Goal: Task Accomplishment & Management: Manage account settings

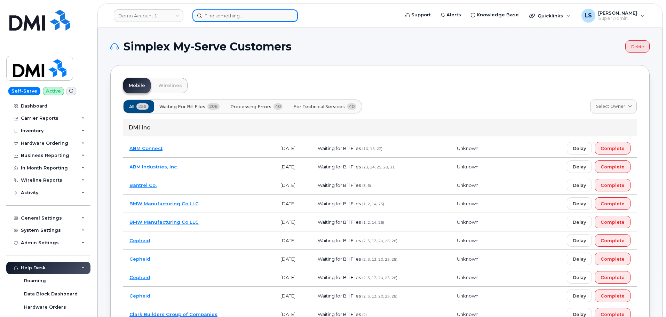
click at [245, 20] on input at bounding box center [245, 15] width 105 height 13
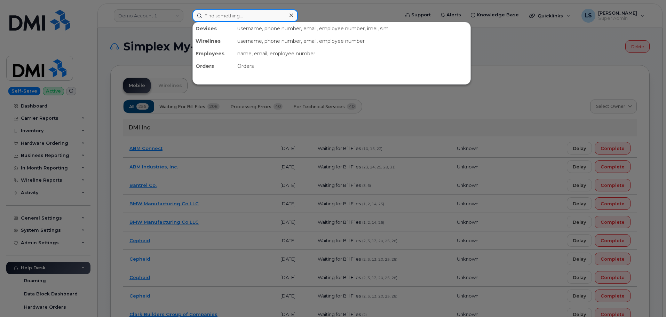
paste input "[PERSON_NAME][EMAIL_ADDRESS][PERSON_NAME][PERSON_NAME][DOMAIN_NAME]"
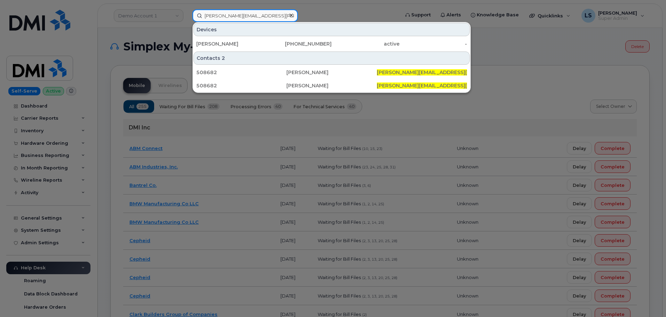
type input "[PERSON_NAME][EMAIL_ADDRESS][PERSON_NAME][PERSON_NAME][DOMAIN_NAME]"
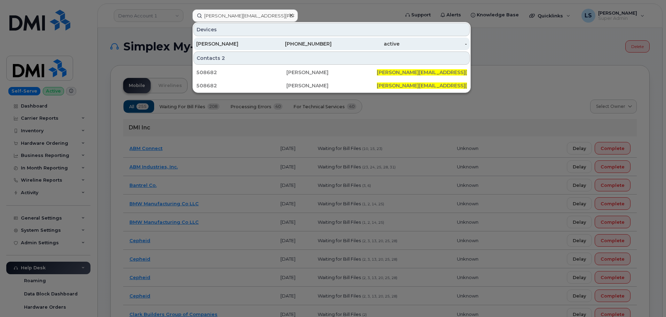
click at [234, 45] on div "[PERSON_NAME]" at bounding box center [230, 43] width 68 height 7
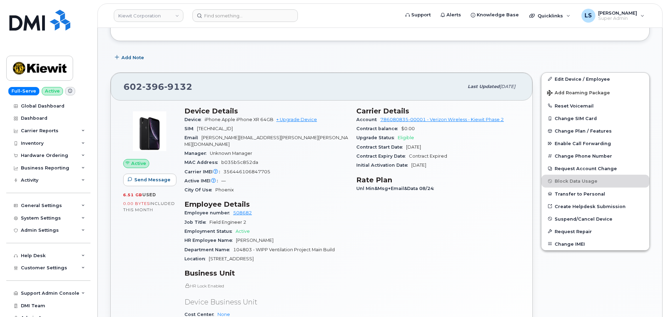
scroll to position [140, 0]
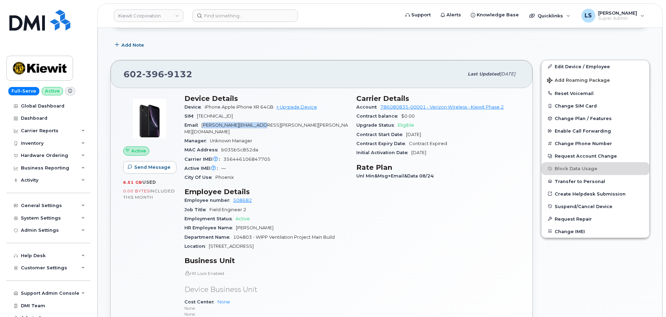
drag, startPoint x: 283, startPoint y: 124, endPoint x: 204, endPoint y: 124, distance: 79.0
click at [204, 124] on div "Email CONNOR.MYERS@KIEWIT.COM" at bounding box center [267, 129] width 164 height 16
click at [203, 124] on span "CONNOR.MYERS@KIEWIT.COM" at bounding box center [267, 128] width 164 height 11
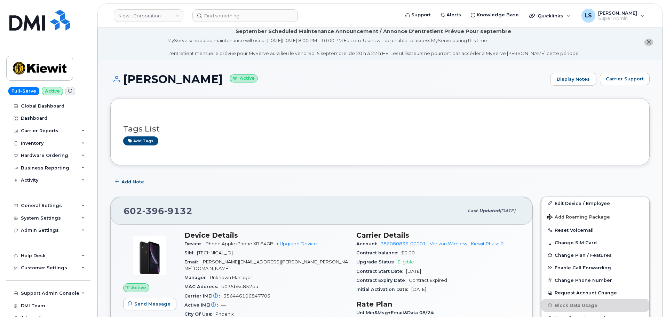
scroll to position [0, 0]
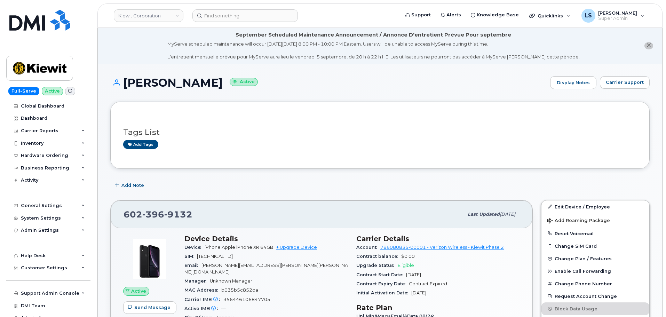
drag, startPoint x: 129, startPoint y: 85, endPoint x: 218, endPoint y: 78, distance: 89.8
click at [218, 78] on h1 "ROBERT KERINS Active" at bounding box center [328, 83] width 437 height 12
click at [232, 127] on div "Tags List Add tags" at bounding box center [380, 135] width 514 height 27
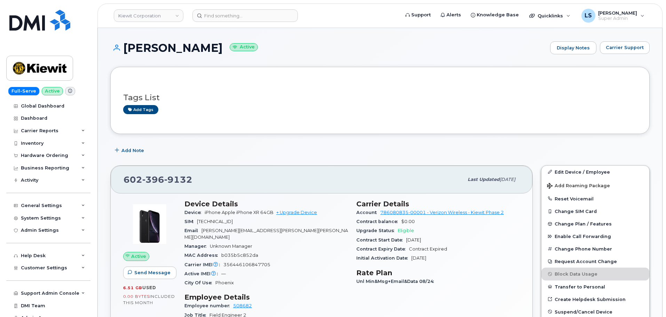
scroll to position [70, 0]
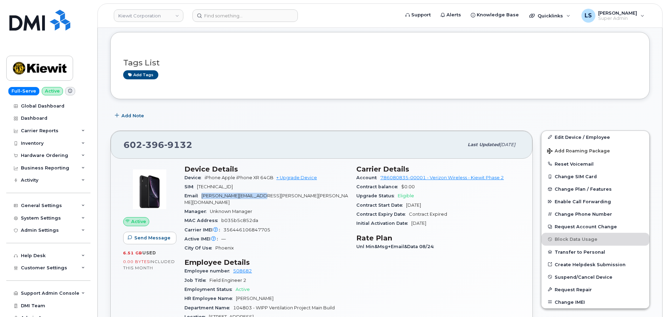
drag, startPoint x: 201, startPoint y: 196, endPoint x: 281, endPoint y: 194, distance: 79.7
click at [281, 194] on div "Email CONNOR.MYERS@KIEWIT.COM" at bounding box center [267, 199] width 164 height 16
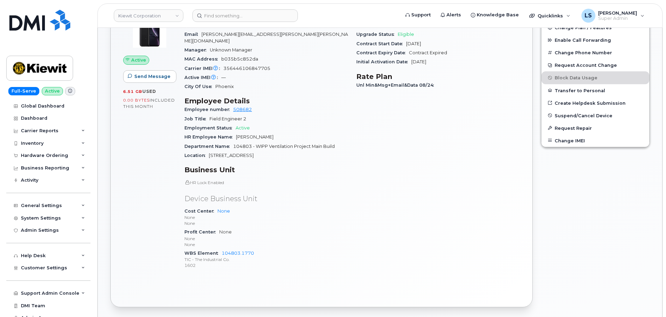
scroll to position [244, 0]
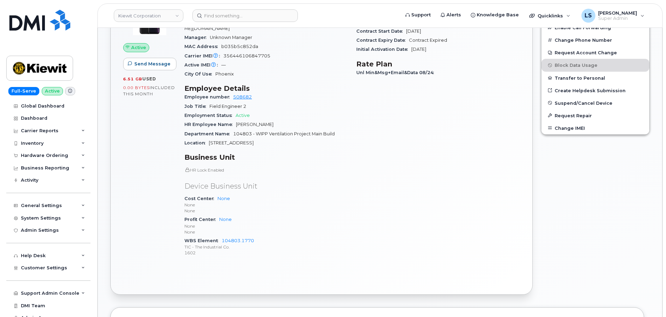
drag, startPoint x: 178, startPoint y: 233, endPoint x: 257, endPoint y: 244, distance: 80.1
click at [257, 244] on div "Active Send Message 6.51 GB  used 0.00 Bytes  included this month Device Detail…" at bounding box center [321, 127] width 405 height 281
drag, startPoint x: 268, startPoint y: 244, endPoint x: 258, endPoint y: 241, distance: 10.8
click at [268, 250] on p "1602" at bounding box center [267, 253] width 164 height 6
click at [197, 238] on span "WBS Element" at bounding box center [203, 240] width 37 height 5
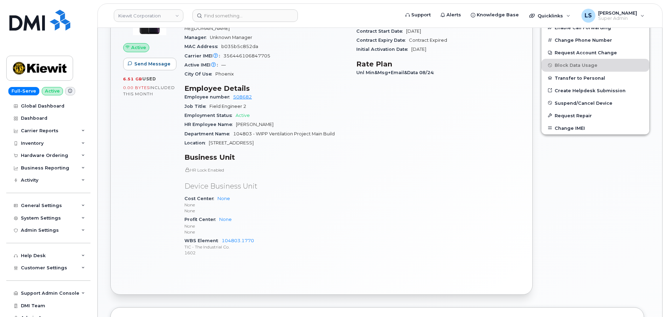
click at [197, 238] on span "WBS Element" at bounding box center [203, 240] width 37 height 5
click at [291, 229] on p "None" at bounding box center [267, 232] width 164 height 6
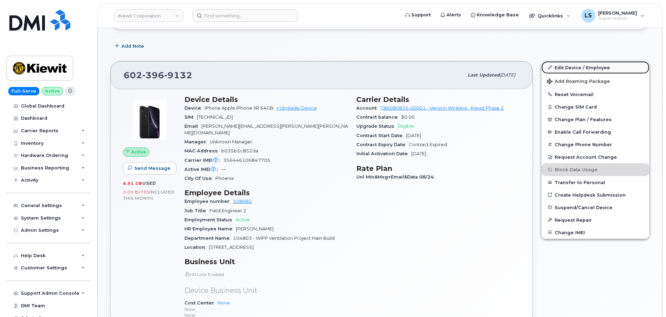
click at [563, 65] on link "Edit Device / Employee" at bounding box center [596, 67] width 108 height 13
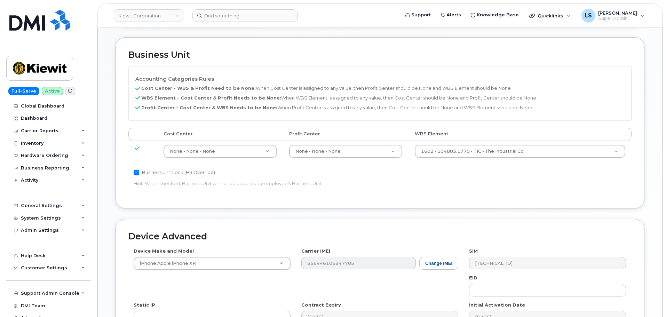
scroll to position [383, 0]
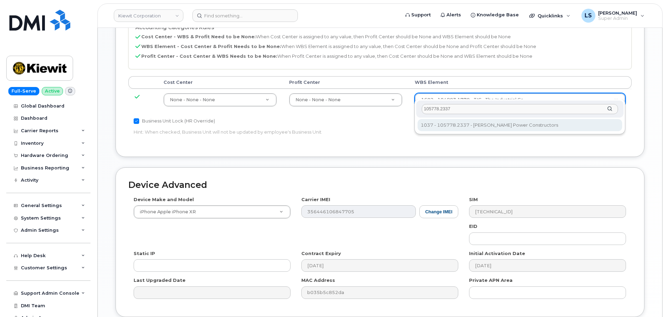
type input "105778.2337"
type input "29937948"
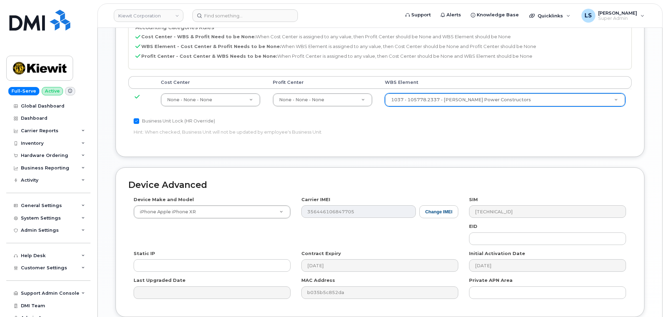
click at [491, 150] on div "Business Unit Accounting Categories Rules Cost Center - WBS & Profit Need to be…" at bounding box center [380, 71] width 529 height 171
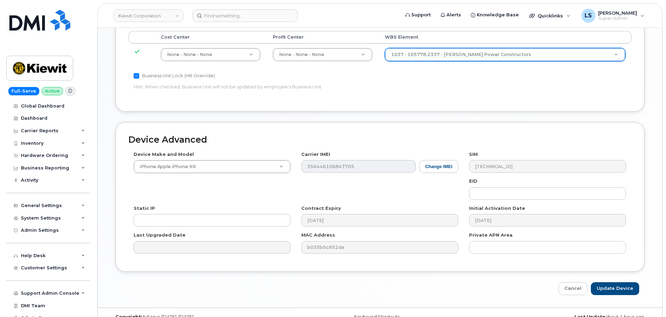
scroll to position [434, 0]
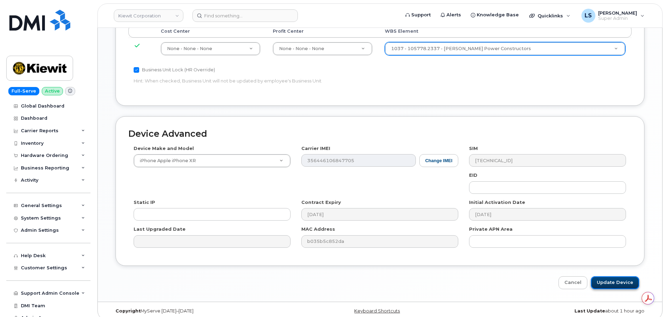
click at [624, 278] on input "Update Device" at bounding box center [615, 282] width 48 height 13
type input "Saving..."
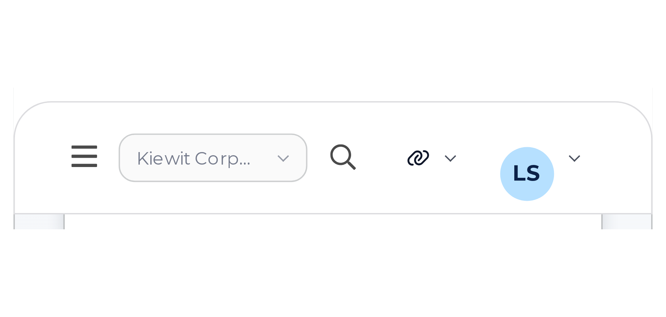
scroll to position [185, 0]
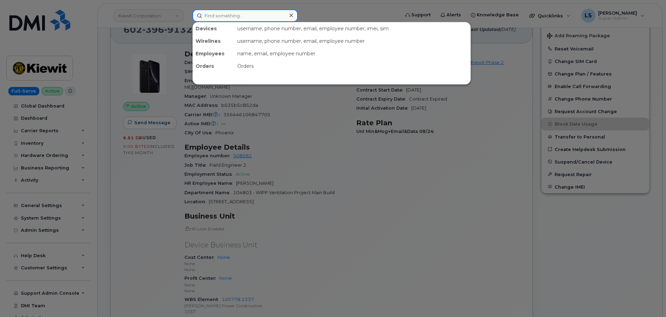
click at [261, 15] on input at bounding box center [245, 15] width 105 height 13
paste input "8642753122"
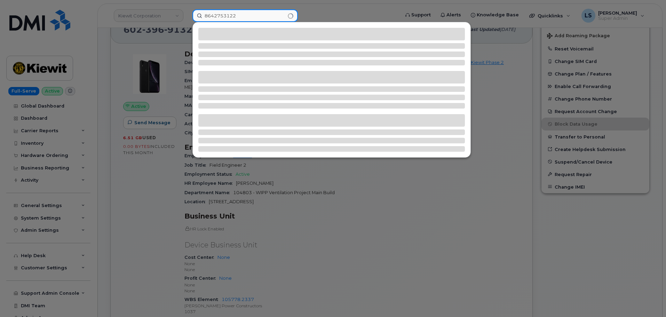
type input "8642753122"
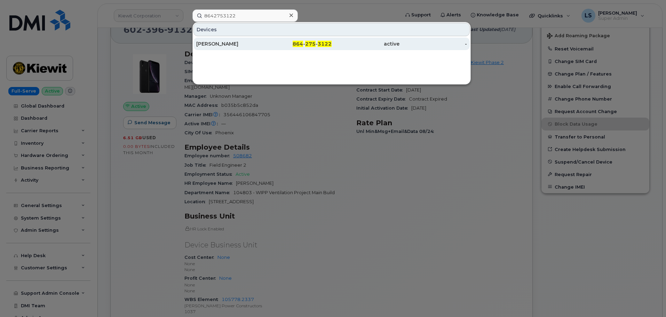
click at [324, 44] on span "3122" at bounding box center [325, 44] width 14 height 6
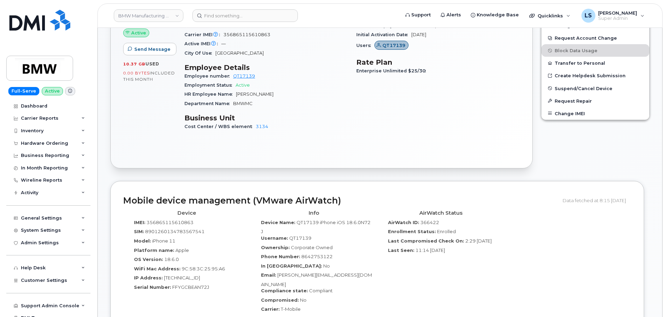
scroll to position [348, 0]
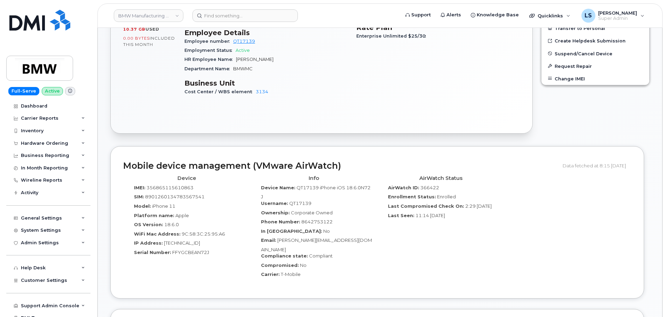
drag, startPoint x: 117, startPoint y: 163, endPoint x: 446, endPoint y: 244, distance: 339.4
click at [446, 244] on div "Mobile device management (VMware AirWatch) Data fetched at 8:15 08/09/2025 Devi…" at bounding box center [377, 222] width 534 height 152
click at [447, 244] on div "AirWatch Status AirWatch ID: 366422 Enrollment Status: Enrolled Last Compromise…" at bounding box center [440, 228] width 127 height 113
click at [432, 188] on span "366422" at bounding box center [430, 188] width 19 height 6
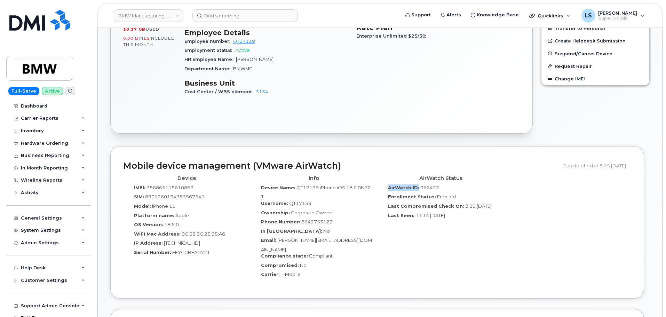
drag, startPoint x: 387, startPoint y: 191, endPoint x: 418, endPoint y: 189, distance: 31.4
click at [418, 189] on div "AirWatch ID: 366422" at bounding box center [441, 189] width 117 height 9
click at [429, 187] on span "366422" at bounding box center [430, 188] width 19 height 6
copy span "366422"
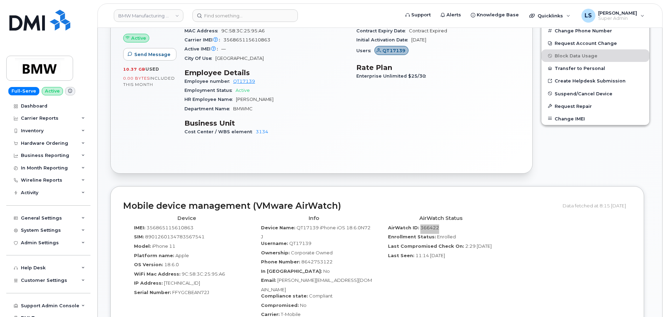
scroll to position [279, 0]
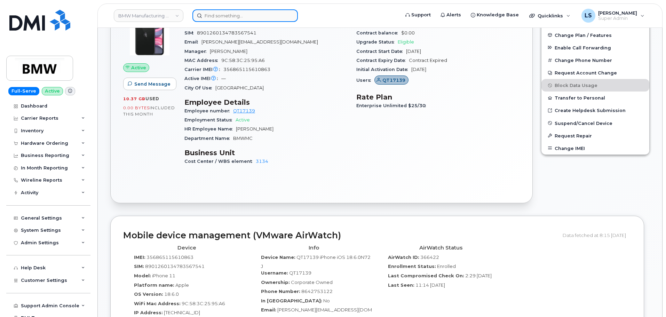
click at [257, 21] on input at bounding box center [245, 15] width 105 height 13
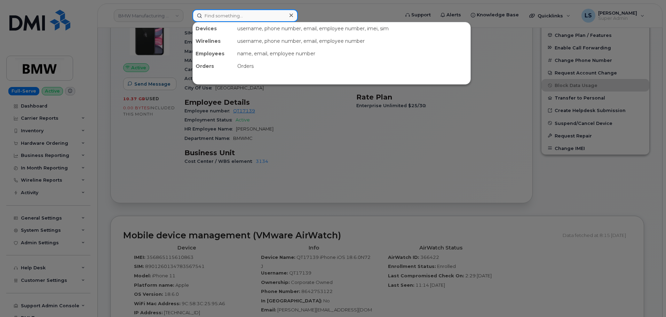
paste input "KIRBY.NICKERSON@TICUS.COM"
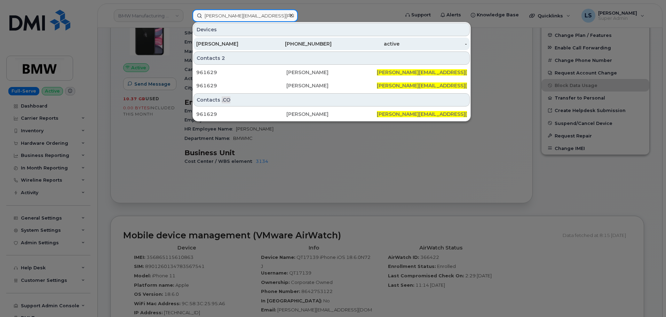
type input "KIRBY.NICKERSON@TICUS.COM"
click at [244, 40] on div "KIRBY NICKERSON" at bounding box center [230, 44] width 68 height 13
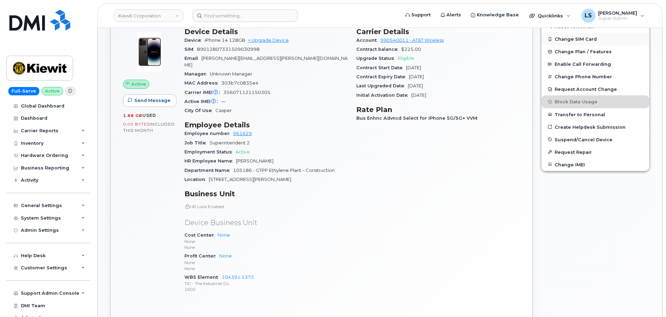
scroll to position [174, 0]
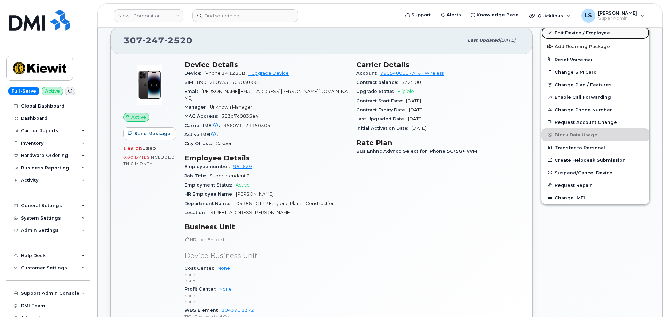
drag, startPoint x: 584, startPoint y: 34, endPoint x: 606, endPoint y: 37, distance: 22.5
click at [584, 34] on link "Edit Device / Employee" at bounding box center [596, 32] width 108 height 13
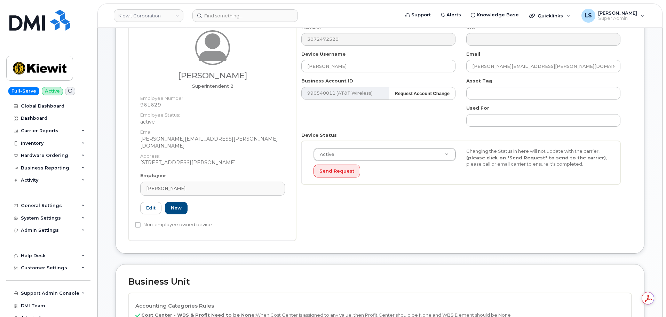
scroll to position [209, 0]
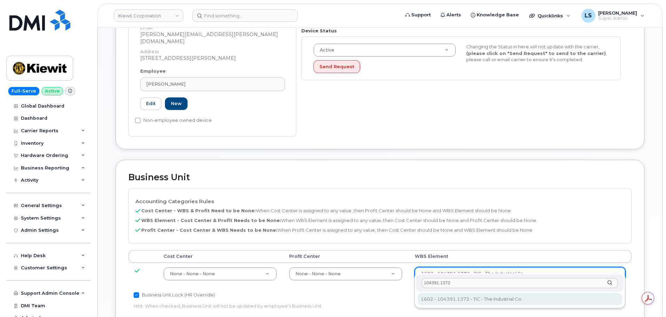
type input "104391.1372"
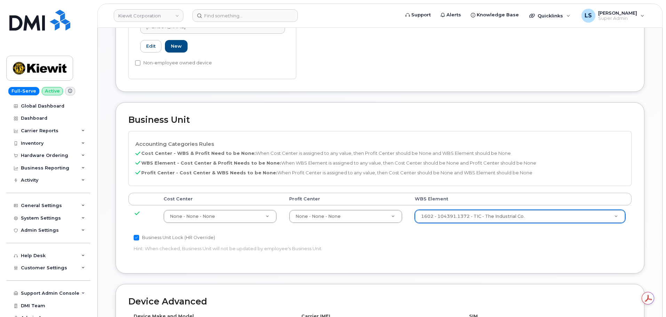
scroll to position [279, 0]
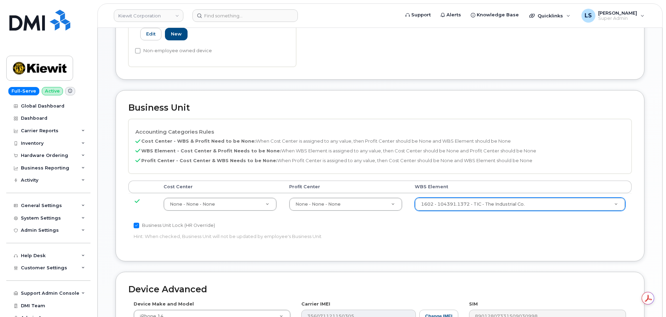
drag, startPoint x: 426, startPoint y: 246, endPoint x: 429, endPoint y: 271, distance: 24.9
click at [431, 264] on div "Business Unit Accounting Categories Rules Cost Center - WBS & Profit Need to be…" at bounding box center [380, 181] width 540 height 182
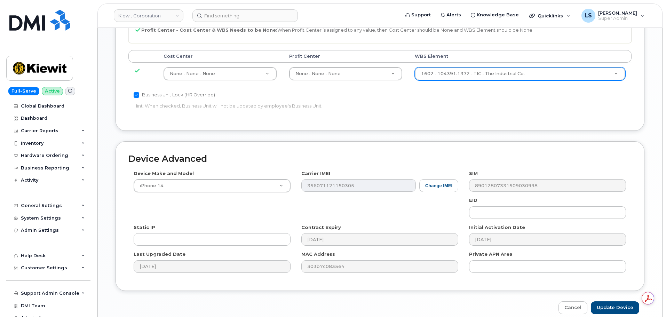
scroll to position [434, 0]
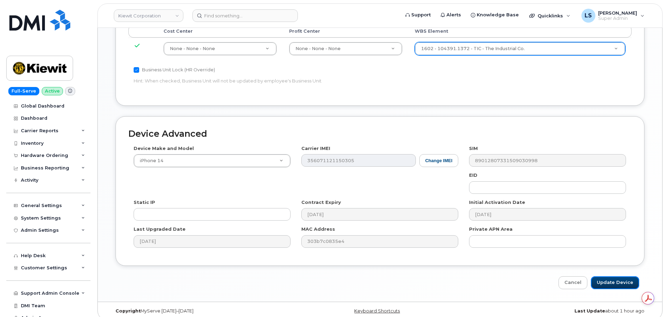
drag, startPoint x: 604, startPoint y: 275, endPoint x: 665, endPoint y: 265, distance: 61.2
click at [604, 276] on input "Update Device" at bounding box center [615, 282] width 48 height 13
type input "Saving..."
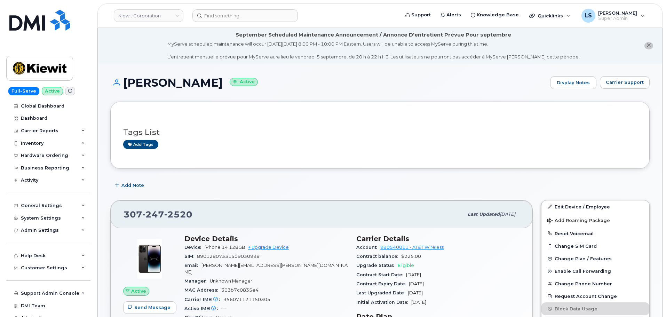
click at [250, 9] on header "Kiewit Corporation Support Alerts Knowledge Base Quicklinks Suspend / Cancel De…" at bounding box center [379, 15] width 565 height 24
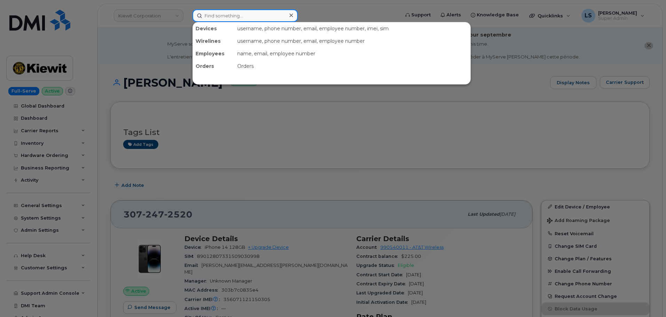
click at [250, 16] on input at bounding box center [245, 15] width 105 height 13
paste input "COSMIN.DULEA@KIEWIT.COM"
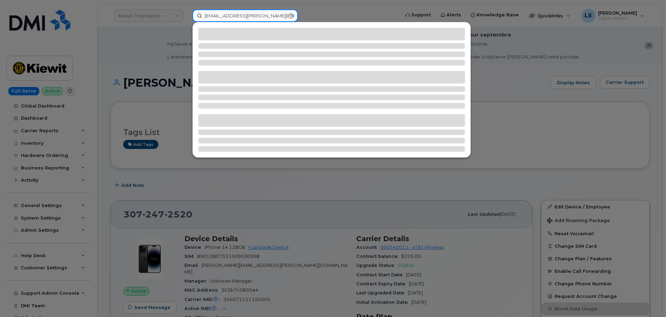
type input "COSMIN.DULEA@KIEWIT.COM"
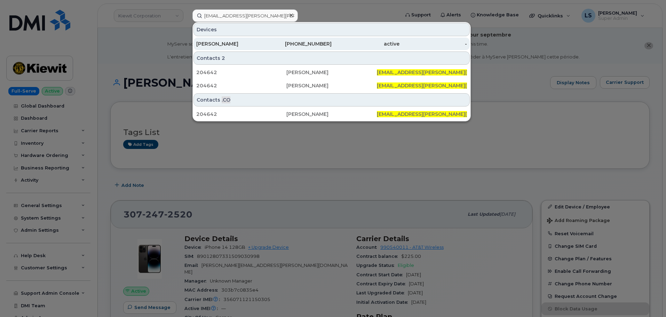
click at [424, 41] on div "-" at bounding box center [434, 43] width 68 height 7
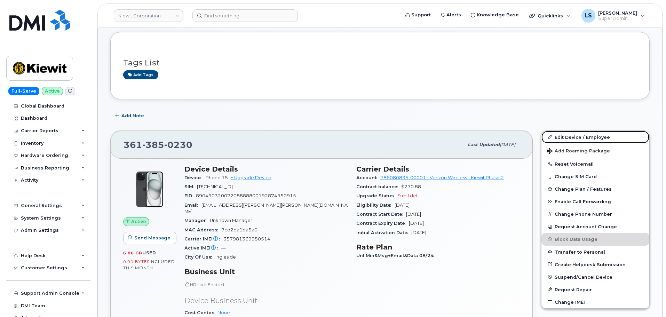
drag, startPoint x: 577, startPoint y: 136, endPoint x: 363, endPoint y: 150, distance: 213.9
click at [577, 136] on link "Edit Device / Employee" at bounding box center [596, 137] width 108 height 13
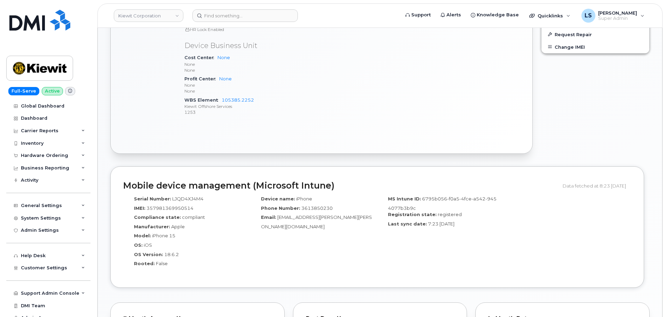
scroll to position [279, 0]
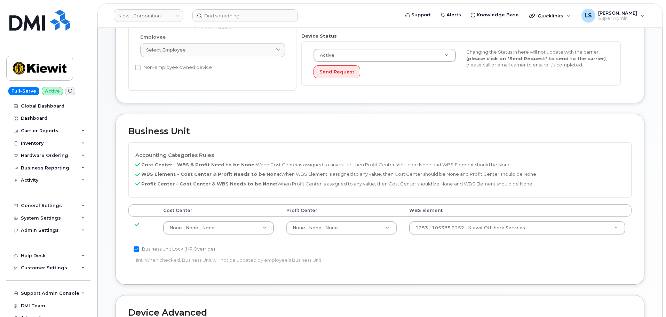
scroll to position [244, 0]
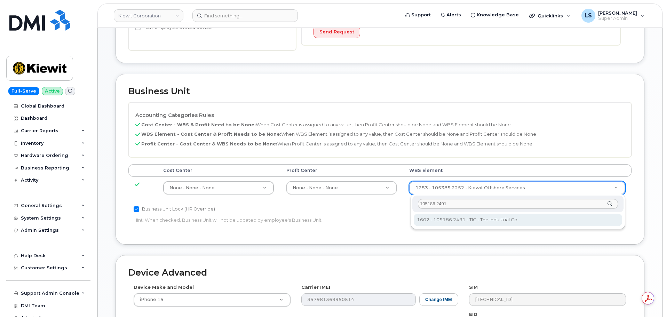
type input "105186.2491"
type input "30139203"
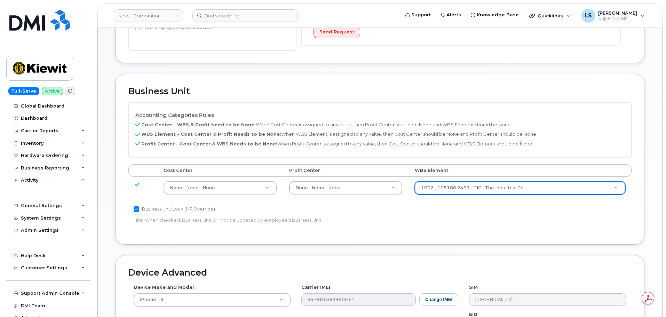
scroll to position [390, 0]
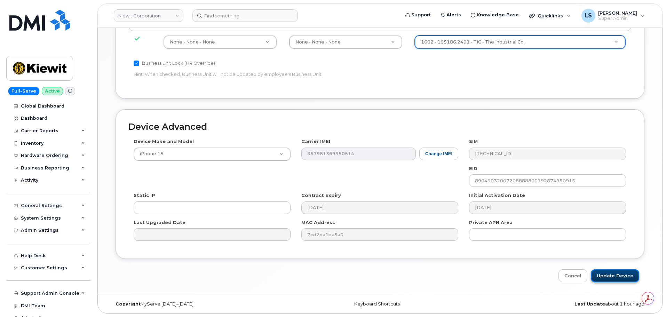
click at [629, 271] on input "Update Device" at bounding box center [615, 275] width 48 height 13
type input "Saving..."
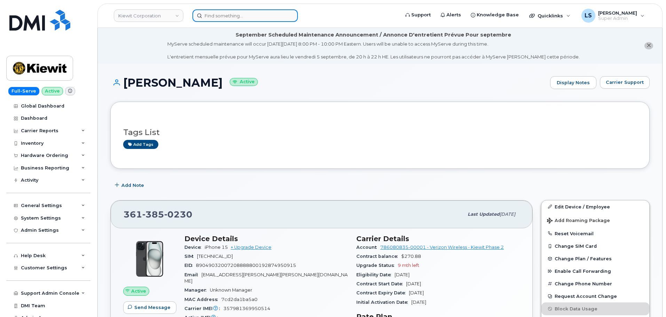
click at [249, 16] on input at bounding box center [245, 15] width 105 height 13
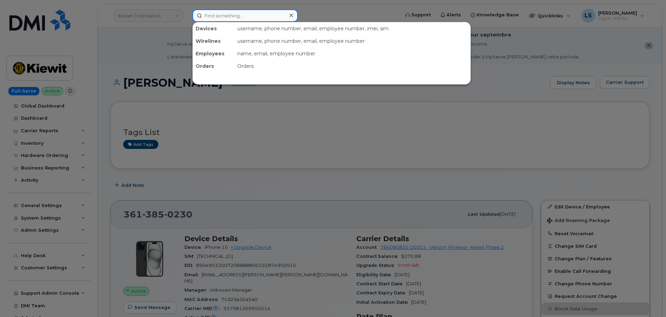
paste input "[EMAIL_ADDRESS][PERSON_NAME][PERSON_NAME][DOMAIN_NAME]"
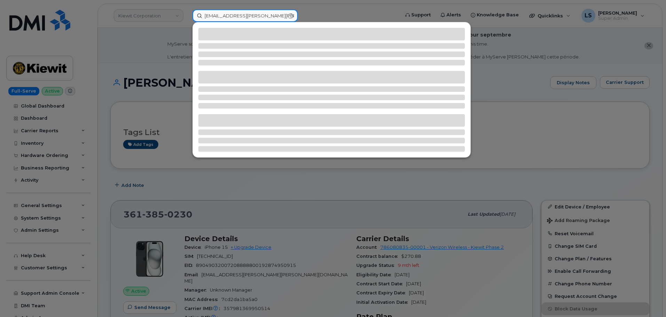
type input "[EMAIL_ADDRESS][PERSON_NAME][PERSON_NAME][DOMAIN_NAME]"
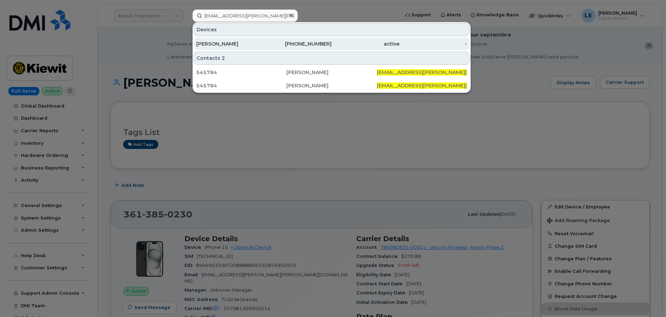
click at [215, 46] on div "[PERSON_NAME]" at bounding box center [230, 43] width 68 height 7
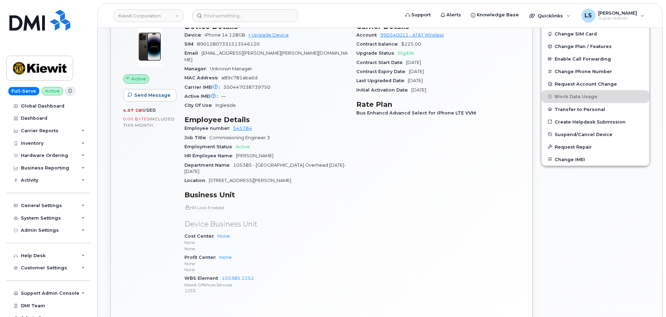
scroll to position [279, 0]
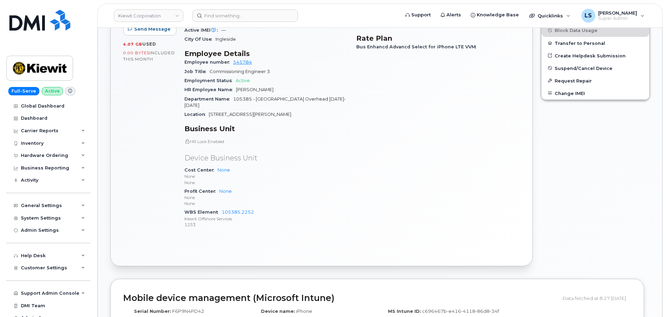
drag, startPoint x: 581, startPoint y: 151, endPoint x: 578, endPoint y: 153, distance: 3.7
click at [581, 152] on div "Edit Device / Employee Add Roaming Package Reset Voicemail Change SIM Card Chan…" at bounding box center [595, 93] width 117 height 353
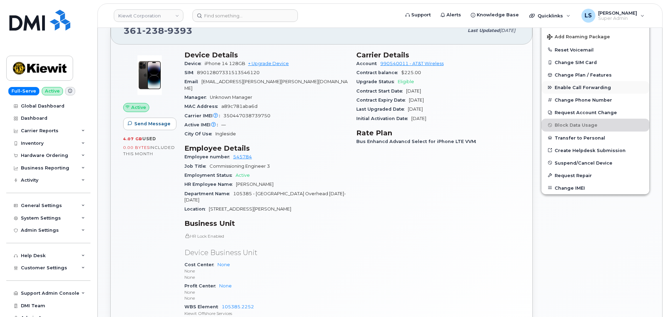
scroll to position [139, 0]
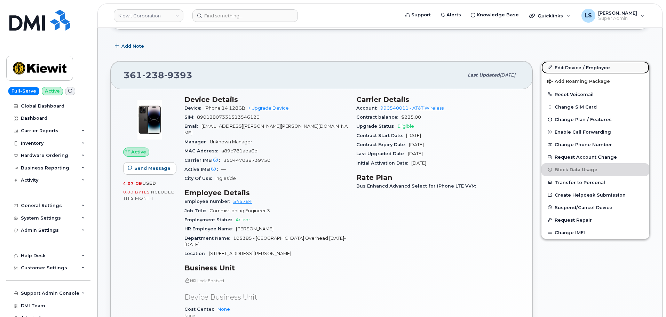
click at [582, 63] on link "Edit Device / Employee" at bounding box center [596, 67] width 108 height 13
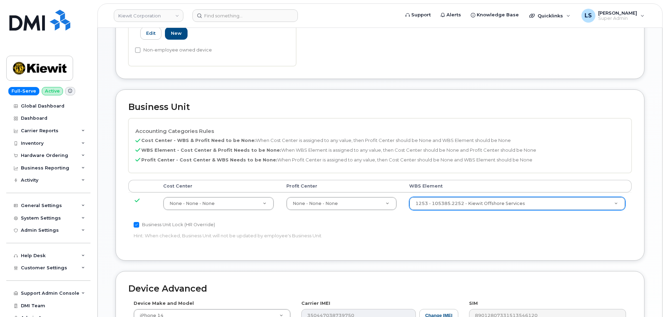
scroll to position [313, 0]
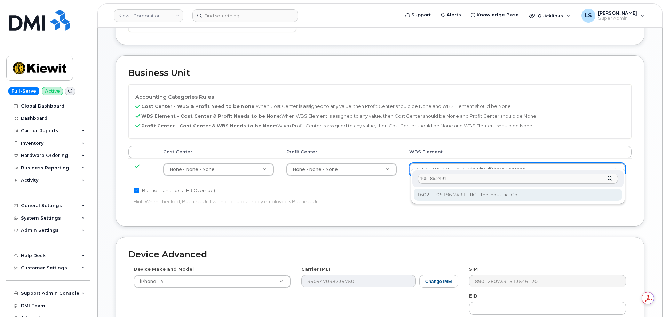
type input "105186.2491"
type input "30139203"
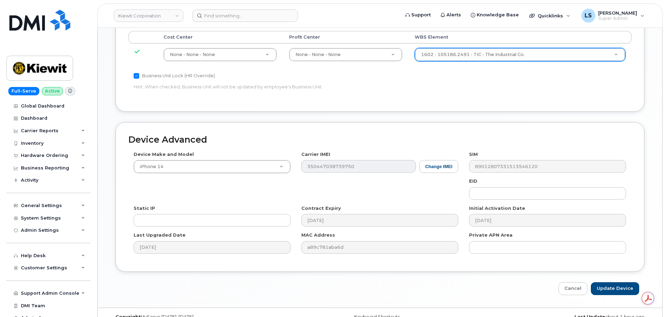
scroll to position [434, 0]
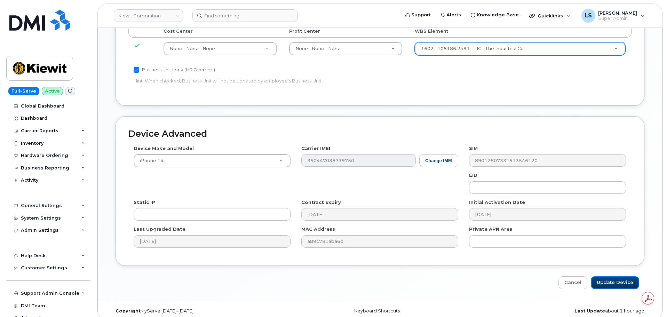
drag, startPoint x: 612, startPoint y: 276, endPoint x: 666, endPoint y: 259, distance: 56.9
click at [612, 276] on input "Update Device" at bounding box center [615, 282] width 48 height 13
type input "Saving..."
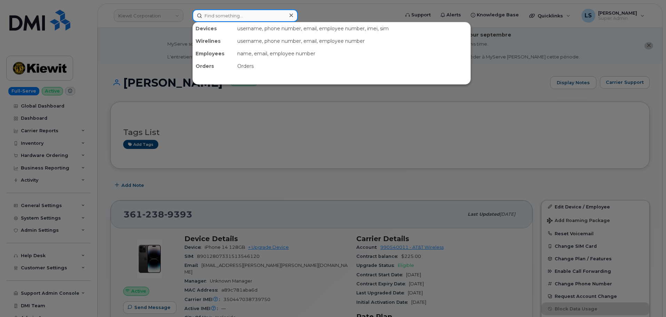
click at [283, 14] on input at bounding box center [245, 15] width 105 height 13
paste input "[PERSON_NAME]"
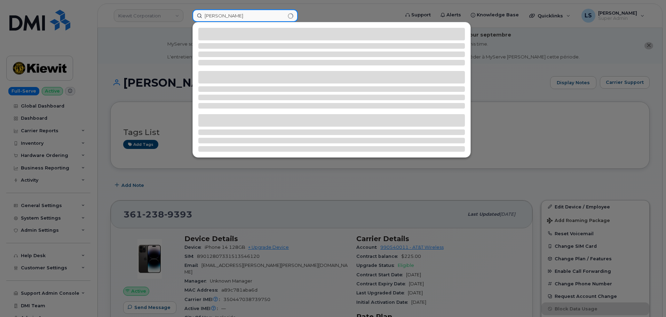
type input "[PERSON_NAME]"
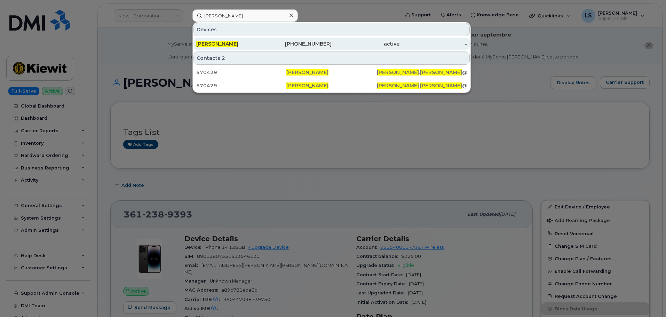
click at [261, 43] on div "[PERSON_NAME]" at bounding box center [230, 43] width 68 height 7
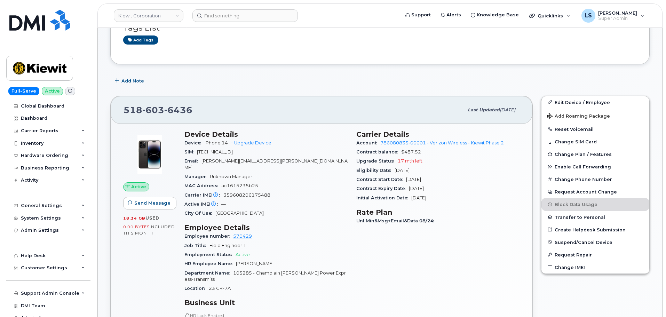
scroll to position [139, 0]
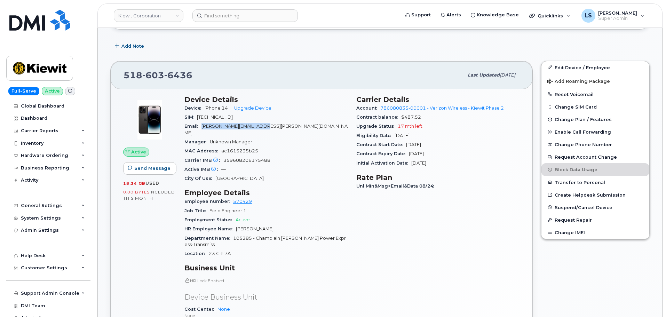
drag, startPoint x: 271, startPoint y: 127, endPoint x: 203, endPoint y: 126, distance: 67.6
click at [203, 126] on div "Email [PERSON_NAME][EMAIL_ADDRESS][PERSON_NAME][DOMAIN_NAME]" at bounding box center [267, 130] width 164 height 16
copy span "[PERSON_NAME][EMAIL_ADDRESS][PERSON_NAME][DOMAIN_NAME]"
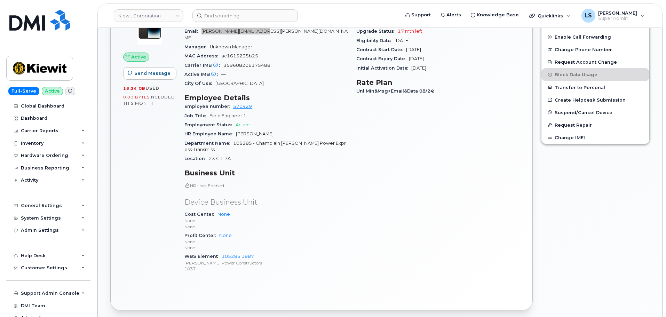
scroll to position [244, 0]
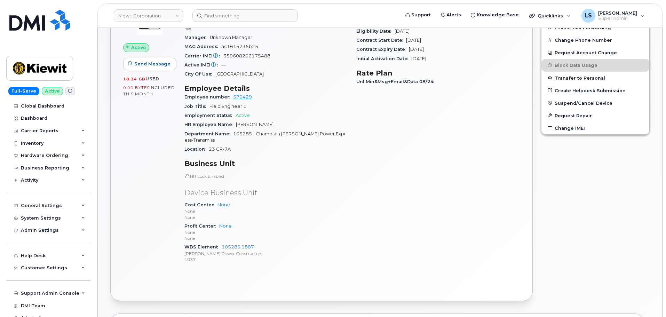
click at [445, 145] on div "Carrier Details Account 786080835-00001 - Verizon Wireless - [PERSON_NAME] Phas…" at bounding box center [438, 130] width 172 height 287
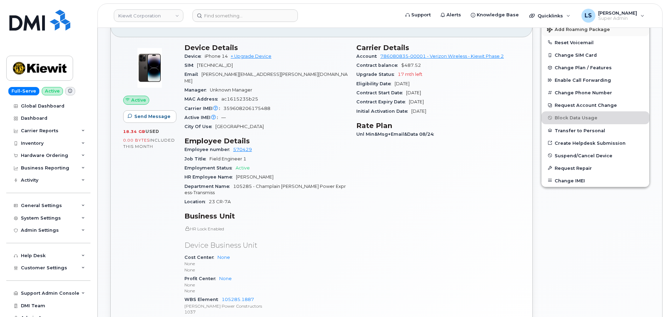
scroll to position [139, 0]
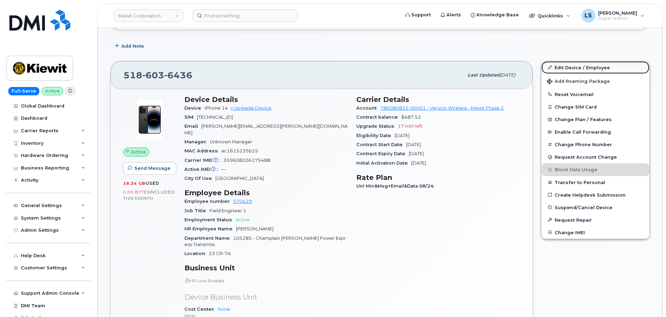
click at [571, 69] on link "Edit Device / Employee" at bounding box center [596, 67] width 108 height 13
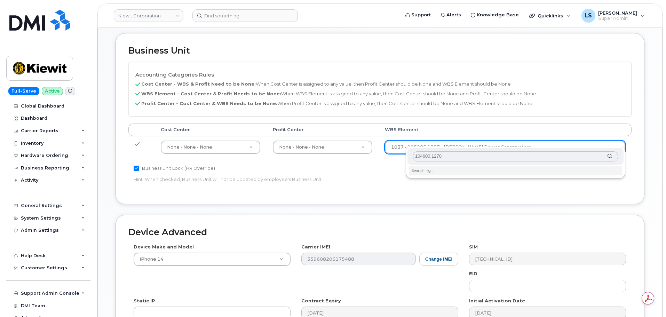
scroll to position [348, 0]
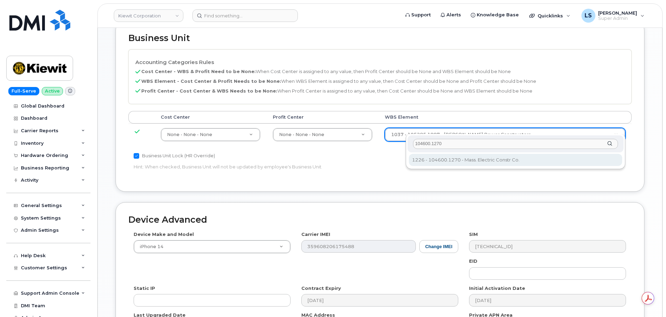
type input "104600.1270"
type input "35870838"
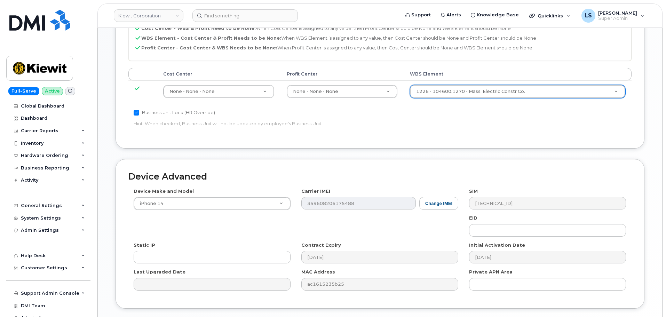
scroll to position [434, 0]
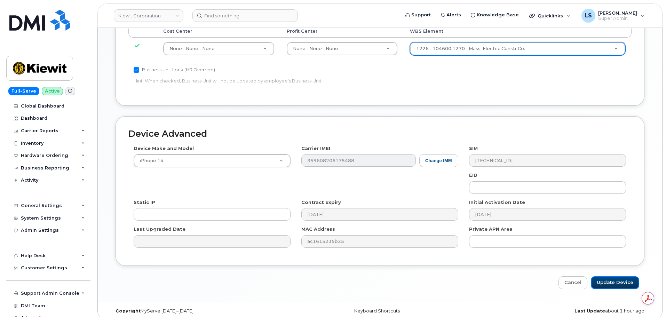
click at [601, 276] on input "Update Device" at bounding box center [615, 282] width 48 height 13
type input "Saving..."
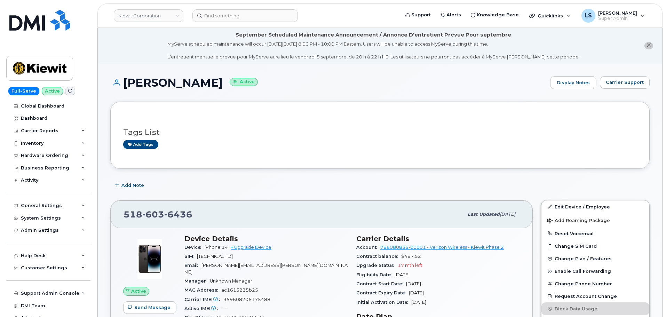
click at [427, 117] on div "Tags List Add tags" at bounding box center [380, 135] width 514 height 41
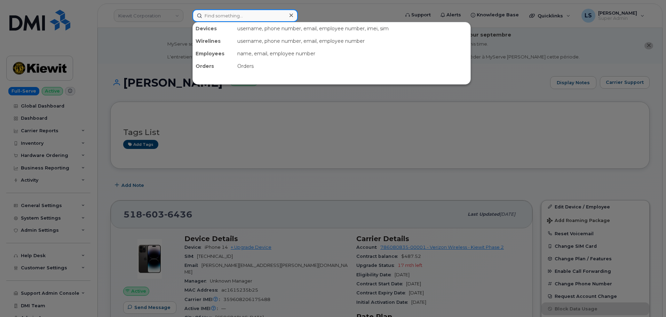
click at [235, 15] on input at bounding box center [245, 15] width 105 height 13
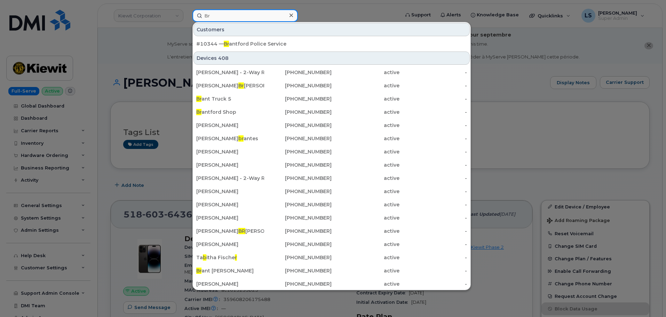
type input "B"
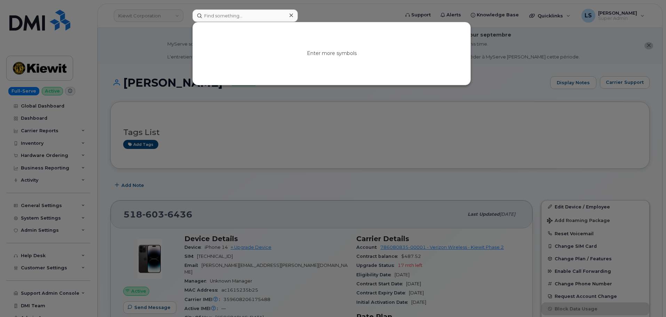
click at [142, 1] on div at bounding box center [333, 158] width 666 height 317
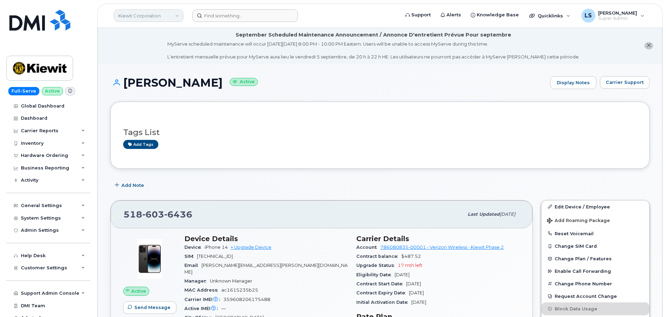
click at [142, 18] on link "Kiewit Corporation" at bounding box center [149, 15] width 70 height 13
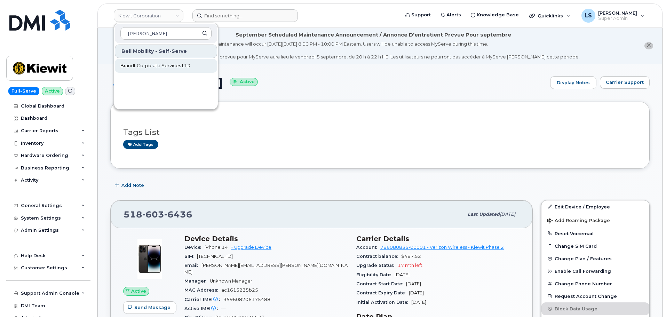
type input "[PERSON_NAME]"
click at [145, 62] on link "Brandt Corporate Services LTD" at bounding box center [166, 66] width 102 height 14
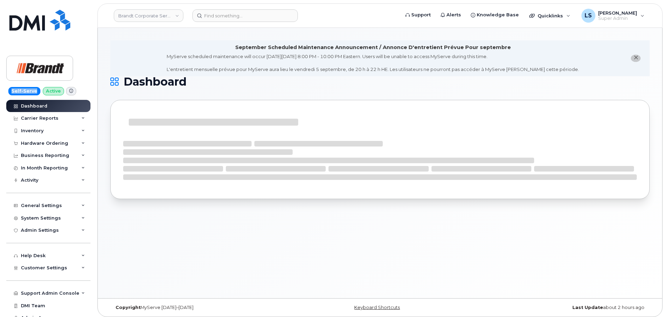
drag, startPoint x: 0, startPoint y: 89, endPoint x: 34, endPoint y: 89, distance: 33.4
click at [34, 89] on div "Self-Serve Active Dashboard Carrier Reports Monthly Billing Data Daily Data Poo…" at bounding box center [47, 158] width 94 height 317
click at [0, 92] on div "Self-Serve Active Dashboard Carrier Reports Monthly Billing Data Daily Data Poo…" at bounding box center [47, 158] width 94 height 317
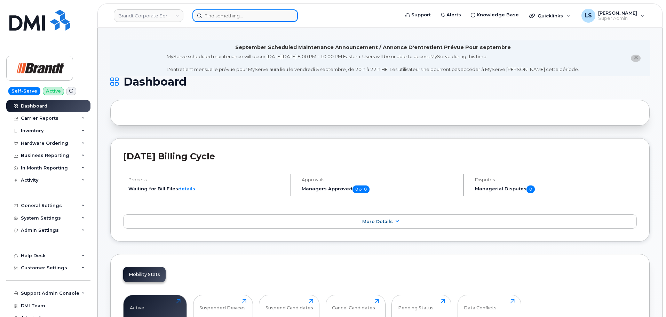
click at [236, 19] on input at bounding box center [245, 15] width 105 height 13
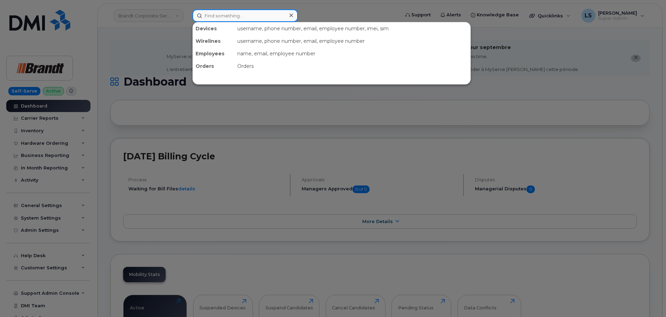
paste input "6036519266"
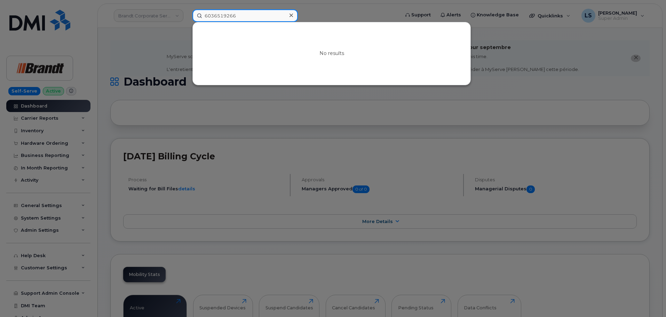
drag, startPoint x: 254, startPoint y: 16, endPoint x: 191, endPoint y: 12, distance: 62.8
click at [191, 12] on div "6036519266 No results" at bounding box center [294, 15] width 214 height 13
paste input "Susan.Kimball@Hilton.com"
drag, startPoint x: 268, startPoint y: 12, endPoint x: 122, endPoint y: 2, distance: 146.2
click at [187, 9] on div "Susan.Kimball@Hilton.com No results" at bounding box center [294, 15] width 214 height 13
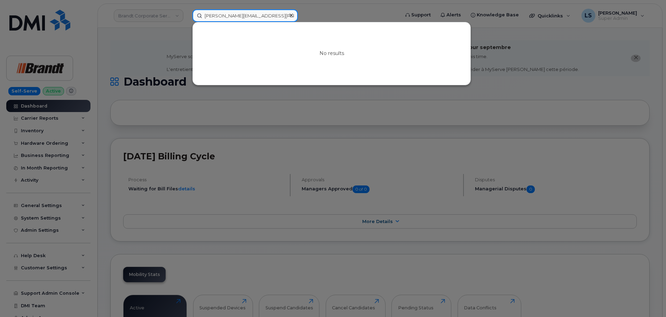
paste input "6033567736"
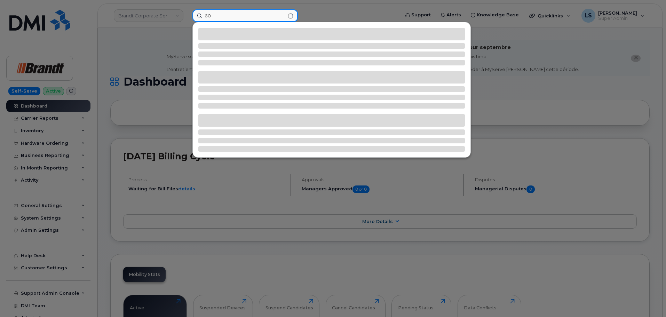
type input "6"
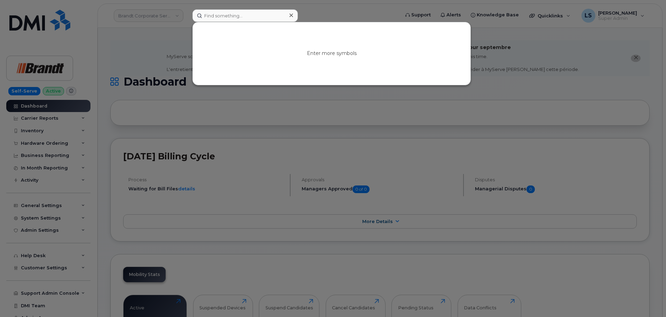
click at [161, 50] on div at bounding box center [333, 158] width 666 height 317
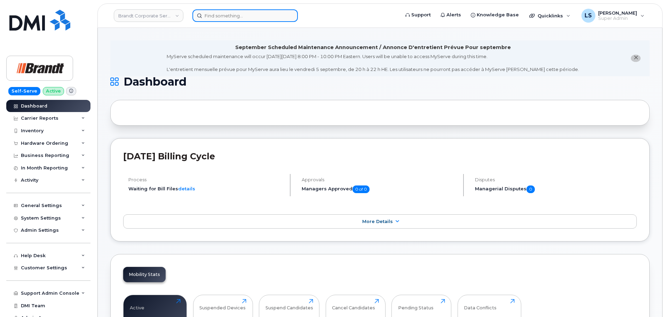
click at [230, 21] on input at bounding box center [245, 15] width 105 height 13
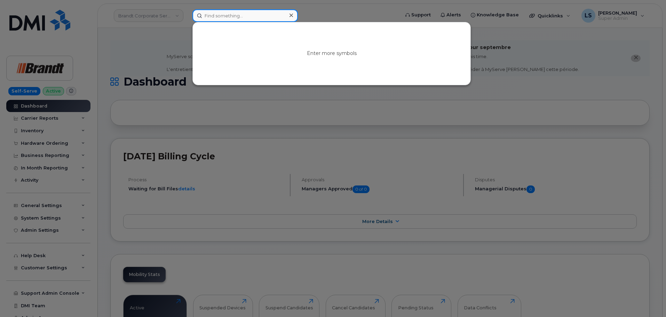
paste input "9127841739"
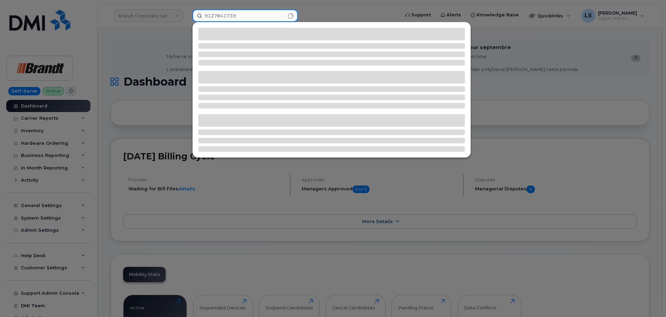
type input "9127841739"
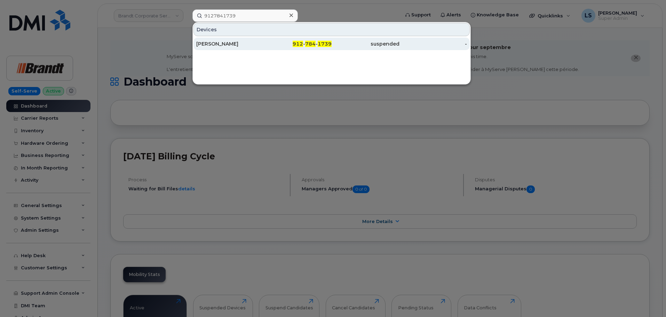
click at [246, 42] on div "Dylan Mizenko" at bounding box center [230, 43] width 68 height 7
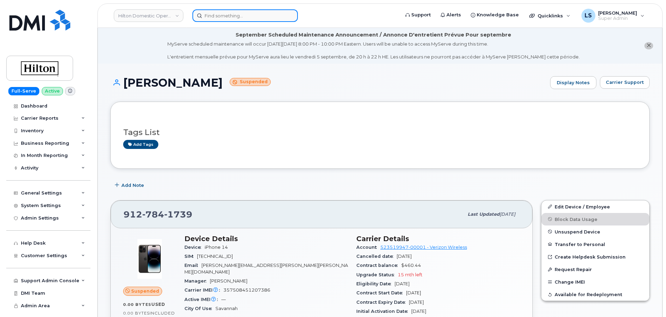
click at [231, 10] on input at bounding box center [245, 15] width 105 height 13
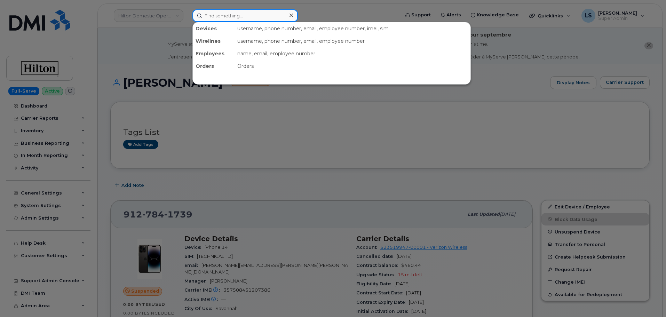
paste input "[PHONE_NUMBER]"
type input "[PHONE_NUMBER]"
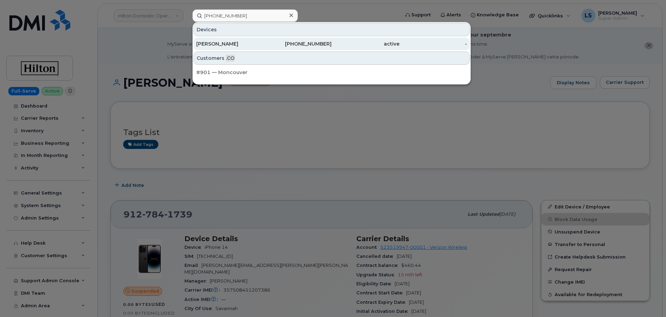
click at [236, 41] on div "[PERSON_NAME]" at bounding box center [230, 43] width 68 height 7
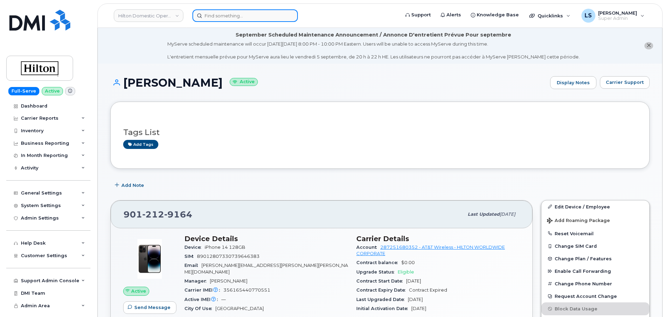
click at [209, 19] on input at bounding box center [245, 15] width 105 height 13
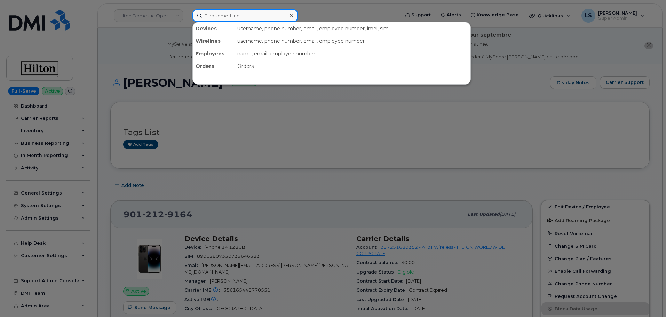
paste input "[PHONE_NUMBER]"
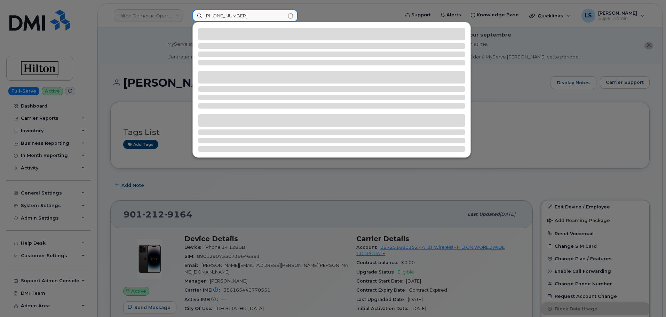
click at [208, 19] on input "[PHONE_NUMBER]" at bounding box center [245, 15] width 105 height 13
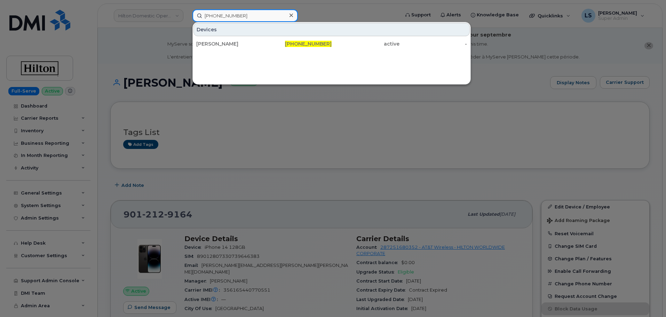
click at [207, 17] on input "[PHONE_NUMBER]" at bounding box center [245, 15] width 105 height 13
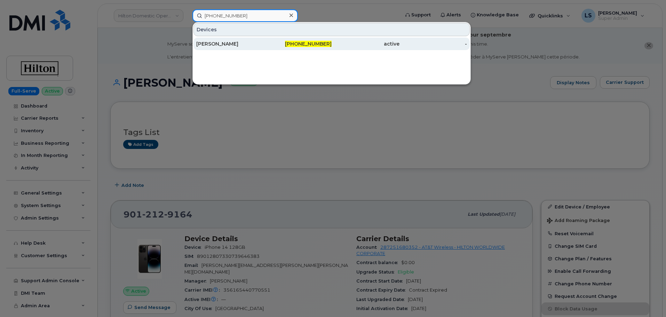
type input "[PHONE_NUMBER]"
click at [242, 45] on div "[PERSON_NAME]" at bounding box center [230, 43] width 68 height 7
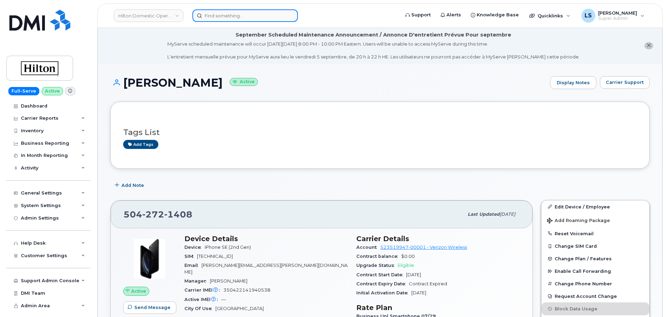
click at [232, 18] on input at bounding box center [245, 15] width 105 height 13
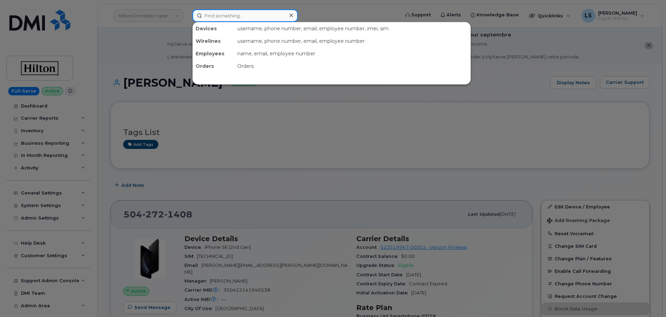
paste input "299707"
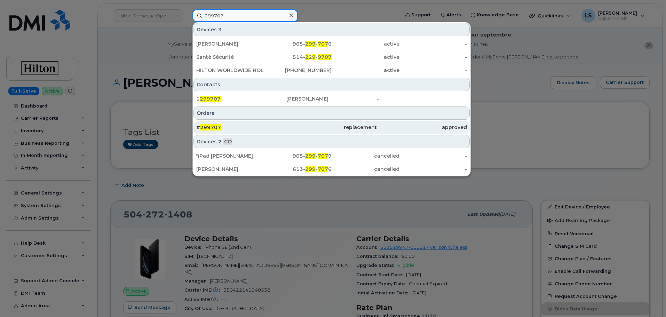
type input "299707"
click at [213, 127] on span "299707" at bounding box center [210, 127] width 21 height 6
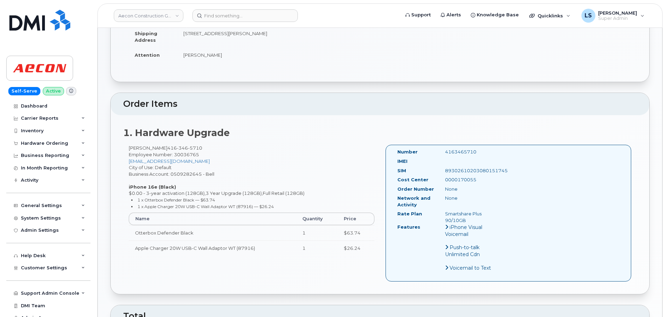
scroll to position [209, 0]
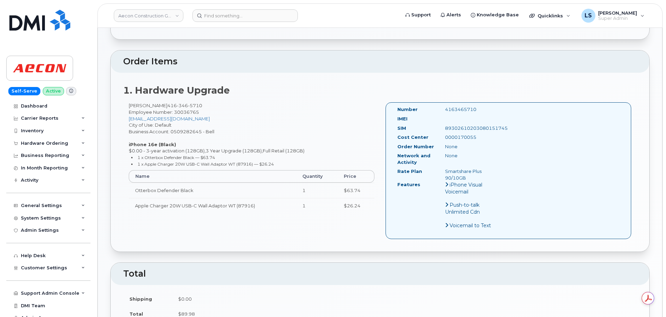
click at [151, 210] on div "Andres Forero Ortega 416 346 5710 Employee Number: 30036765 aortega@aecon.com C…" at bounding box center [251, 160] width 257 height 117
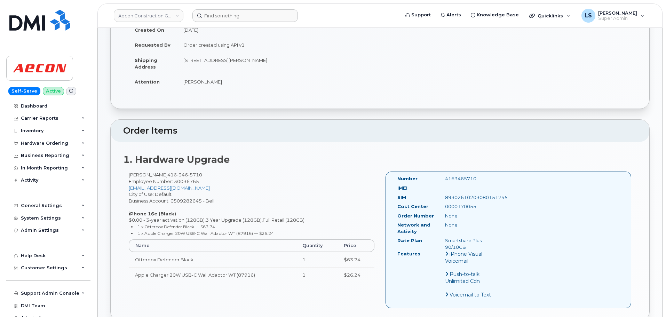
scroll to position [139, 0]
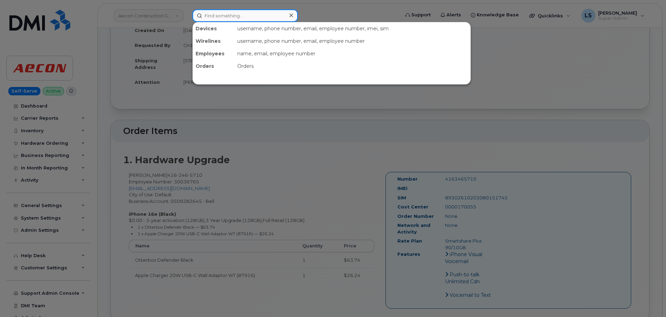
click at [227, 19] on input at bounding box center [245, 15] width 105 height 13
paste input "Order Details: Recipient: Andres Forero Ortega Phone Number 4163465710 City of …"
type input "Order Details: Recipient: Andres Forero Ortega Phone Number 4163465710 City of …"
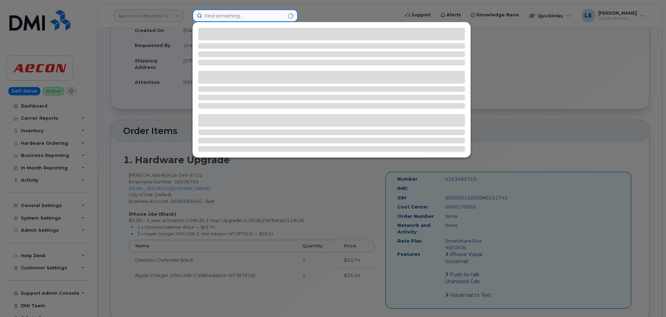
scroll to position [0, 0]
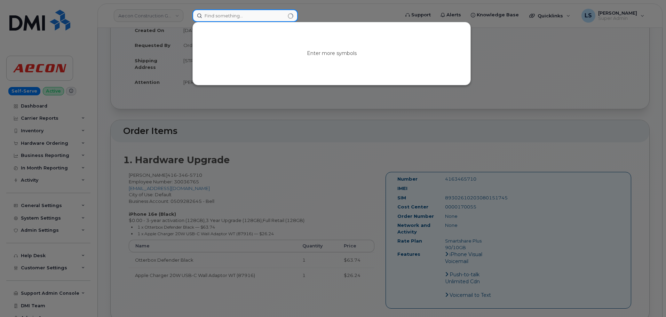
click at [248, 16] on input at bounding box center [245, 15] width 105 height 13
paste input "299707"
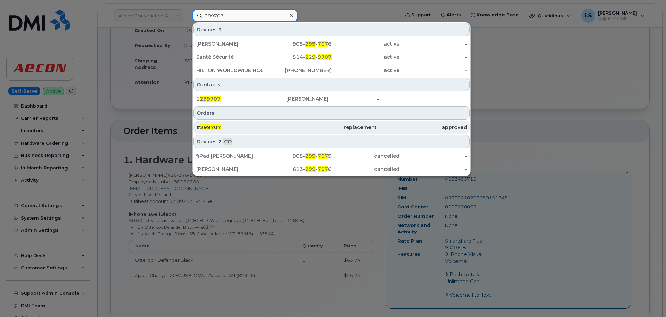
type input "299707"
click at [214, 125] on span "299707" at bounding box center [210, 127] width 21 height 6
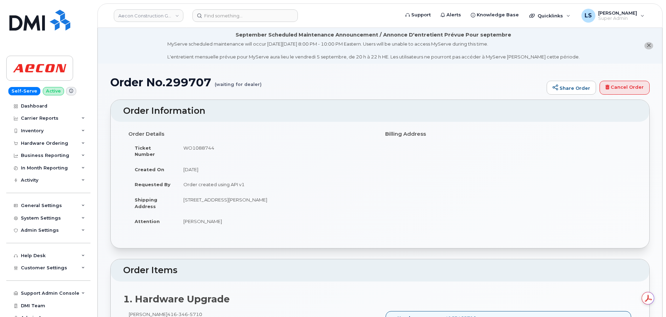
drag, startPoint x: 262, startPoint y: 84, endPoint x: 252, endPoint y: 82, distance: 10.7
click at [229, 85] on h1 "Order No.299707 (waiting for dealer)" at bounding box center [326, 82] width 433 height 12
click at [252, 82] on small "(waiting for dealer)" at bounding box center [238, 81] width 47 height 11
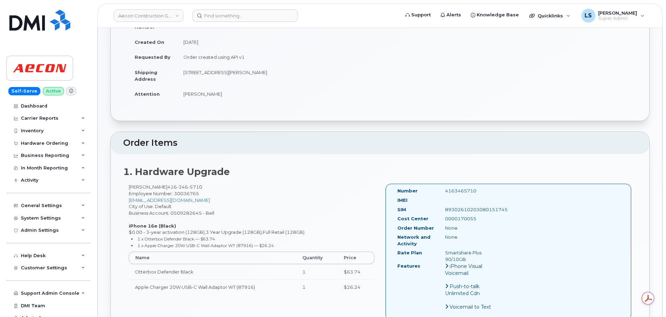
scroll to position [139, 0]
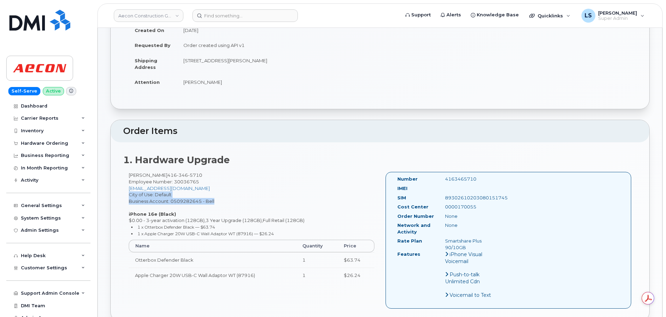
drag, startPoint x: 219, startPoint y: 191, endPoint x: 212, endPoint y: 192, distance: 7.4
click at [212, 192] on div "Andres Forero Ortega 416 346 5710 Employee Number: 30036765 aortega@aecon.com C…" at bounding box center [251, 230] width 257 height 117
click at [212, 193] on div "Andres Forero Ortega 416 346 5710 Employee Number: 30036765 aortega@aecon.com C…" at bounding box center [251, 230] width 257 height 117
drag, startPoint x: 212, startPoint y: 193, endPoint x: 121, endPoint y: 200, distance: 90.5
click at [212, 193] on div "Andres Forero Ortega 416 346 5710 Employee Number: 30036765 aortega@aecon.com C…" at bounding box center [251, 230] width 257 height 117
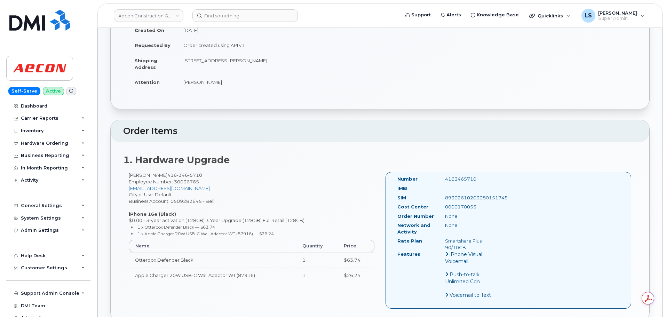
click at [218, 173] on div "Andres Forero Ortega 416 346 5710 Employee Number: 30036765 aortega@aecon.com C…" at bounding box center [251, 230] width 257 height 117
drag, startPoint x: 217, startPoint y: 167, endPoint x: 180, endPoint y: 169, distance: 37.7
click at [180, 172] on div "Andres Forero Ortega 416 346 5710 Employee Number: 30036765 aortega@aecon.com C…" at bounding box center [251, 230] width 257 height 117
copy span "416 346 5710"
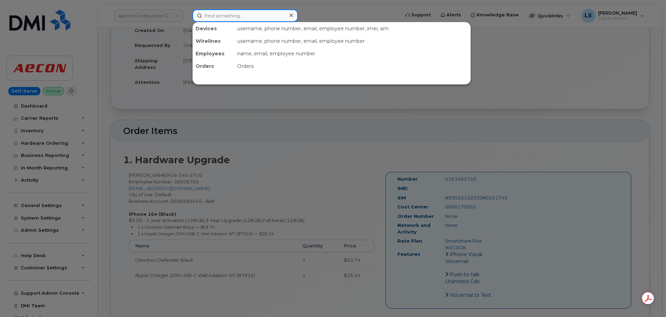
click at [206, 14] on input at bounding box center [245, 15] width 105 height 13
paste input "299698"
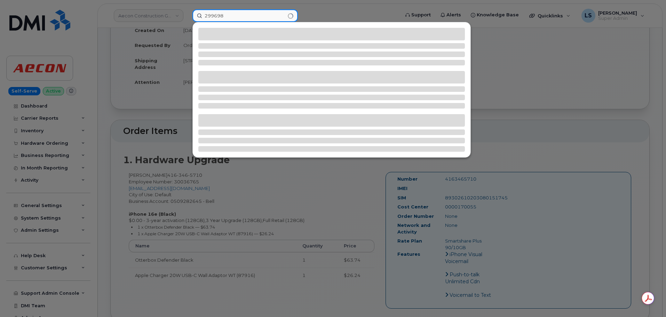
type input "299698"
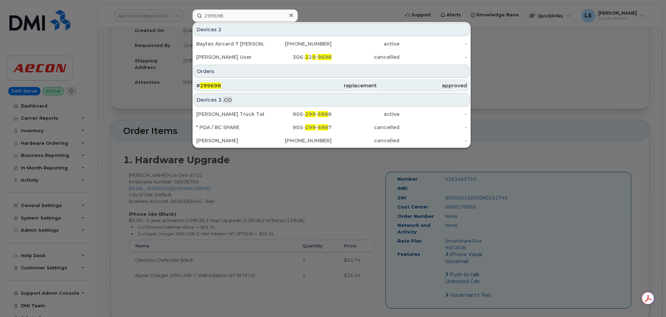
click at [219, 85] on span "299698" at bounding box center [210, 86] width 21 height 6
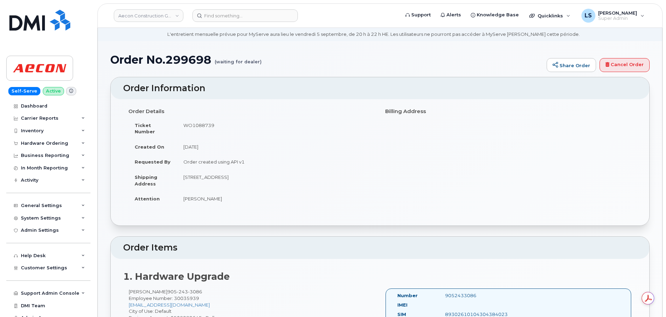
scroll to position [35, 0]
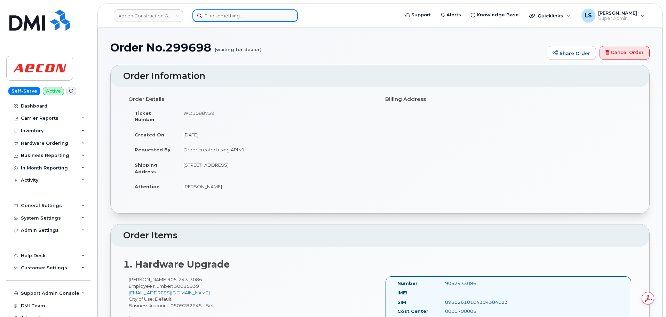
click at [238, 16] on input at bounding box center [245, 15] width 105 height 13
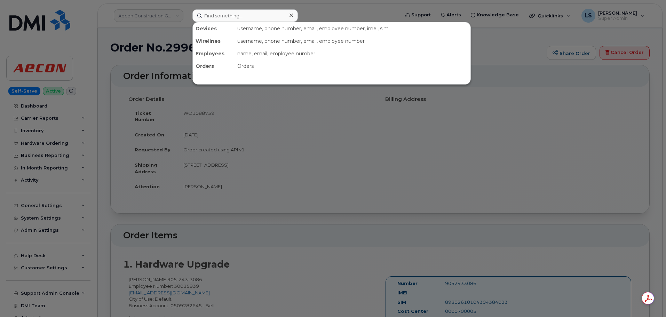
click at [232, 122] on div at bounding box center [333, 158] width 666 height 317
click at [224, 17] on input at bounding box center [245, 15] width 105 height 13
paste input "299698"
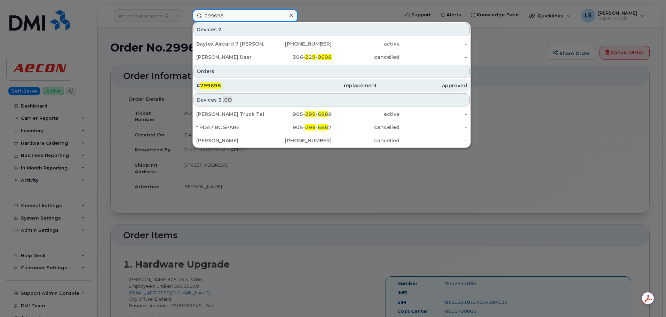
type input "299698"
click at [228, 86] on div "# 299698" at bounding box center [241, 85] width 90 height 7
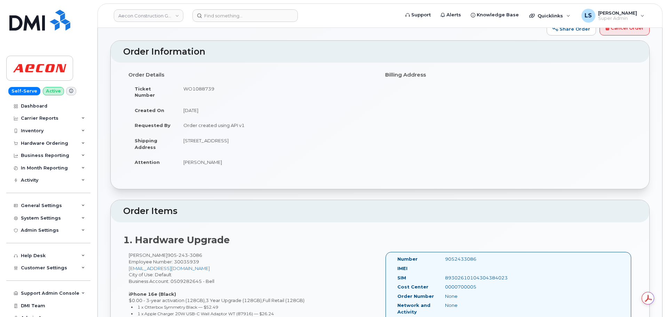
scroll to position [104, 0]
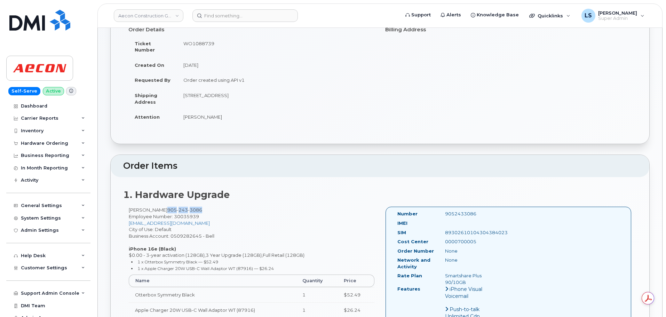
drag, startPoint x: 199, startPoint y: 203, endPoint x: 169, endPoint y: 200, distance: 30.8
click at [169, 200] on div "1. Hardware Upgrade [PERSON_NAME] [PHONE_NUMBER] Employee Number: 30035939 [EMA…" at bounding box center [380, 266] width 539 height 179
copy span "[PHONE_NUMBER]"
click at [250, 15] on input at bounding box center [245, 15] width 105 height 13
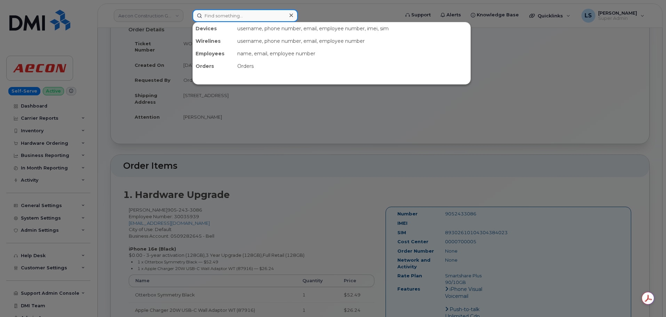
paste input "299694"
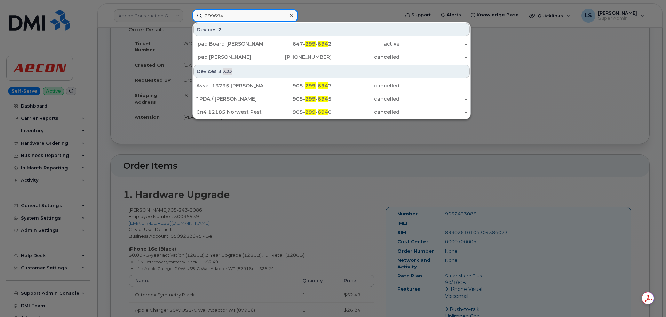
click at [225, 14] on input "299694" at bounding box center [245, 15] width 105 height 13
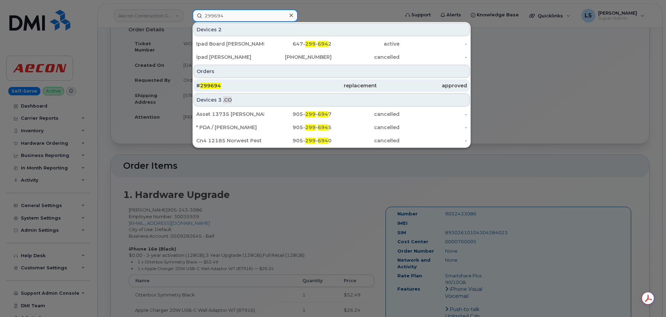
type input "299694"
click at [234, 88] on div "# 299694" at bounding box center [241, 85] width 90 height 7
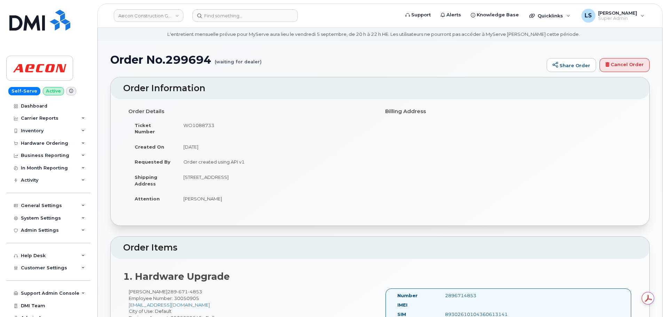
scroll to position [35, 0]
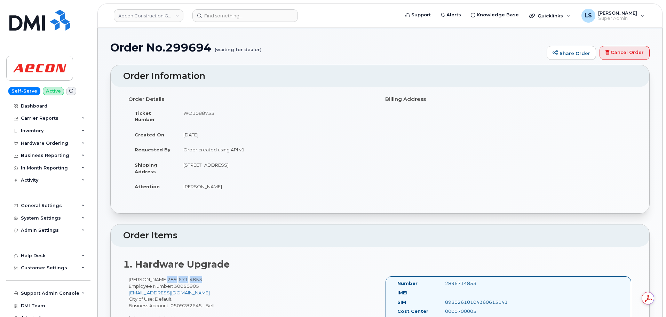
drag, startPoint x: 213, startPoint y: 272, endPoint x: 173, endPoint y: 274, distance: 39.7
copy span "289 671 4853"
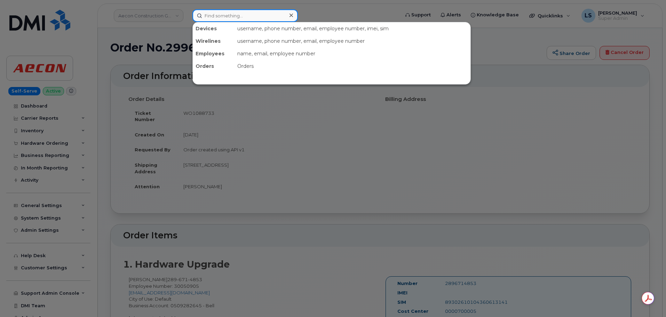
click at [229, 17] on input at bounding box center [245, 15] width 105 height 13
paste input "299673"
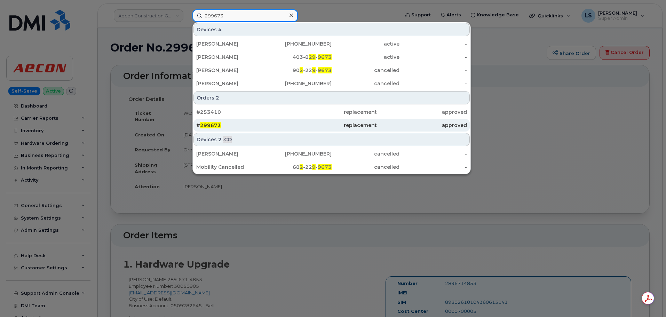
type input "299673"
click at [231, 124] on div "# 299673" at bounding box center [241, 125] width 90 height 7
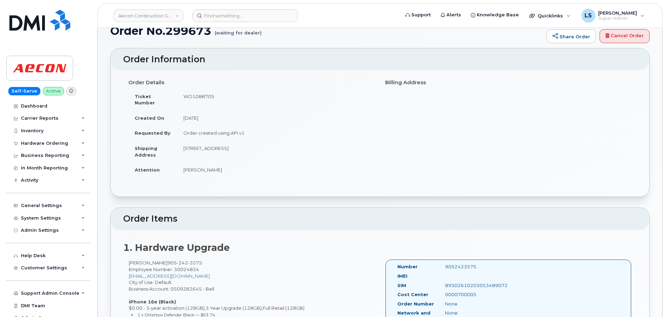
scroll to position [104, 0]
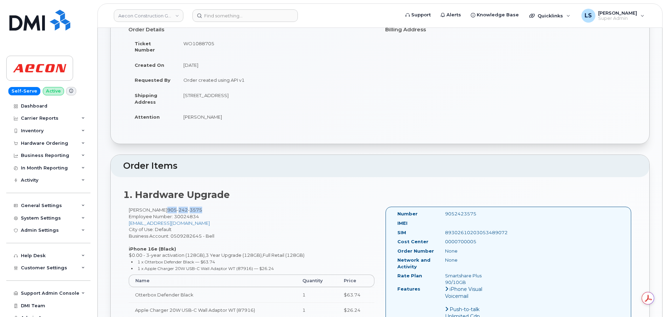
drag, startPoint x: 190, startPoint y: 204, endPoint x: 156, endPoint y: 205, distance: 34.9
click at [156, 207] on div "Guy Moore 905 242 3575 Employee Number: 30024834 gmoore@aecon.com City of Use: …" at bounding box center [251, 265] width 257 height 117
copy span "905 242 3575"
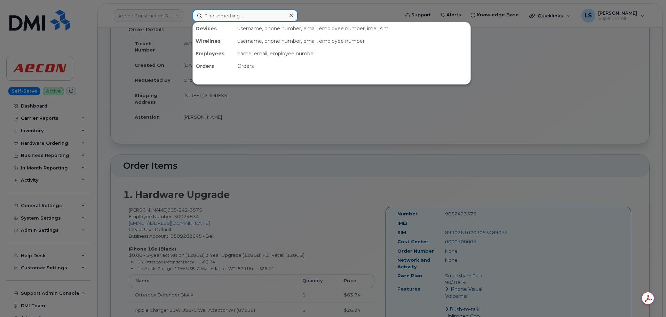
click at [237, 20] on input at bounding box center [245, 15] width 105 height 13
paste input "299651"
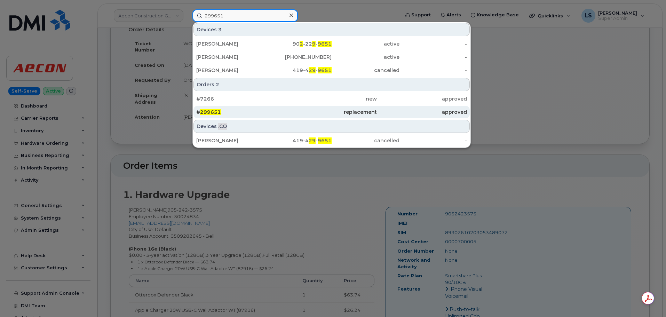
type input "299651"
click at [218, 109] on div "# 299651" at bounding box center [241, 112] width 90 height 13
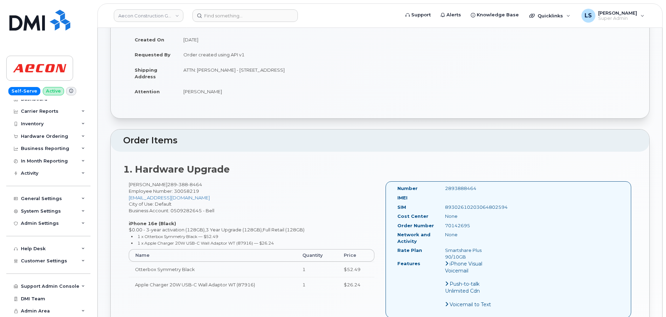
scroll to position [139, 0]
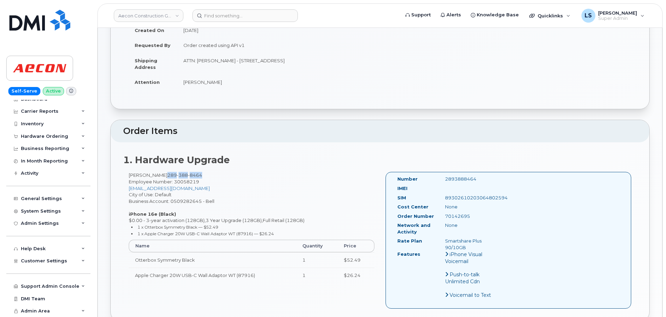
drag, startPoint x: 204, startPoint y: 168, endPoint x: 165, endPoint y: 167, distance: 38.3
click at [165, 172] on div "Michael Nwosu 289 388 8464 Employee Number: 30058219 mnwosu@aecon.com City of U…" at bounding box center [251, 230] width 257 height 117
copy span "289 388 8464"
click at [248, 14] on input at bounding box center [245, 15] width 105 height 13
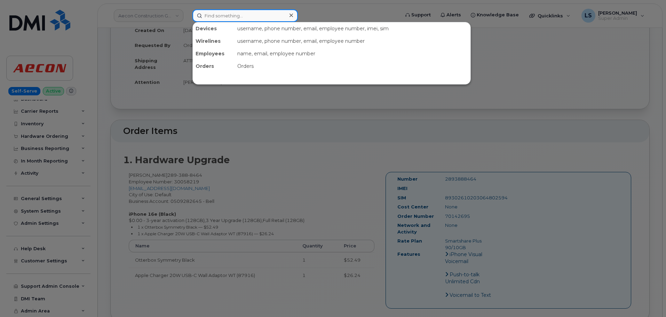
paste input "299641"
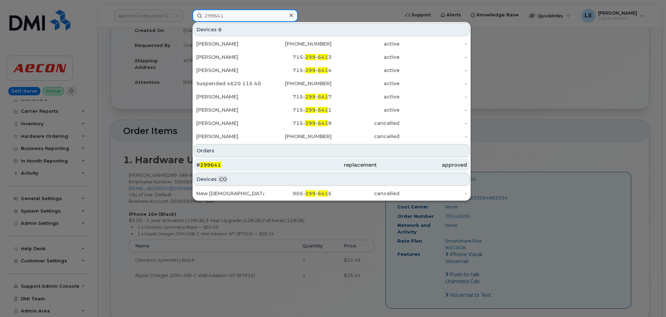
type input "299641"
click at [207, 166] on span "299641" at bounding box center [210, 165] width 21 height 6
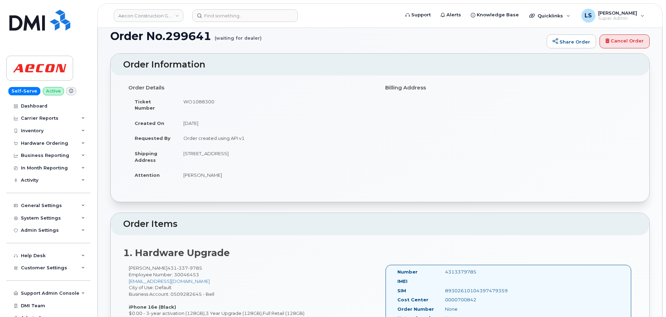
scroll to position [139, 0]
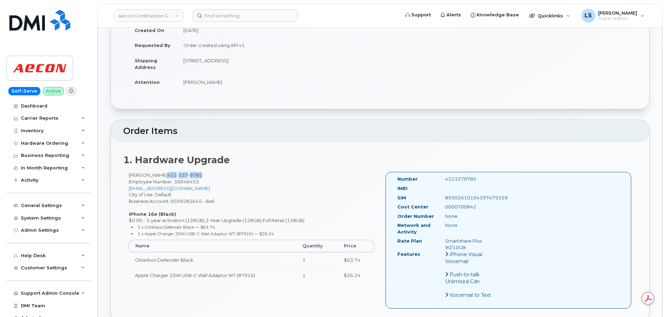
drag, startPoint x: 203, startPoint y: 169, endPoint x: 168, endPoint y: 169, distance: 35.5
click at [168, 172] on div "[PERSON_NAME] [PHONE_NUMBER] Employee Number: 30046453 [EMAIL_ADDRESS][DOMAIN_N…" at bounding box center [251, 230] width 257 height 117
copy span "431 337 9785"
click at [233, 13] on input at bounding box center [245, 15] width 105 height 13
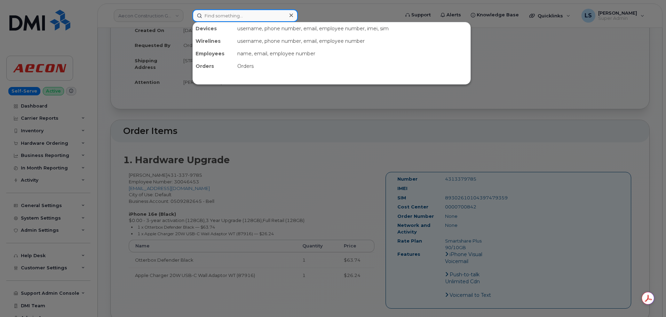
paste input "299619"
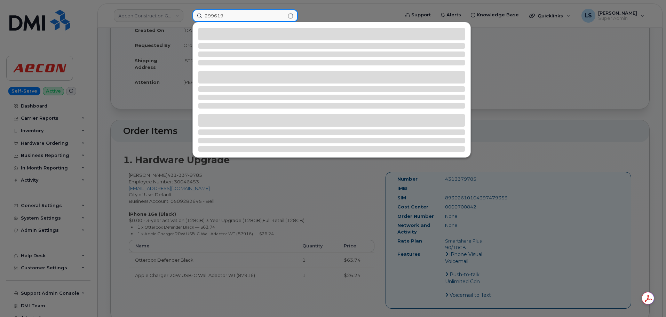
type input "299619"
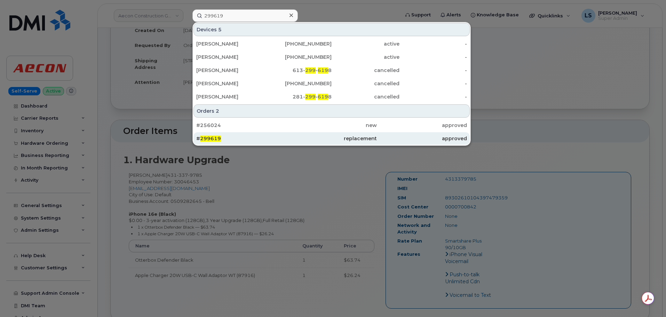
click at [227, 136] on div "# 299619" at bounding box center [241, 138] width 90 height 7
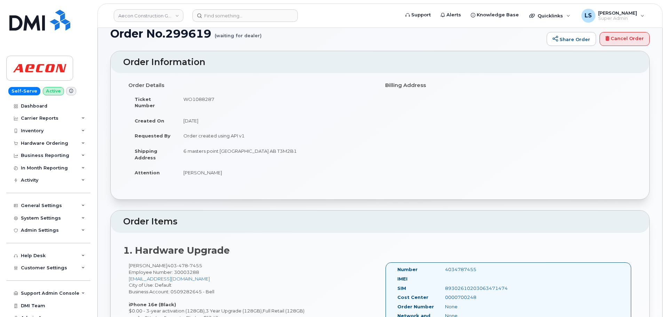
scroll to position [104, 0]
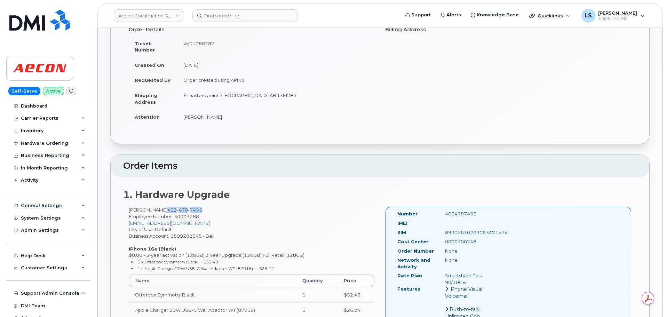
drag, startPoint x: 193, startPoint y: 203, endPoint x: 155, endPoint y: 205, distance: 37.3
click at [155, 207] on div "[PERSON_NAME] [PHONE_NUMBER] Employee Number: 30003288 [EMAIL_ADDRESS][DOMAIN_N…" at bounding box center [251, 265] width 257 height 117
copy span "[PHONE_NUMBER]"
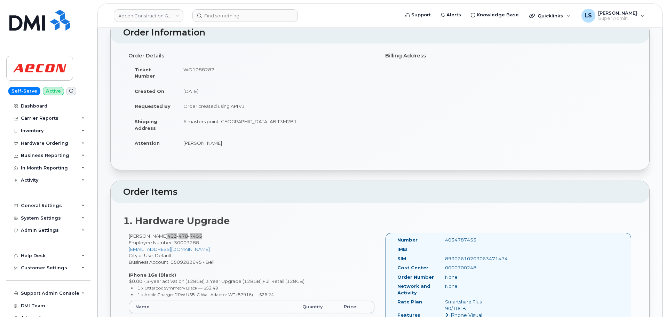
scroll to position [0, 0]
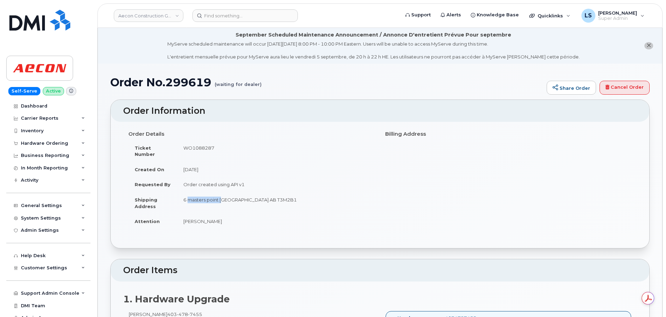
drag, startPoint x: 181, startPoint y: 192, endPoint x: 220, endPoint y: 197, distance: 38.6
click at [220, 197] on td "6 masters point [GEOGRAPHIC_DATA] AB T3M2B1" at bounding box center [276, 203] width 198 height 22
copy td "6 masters point"
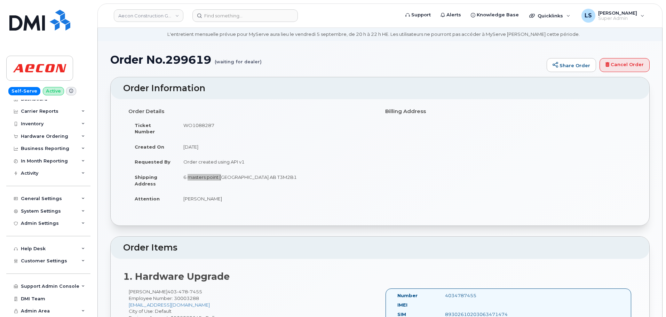
scroll to position [35, 0]
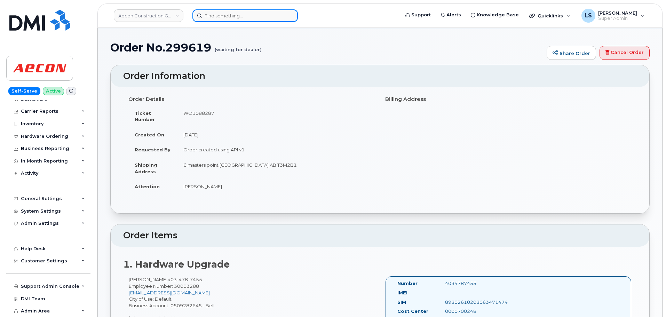
click at [259, 14] on input at bounding box center [245, 15] width 105 height 13
paste input "[PHONE_NUMBER]"
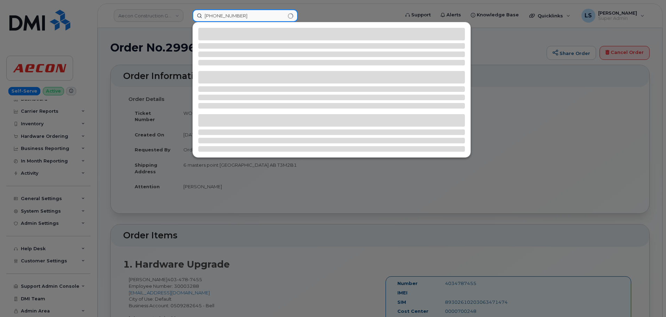
type input "[PHONE_NUMBER]"
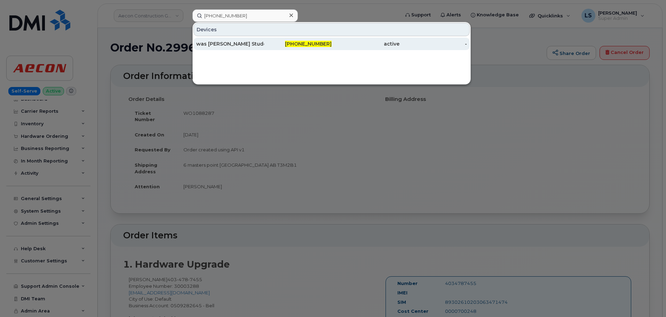
click at [250, 41] on div "was [PERSON_NAME] Student --USE first" at bounding box center [230, 43] width 68 height 7
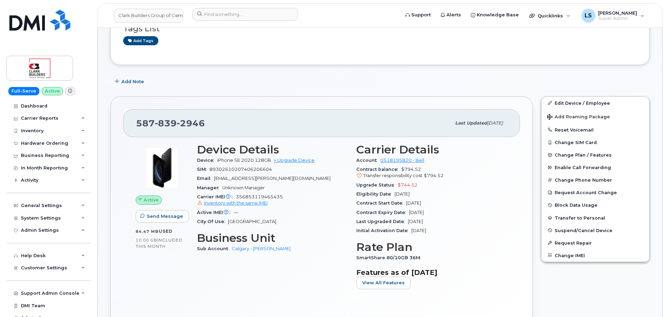
scroll to position [104, 0]
click at [554, 230] on button "Suspend/Cancel Device" at bounding box center [596, 229] width 108 height 13
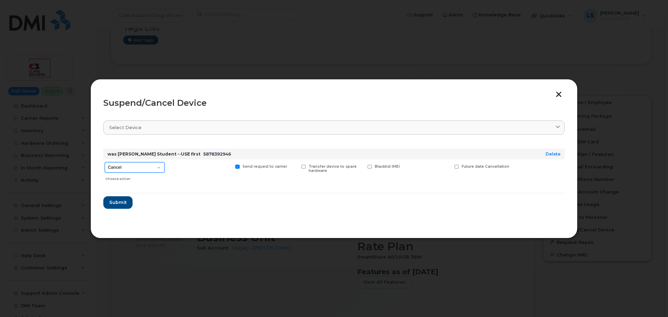
click at [159, 166] on select "Cancel Suspend - Extend Suspension Suspend - Reduced Rate Suspend - Full Rate S…" at bounding box center [135, 167] width 60 height 10
select select "[object Object]"
click at [105, 162] on select "Cancel Suspend - Extend Suspension Suspend - Reduced Rate Suspend - Full Rate S…" at bounding box center [135, 167] width 60 height 10
click at [121, 205] on span "Submit" at bounding box center [117, 202] width 17 height 7
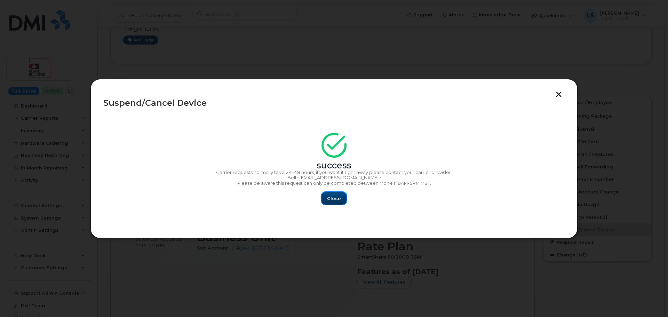
click at [338, 200] on span "Close" at bounding box center [334, 198] width 14 height 7
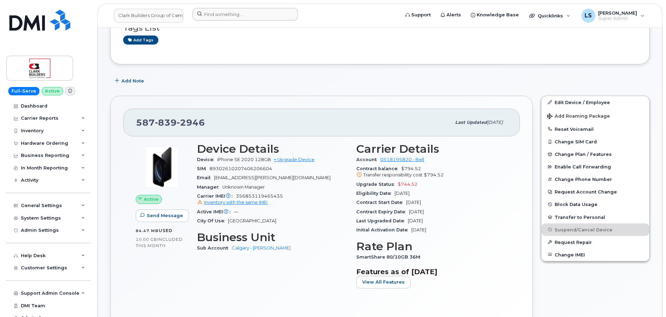
click at [227, 20] on div at bounding box center [294, 15] width 214 height 15
click at [226, 16] on input at bounding box center [245, 14] width 105 height 13
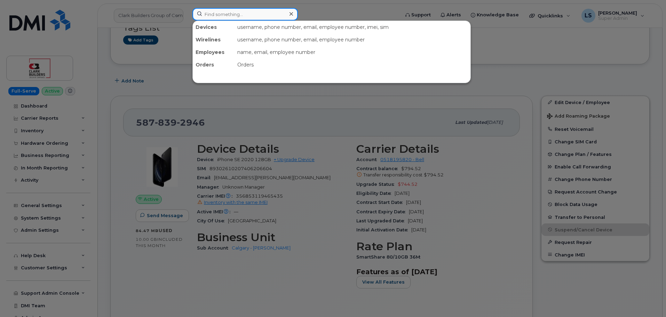
paste input "(864) 794-0961"
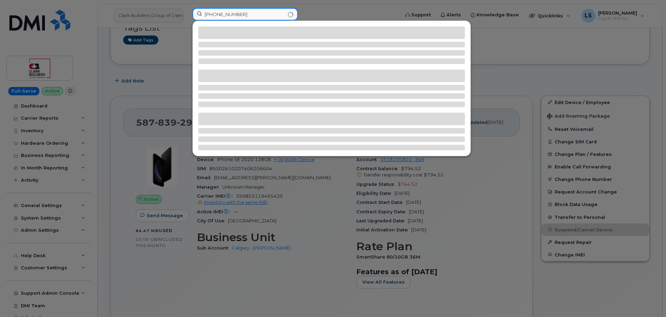
type input "(864) 794-0961"
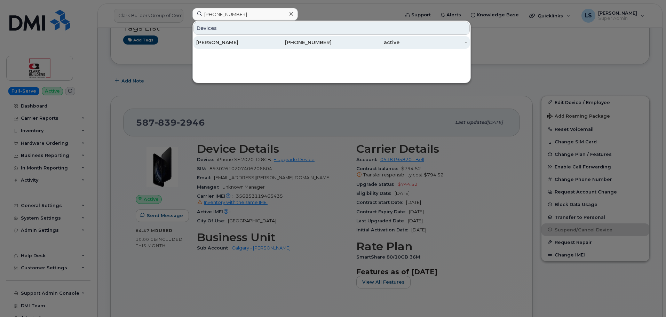
click at [223, 46] on div "[PERSON_NAME]" at bounding box center [230, 42] width 68 height 7
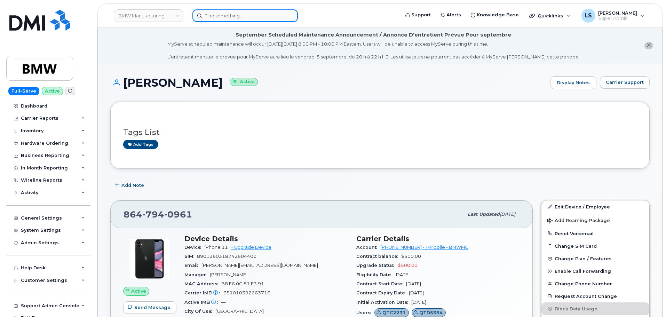
click at [235, 19] on input at bounding box center [245, 15] width 105 height 13
paste input "[PHONE_NUMBER]"
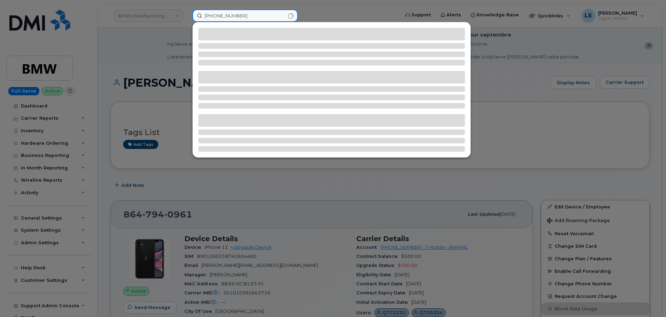
click at [205, 18] on input "(682) 431-8007" at bounding box center [245, 15] width 105 height 13
type input "(682) 431-8007"
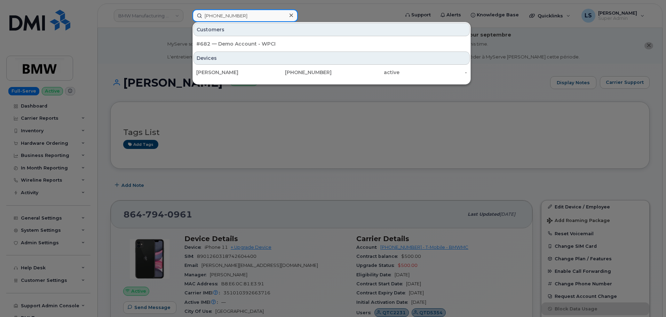
click at [248, 13] on input "(682) 431-8007" at bounding box center [245, 15] width 105 height 13
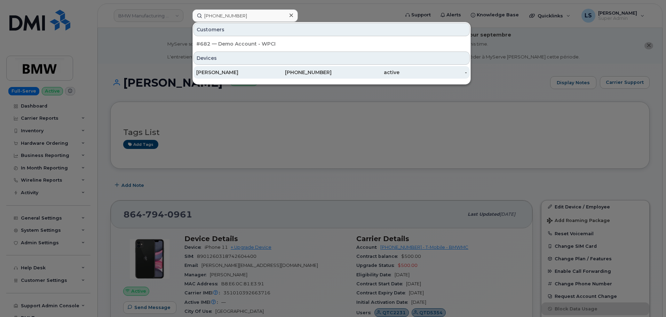
click at [255, 75] on div "JULIE KIRBY" at bounding box center [230, 72] width 68 height 7
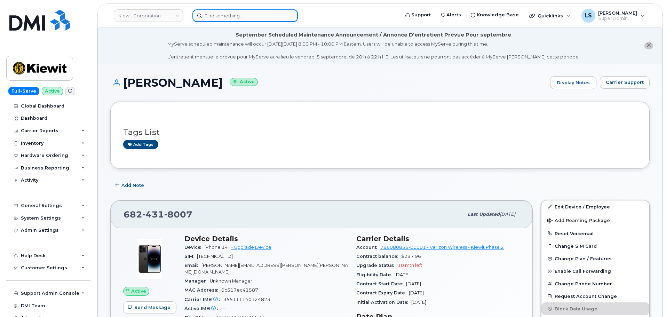
click at [236, 22] on input at bounding box center [245, 15] width 105 height 13
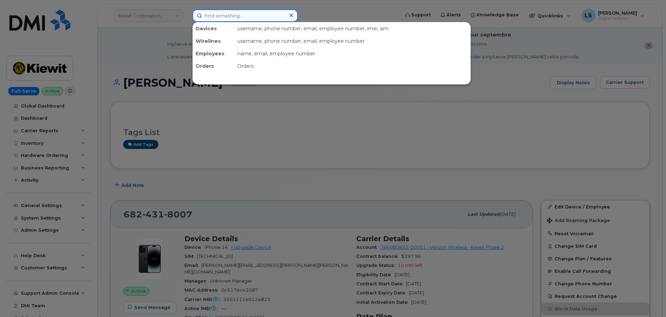
paste input "300007"
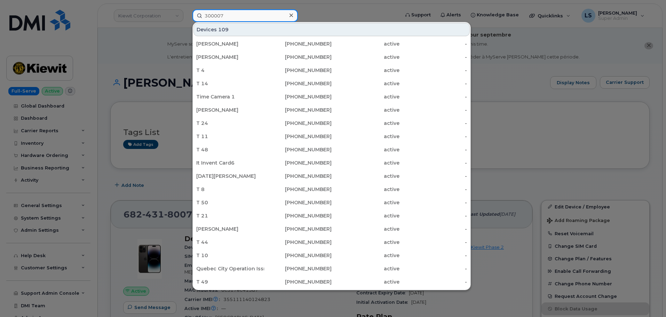
scroll to position [206, 0]
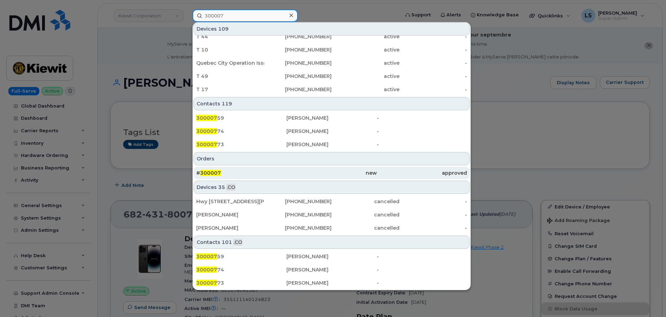
type input "300007"
click at [227, 169] on div "# 300007" at bounding box center [241, 173] width 90 height 13
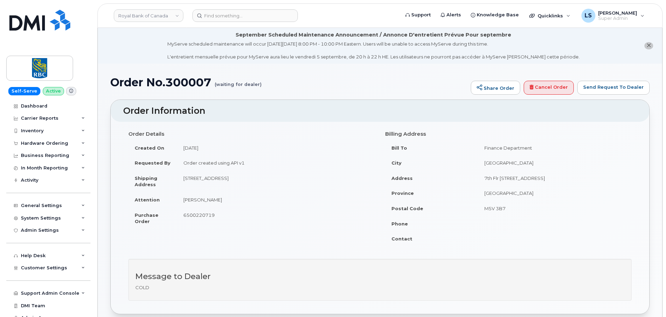
drag, startPoint x: 180, startPoint y: 179, endPoint x: 250, endPoint y: 182, distance: 69.7
click at [250, 182] on td "[STREET_ADDRESS]" at bounding box center [276, 182] width 198 height 22
copy td "[STREET_ADDRESS]"
click at [256, 178] on td "[STREET_ADDRESS]" at bounding box center [276, 182] width 198 height 22
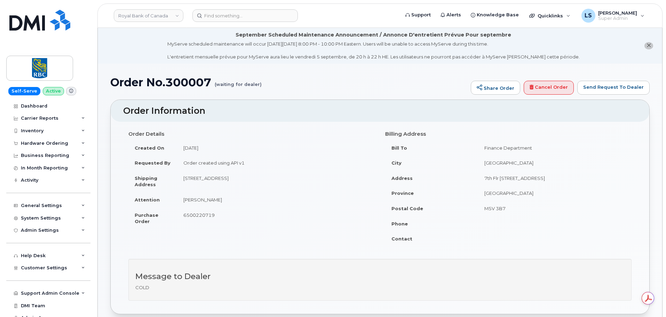
copy td "NS"
drag, startPoint x: 283, startPoint y: 177, endPoint x: 314, endPoint y: 181, distance: 31.2
click at [314, 181] on td "[STREET_ADDRESS]" at bounding box center [276, 182] width 198 height 22
copy td "B4B 2J3"
click at [270, 178] on td "[STREET_ADDRESS]" at bounding box center [276, 182] width 198 height 22
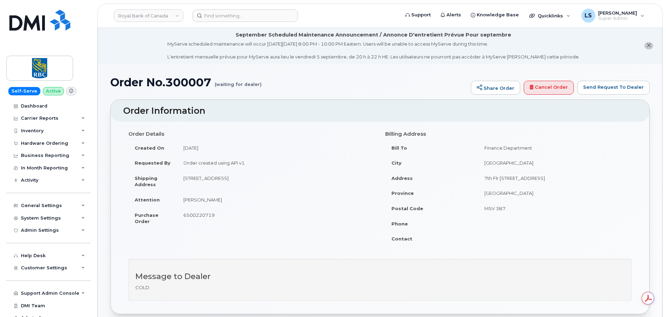
click at [270, 178] on td "[STREET_ADDRESS]" at bounding box center [276, 182] width 198 height 22
copy td "[GEOGRAPHIC_DATA]"
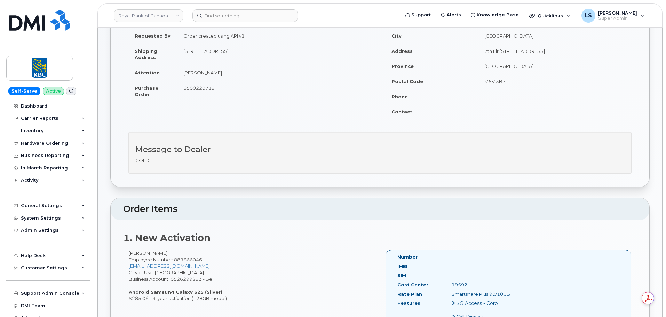
scroll to position [139, 0]
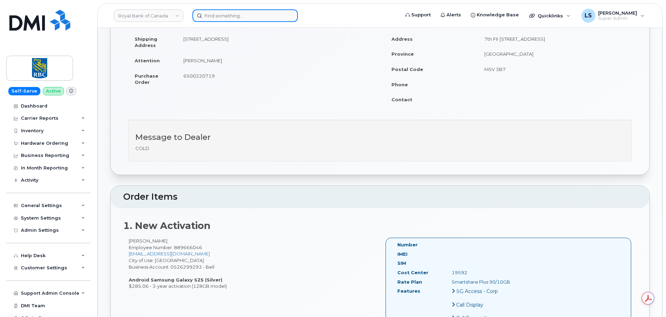
click at [220, 14] on input at bounding box center [245, 15] width 105 height 13
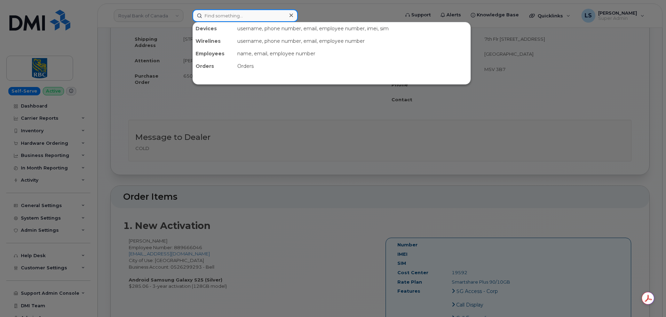
paste input "(864) 275-9942"
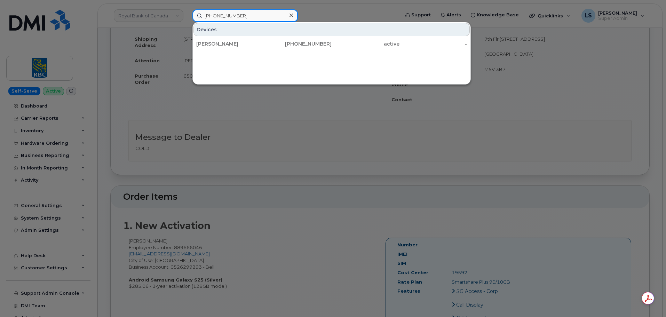
type input "(864) 275-9942"
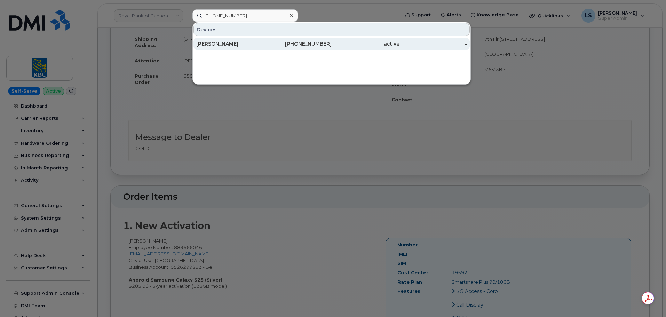
click at [213, 43] on div "[PERSON_NAME]" at bounding box center [230, 43] width 68 height 7
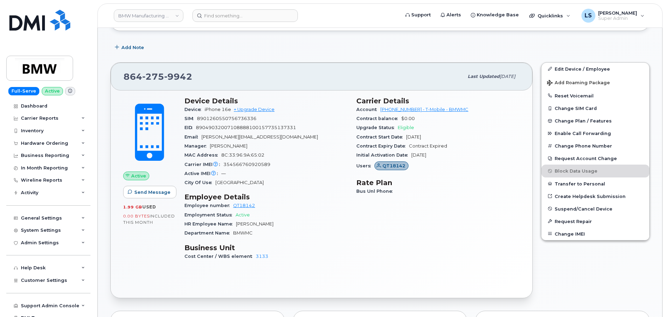
scroll to position [104, 0]
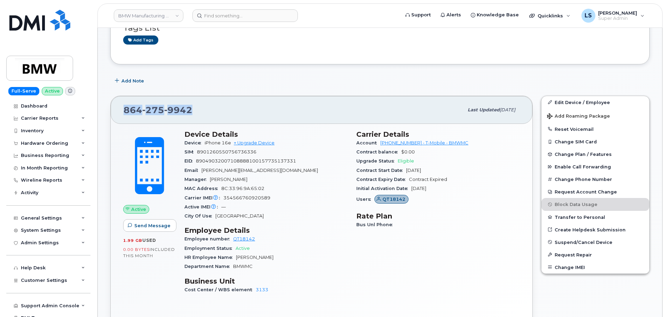
drag, startPoint x: 197, startPoint y: 113, endPoint x: 118, endPoint y: 112, distance: 79.4
click at [118, 112] on div "[PHONE_NUMBER] Last updated [DATE]" at bounding box center [322, 110] width 422 height 28
copy span "[PHONE_NUMBER]"
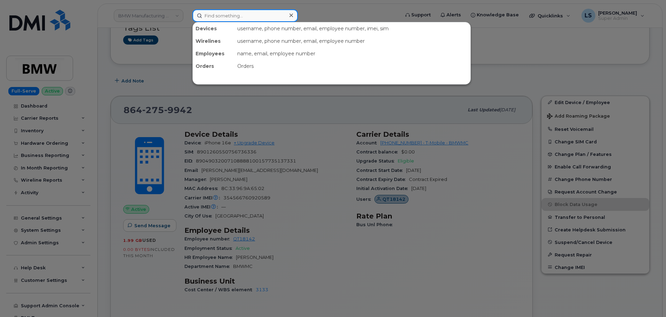
click at [245, 21] on input at bounding box center [245, 15] width 105 height 13
paste input "[PHONE_NUMBER]"
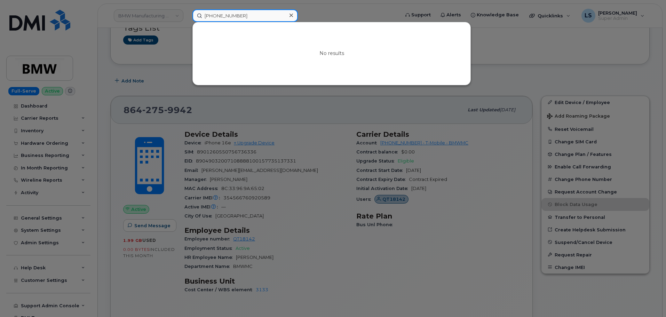
click at [244, 12] on input "151-601-66860" at bounding box center [245, 15] width 105 height 13
paste input "49151601"
click at [252, 12] on input "4915160166860" at bounding box center [245, 15] width 105 height 13
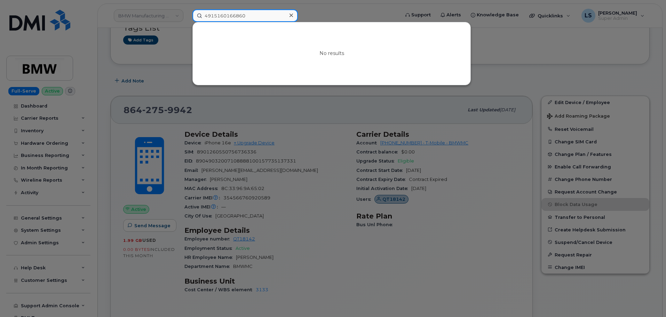
click at [252, 12] on input "4915160166860" at bounding box center [245, 15] width 105 height 13
paste input "Paula Schulz"
type input "Paula Schulz"
click at [290, 15] on icon at bounding box center [291, 15] width 3 height 3
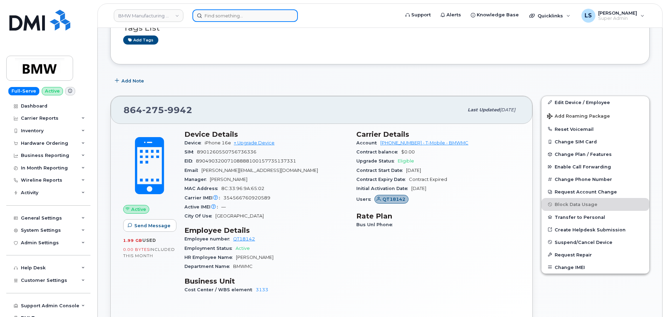
click at [211, 21] on input at bounding box center [245, 15] width 105 height 13
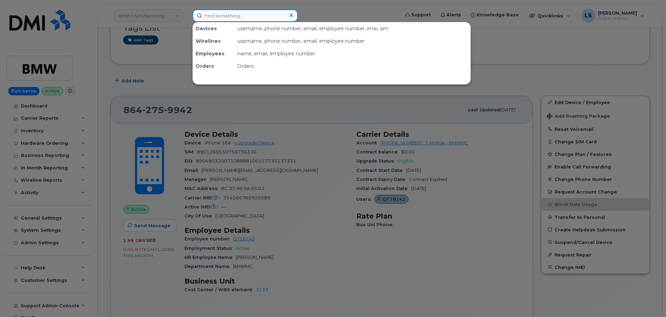
paste input "299572"
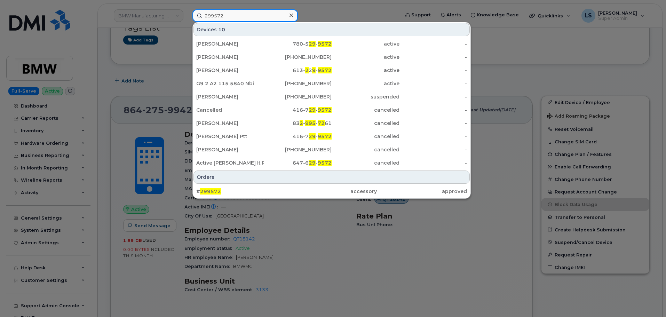
type input "299572"
click at [272, 185] on div "# 299572 accessory approved" at bounding box center [332, 192] width 278 height 14
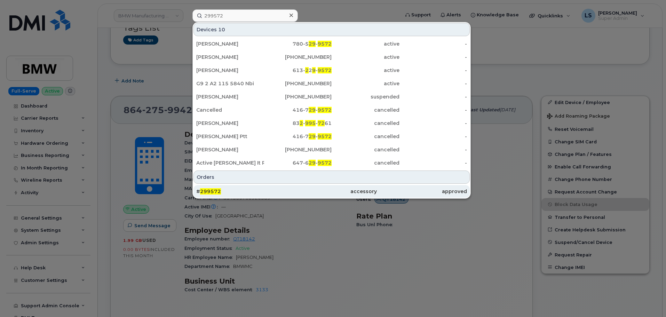
click at [267, 189] on div "# 299572" at bounding box center [241, 191] width 90 height 7
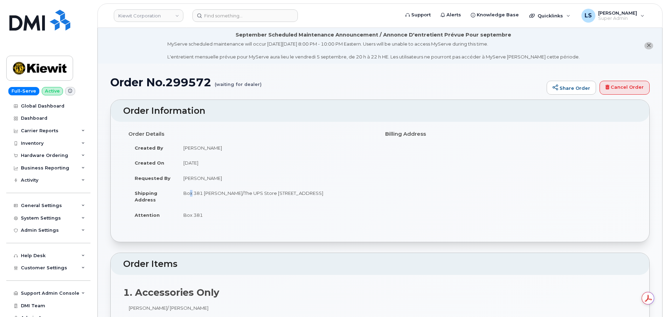
drag, startPoint x: 183, startPoint y: 193, endPoint x: 229, endPoint y: 191, distance: 46.0
click at [187, 193] on td "Box 381 [PERSON_NAME]/The UPS Store [STREET_ADDRESS]" at bounding box center [276, 197] width 198 height 22
click at [249, 189] on td "Box 381 [PERSON_NAME]/The UPS Store [STREET_ADDRESS]" at bounding box center [276, 197] width 198 height 22
drag, startPoint x: 184, startPoint y: 194, endPoint x: 251, endPoint y: 196, distance: 67.2
click at [251, 196] on td "Box 381 [PERSON_NAME]/The UPS Store [STREET_ADDRESS]" at bounding box center [276, 197] width 198 height 22
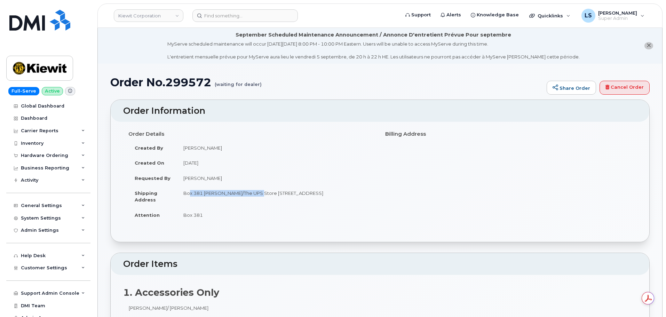
copy td "Box 381 [PERSON_NAME]/The UPS Store"
drag, startPoint x: 254, startPoint y: 195, endPoint x: 299, endPoint y: 196, distance: 45.3
click at [299, 196] on td "Box 381 [PERSON_NAME]/The UPS Store [STREET_ADDRESS]" at bounding box center [276, 197] width 198 height 22
copy td "[STREET_ADDRESS]"
click at [311, 193] on td "Box 381 [PERSON_NAME]/The UPS Store [STREET_ADDRESS]" at bounding box center [276, 197] width 198 height 22
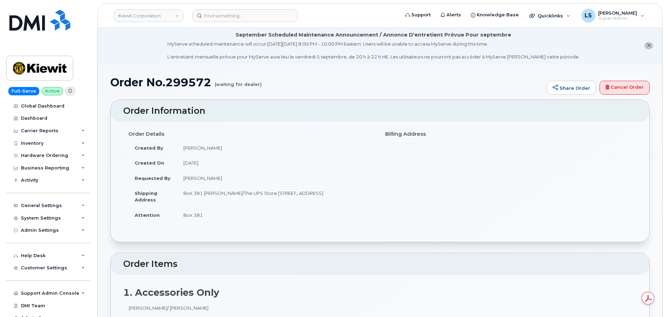
click at [311, 193] on td "Box 381 [PERSON_NAME]/The UPS Store [STREET_ADDRESS]" at bounding box center [276, 197] width 198 height 22
copy td "Boise"
click at [320, 193] on td "Box 381 [PERSON_NAME]/The UPS Store [STREET_ADDRESS]" at bounding box center [276, 197] width 198 height 22
copy td ","
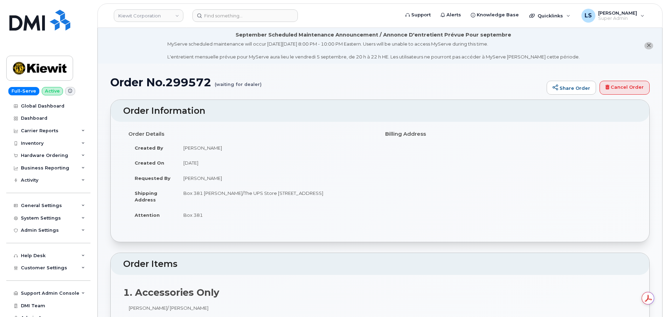
click at [311, 189] on td "Box 381 [PERSON_NAME]/The UPS Store [STREET_ADDRESS]" at bounding box center [276, 197] width 198 height 22
click at [319, 191] on td "Box 381 [PERSON_NAME]/The UPS Store [STREET_ADDRESS]" at bounding box center [276, 197] width 198 height 22
copy td "ID"
click at [327, 191] on td "Box 381 Kiewit/The UPS Store 6568 S. Federal Way, Boise, ID, 83716, USA, Boise,…" at bounding box center [276, 197] width 198 height 22
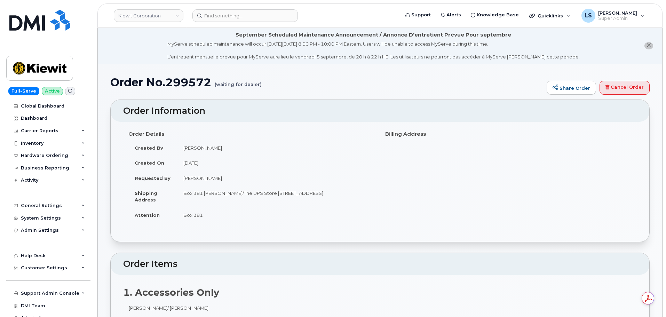
click at [327, 191] on td "Box 381 Kiewit/The UPS Store 6568 S. Federal Way, Boise, ID, 83716, USA, Boise,…" at bounding box center [276, 197] width 198 height 22
copy td "83716"
click at [193, 193] on td "Box 381 Kiewit/The UPS Store 6568 S. Federal Way, Boise, ID, 83716, USA, Boise,…" at bounding box center [276, 197] width 198 height 22
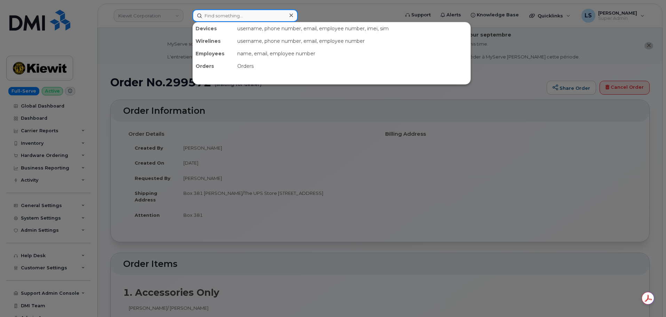
click at [247, 19] on input at bounding box center [245, 15] width 105 height 13
paste input "(330) 612-7916"
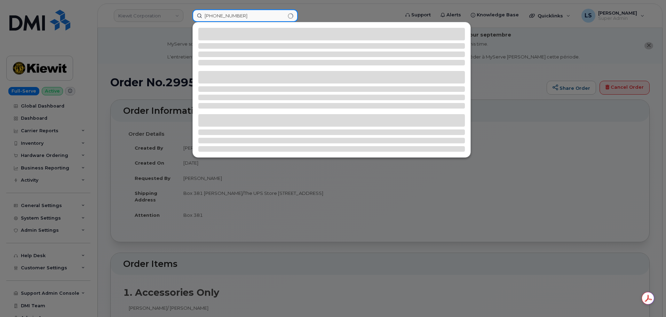
type input "(330) 612-7916"
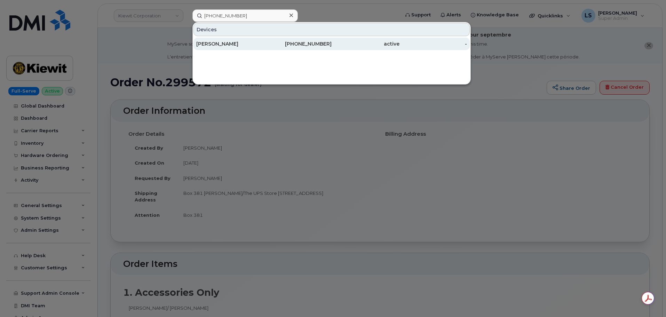
click at [246, 41] on div "[PERSON_NAME]" at bounding box center [230, 43] width 68 height 7
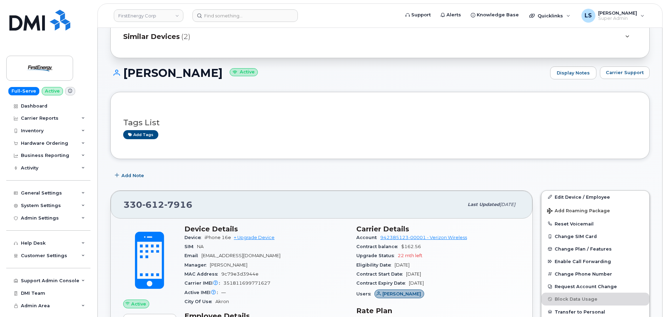
scroll to position [70, 0]
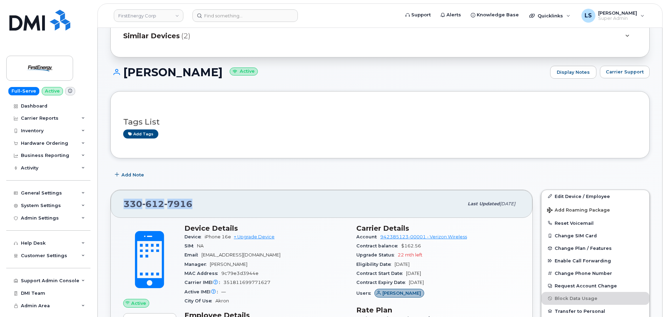
drag, startPoint x: 201, startPoint y: 213, endPoint x: 125, endPoint y: 205, distance: 75.9
click at [119, 206] on div "[PHONE_NUMBER] Last updated [DATE]" at bounding box center [322, 204] width 422 height 28
copy span "[PHONE_NUMBER]"
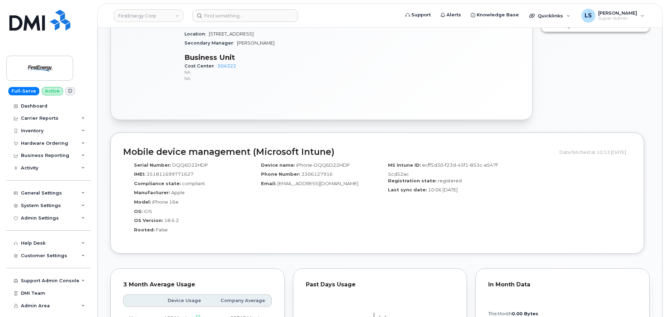
scroll to position [418, 0]
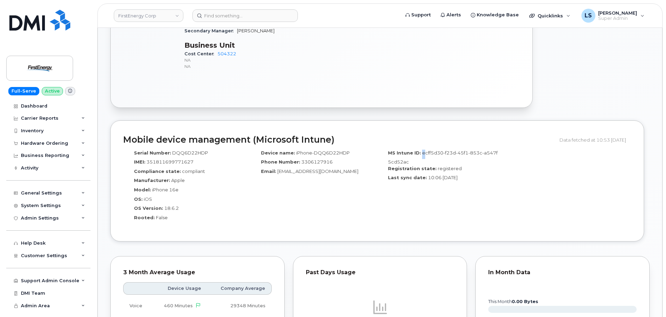
click at [421, 155] on span "ecff5d30-f23d-45f1-853c-a547f5cd52ac" at bounding box center [443, 157] width 110 height 15
click at [421, 151] on div "MS Intune ID: ecff5d30-f23d-45f1-853c-a547f5cd52ac" at bounding box center [441, 158] width 117 height 16
drag, startPoint x: 420, startPoint y: 151, endPoint x: 429, endPoint y: 146, distance: 9.9
click at [424, 154] on div "MS Intune ID: ecff5d30-f23d-45f1-853c-a547f5cd52ac" at bounding box center [441, 158] width 117 height 16
drag, startPoint x: 429, startPoint y: 146, endPoint x: 423, endPoint y: 151, distance: 7.5
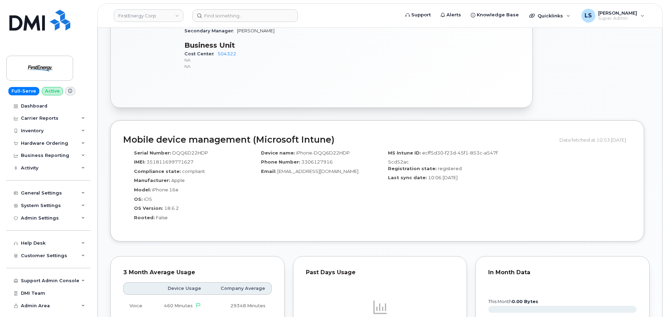
click at [428, 147] on div "MS Intune ID: ecff5d30-f23d-45f1-853c-a547f5cd52ac Registration state: register…" at bounding box center [440, 188] width 127 height 83
drag, startPoint x: 422, startPoint y: 152, endPoint x: 407, endPoint y: 161, distance: 16.5
click at [407, 161] on span "ecff5d30-f23d-45f1-853c-a547f5cd52ac" at bounding box center [443, 157] width 110 height 15
copy span "ecff5d30-f23d-45f1-853c-a547f5cd52ac"
click at [230, 16] on input at bounding box center [245, 15] width 105 height 13
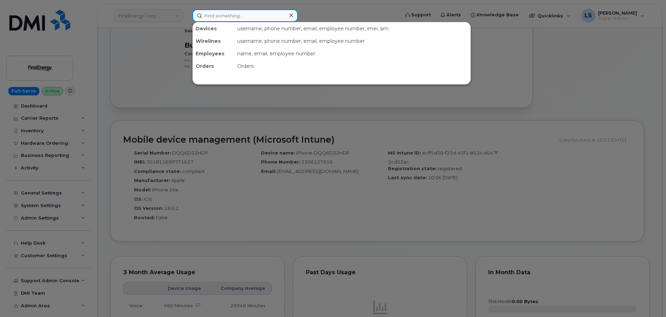
paste input "(330) 907-7527"
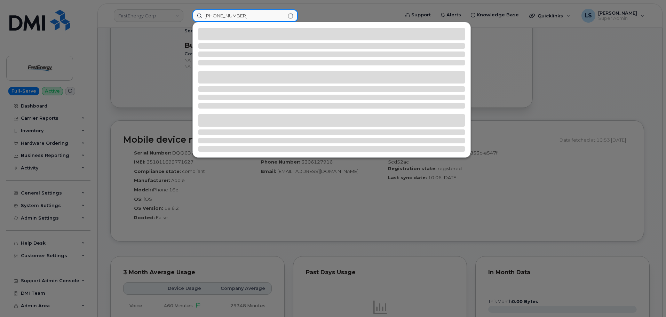
type input "(330) 907-7527"
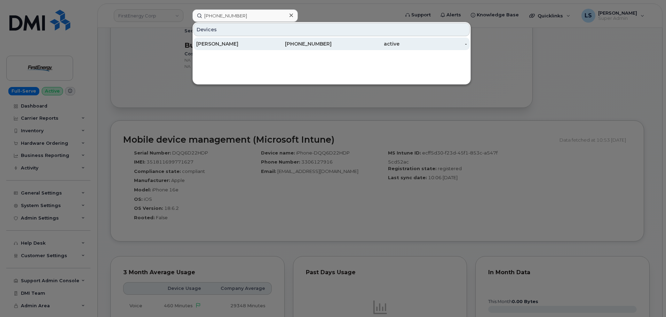
click at [221, 48] on div "JENNIFER L GEYER" at bounding box center [230, 44] width 68 height 13
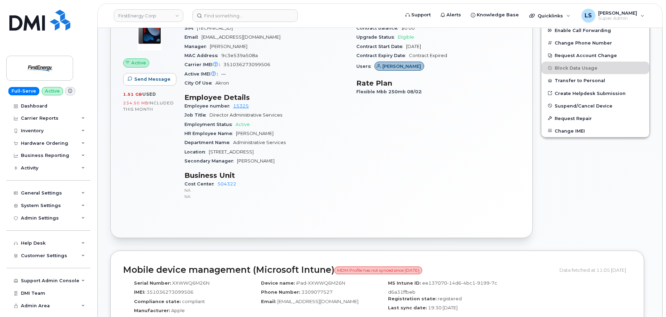
scroll to position [313, 0]
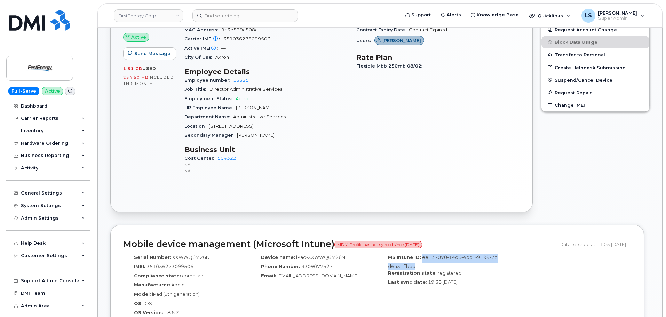
drag, startPoint x: 422, startPoint y: 257, endPoint x: 412, endPoint y: 264, distance: 11.6
click at [412, 264] on span "ee137070-14d6-4bc1-9199-7cd6a31ffbeb" at bounding box center [442, 261] width 109 height 15
copy span "ee137070-14d6-4bc1-9199-7cd6a31ffbeb"
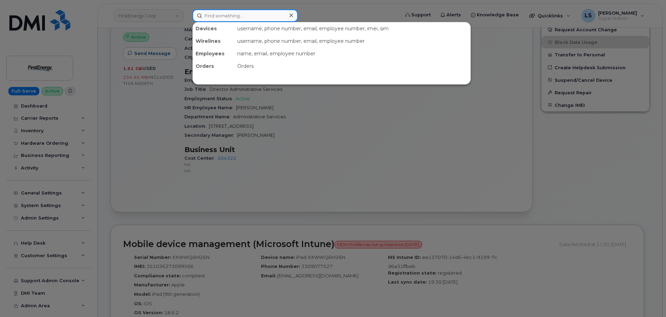
click at [232, 12] on input at bounding box center [245, 15] width 105 height 13
paste input "[PHONE_NUMBER]"
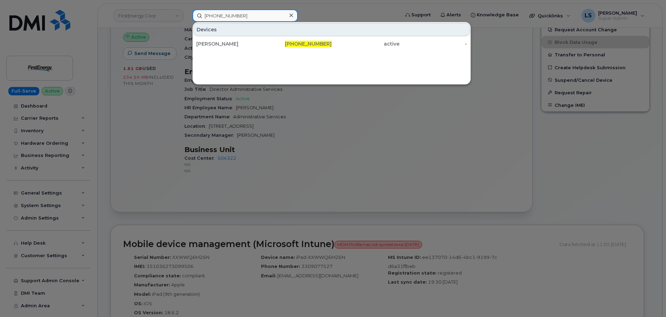
type input "[PHONE_NUMBER]"
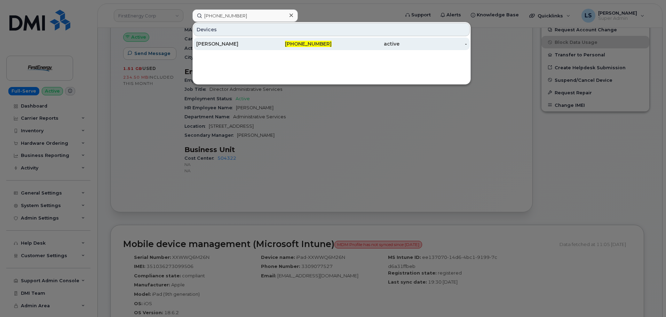
click at [256, 42] on div "[PERSON_NAME]" at bounding box center [230, 43] width 68 height 7
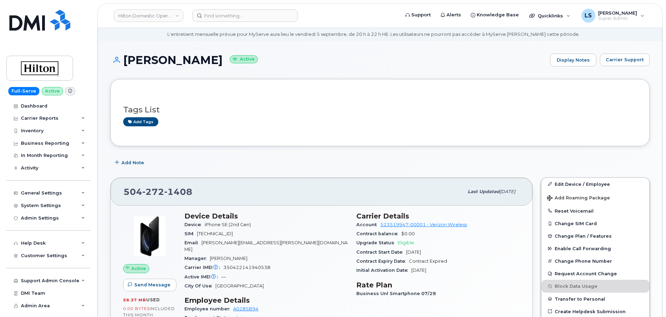
scroll to position [35, 0]
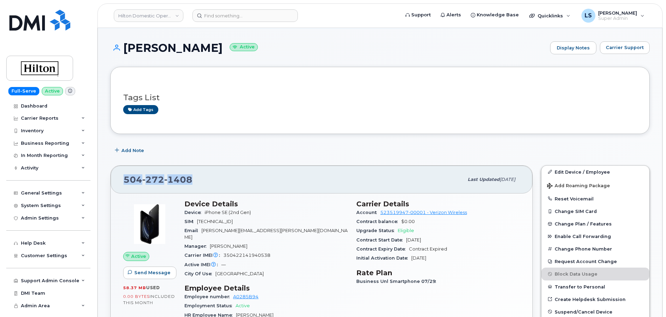
drag, startPoint x: 197, startPoint y: 177, endPoint x: 123, endPoint y: 183, distance: 74.0
click at [123, 183] on div "[PHONE_NUMBER] Last updated [DATE]" at bounding box center [322, 180] width 422 height 28
copy span "[PHONE_NUMBER]"
drag, startPoint x: 554, startPoint y: 169, endPoint x: 488, endPoint y: 181, distance: 66.2
click at [554, 169] on link "Edit Device / Employee" at bounding box center [596, 172] width 108 height 13
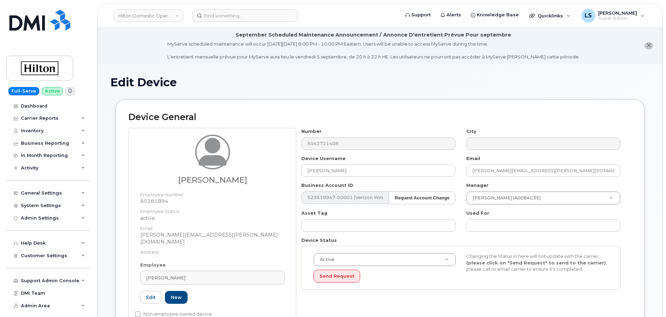
select select "34080331"
click at [344, 172] on input "Graham Basha" at bounding box center [378, 170] width 154 height 13
paste input "Amy Lendermon"
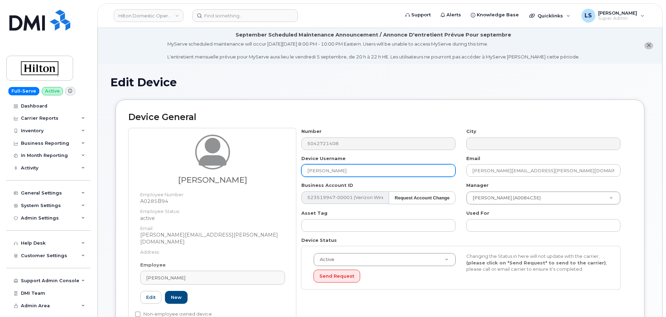
type input "Amy Lendermon"
drag, startPoint x: 228, startPoint y: 294, endPoint x: 216, endPoint y: 292, distance: 12.3
click at [228, 293] on div "Edit New" at bounding box center [212, 297] width 145 height 13
click at [150, 292] on link "Edit" at bounding box center [150, 297] width 21 height 13
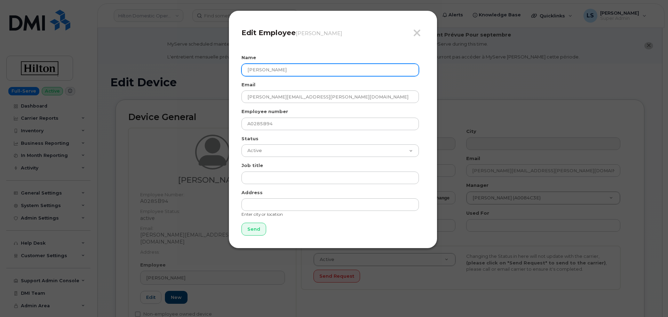
drag, startPoint x: 293, startPoint y: 72, endPoint x: 225, endPoint y: 81, distance: 68.5
click at [229, 81] on div "Close Edit Employee Graham Basha Name Graham Basha Email Graham.Basha@waldorfas…" at bounding box center [333, 129] width 209 height 238
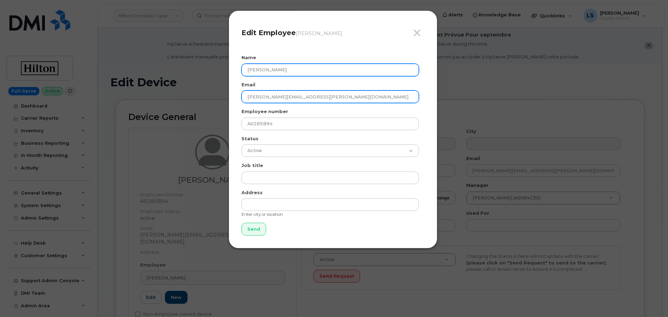
paste input "Amy Lendermon"
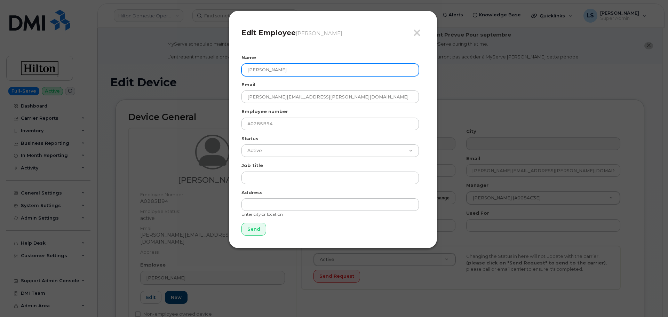
click at [305, 72] on input "Amy Lendermon" at bounding box center [331, 70] width 178 height 13
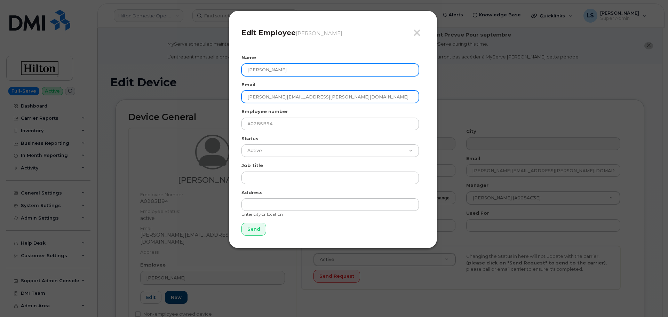
type input "Amy Lendermon"
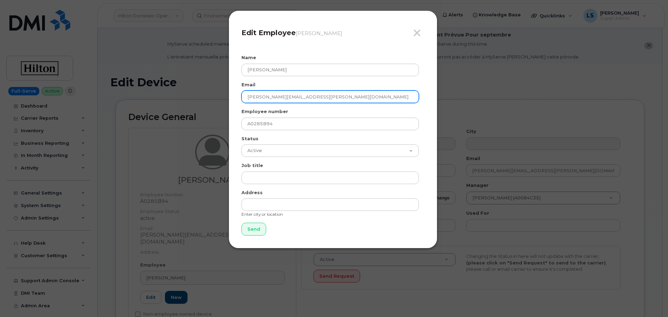
click at [336, 94] on input "Graham.Basha@waldorfastoria.com" at bounding box center [331, 97] width 178 height 13
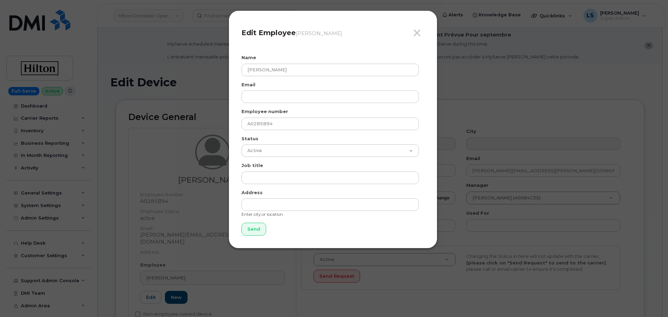
click at [298, 239] on div "Close Edit Employee Graham Basha Name Amy Lendermon Email Employee number A0285…" at bounding box center [333, 129] width 209 height 238
click at [256, 233] on input "Send" at bounding box center [254, 229] width 25 height 13
type input "Send"
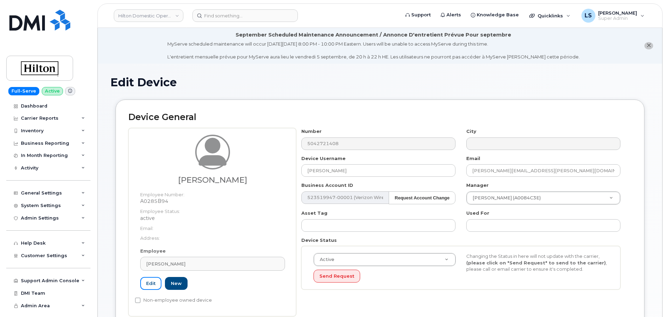
scroll to position [35, 0]
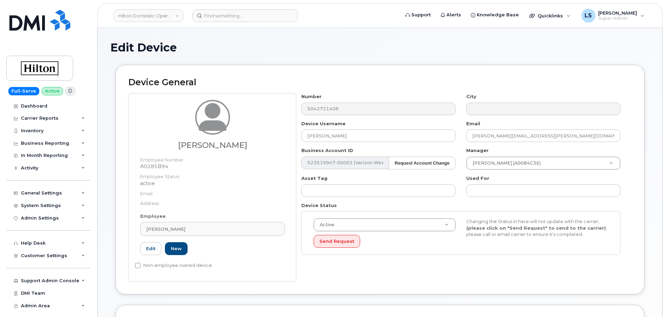
click at [231, 171] on dt "Employee Status:" at bounding box center [212, 175] width 145 height 10
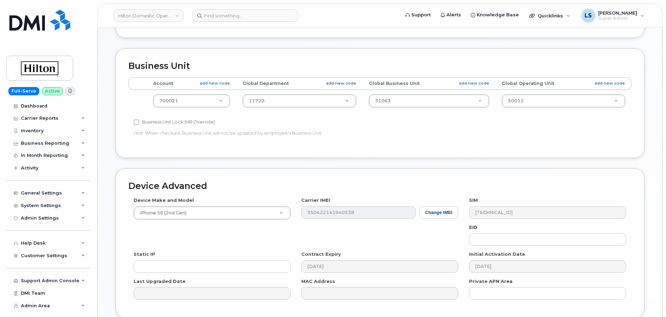
scroll to position [350, 0]
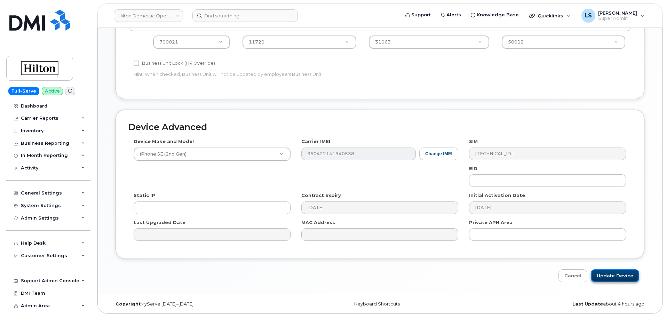
click at [602, 275] on input "Update Device" at bounding box center [615, 275] width 48 height 13
type input "Saving..."
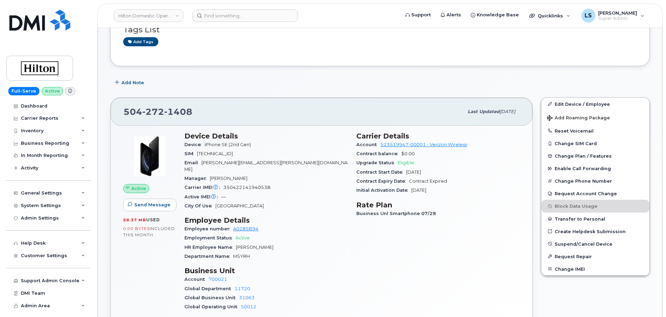
scroll to position [70, 0]
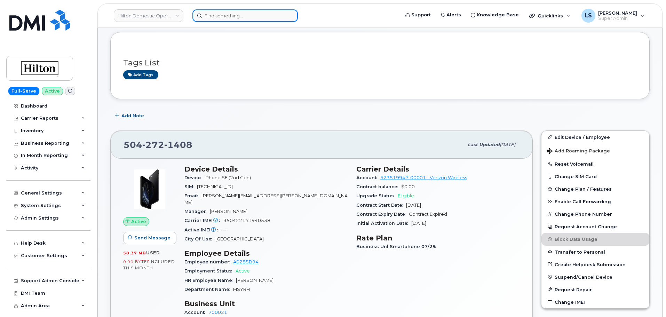
click at [233, 16] on input at bounding box center [245, 15] width 105 height 13
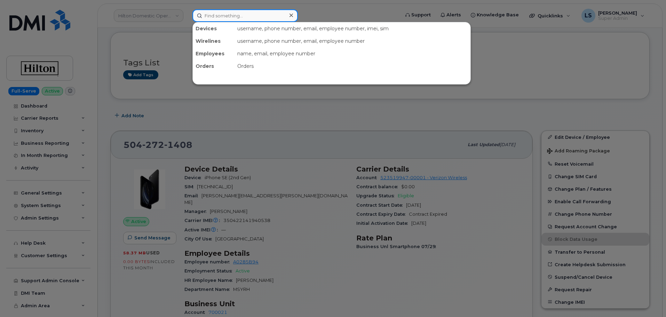
paste input "(901) 212-9164"
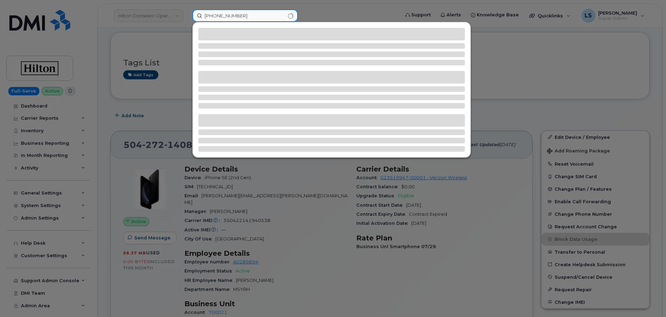
type input "(901) 212-9164"
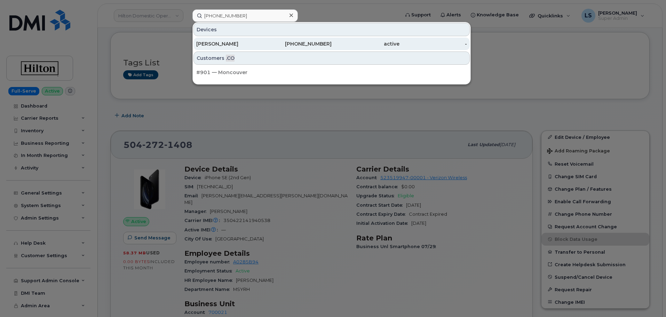
click at [240, 43] on div "[PERSON_NAME]" at bounding box center [230, 43] width 68 height 7
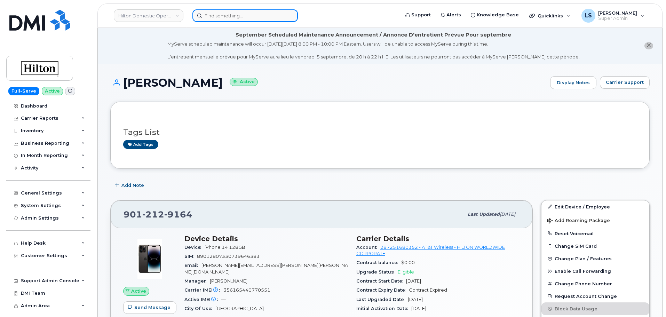
click at [246, 20] on input at bounding box center [245, 15] width 105 height 13
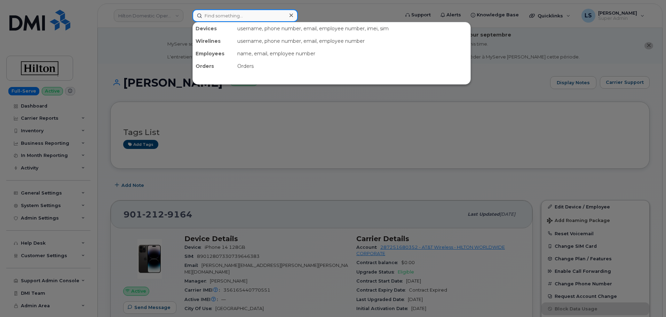
paste input "[PERSON_NAME][EMAIL_ADDRESS][PERSON_NAME][PERSON_NAME][DOMAIN_NAME]"
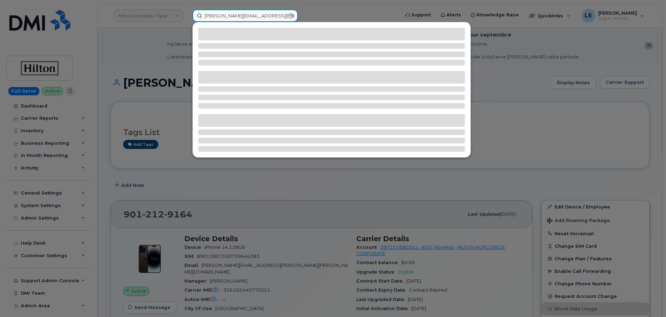
type input "[PERSON_NAME][EMAIL_ADDRESS][PERSON_NAME][PERSON_NAME][DOMAIN_NAME]"
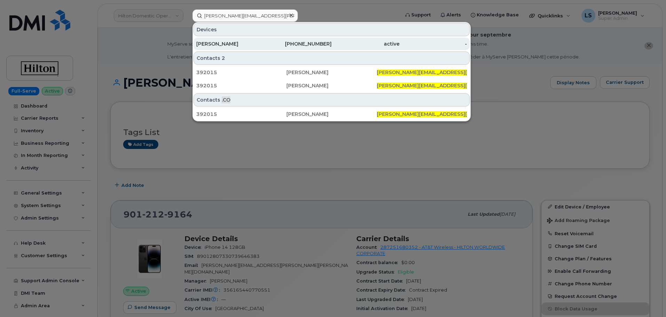
click at [213, 47] on div "[PERSON_NAME]" at bounding box center [230, 43] width 68 height 7
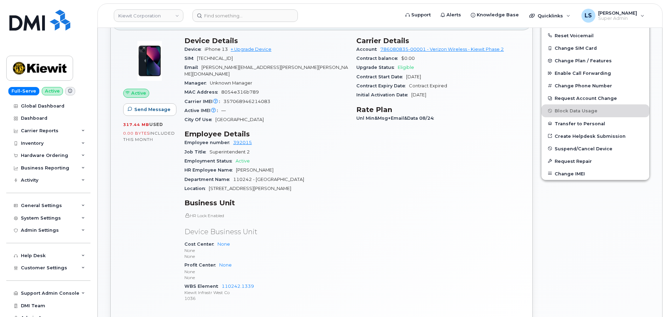
scroll to position [209, 0]
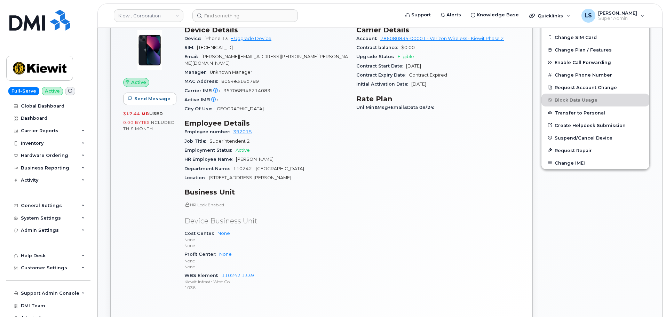
drag, startPoint x: 178, startPoint y: 267, endPoint x: 212, endPoint y: 265, distance: 34.9
click at [210, 265] on div "Active Send Message 317.44 MB  used 0.00 Bytes  included this month Device Deta…" at bounding box center [321, 162] width 405 height 281
click at [277, 250] on div "Profit Center None None None" at bounding box center [267, 260] width 164 height 21
drag, startPoint x: 187, startPoint y: 268, endPoint x: 246, endPoint y: 267, distance: 58.9
click at [245, 271] on div "WBS Element 110242.1339 [PERSON_NAME] Infrastr West Co 1036" at bounding box center [267, 281] width 164 height 21
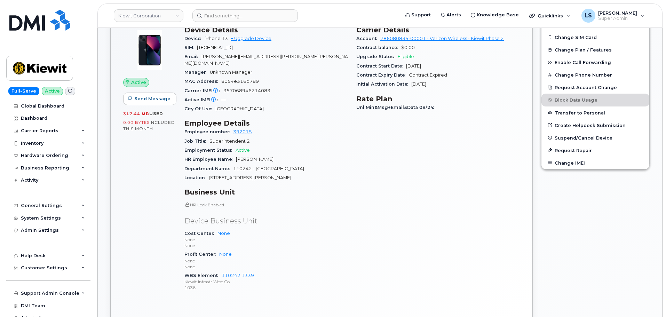
click at [295, 264] on p "None" at bounding box center [267, 267] width 164 height 6
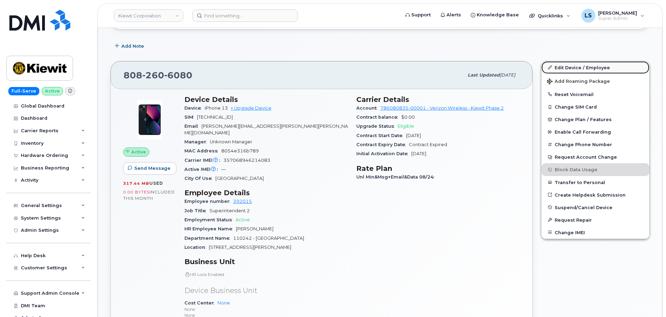
click at [583, 66] on link "Edit Device / Employee" at bounding box center [596, 67] width 108 height 13
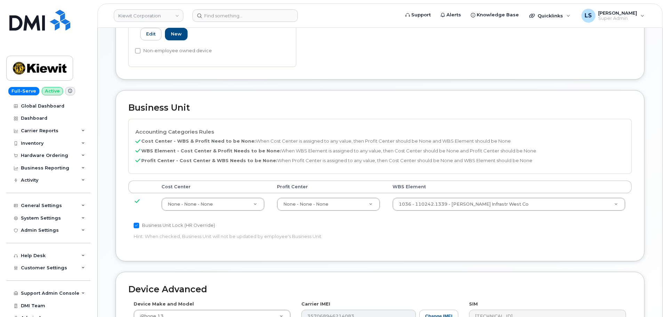
scroll to position [313, 0]
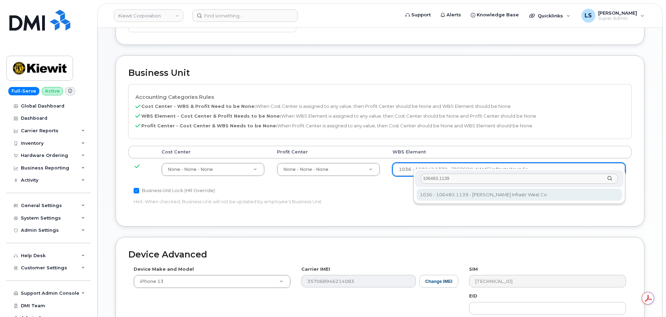
type input "106483.1139"
type input "35913419"
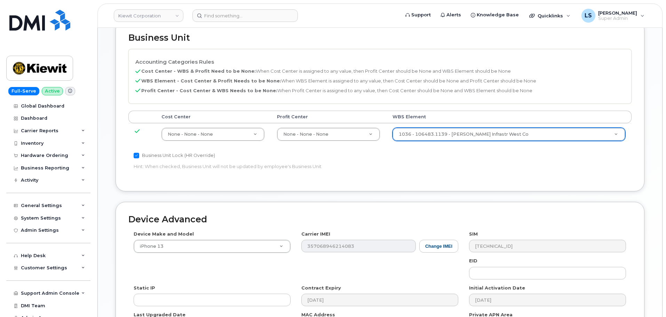
scroll to position [434, 0]
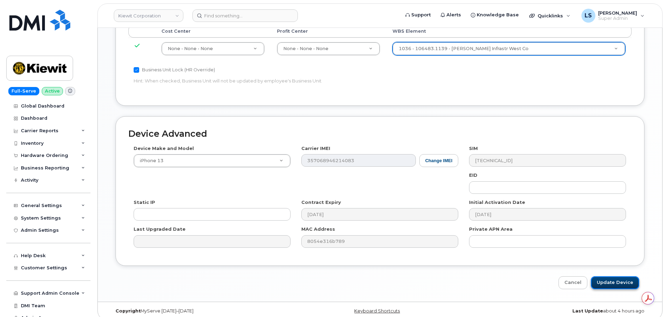
click at [622, 276] on input "Update Device" at bounding box center [615, 282] width 48 height 13
type input "Saving..."
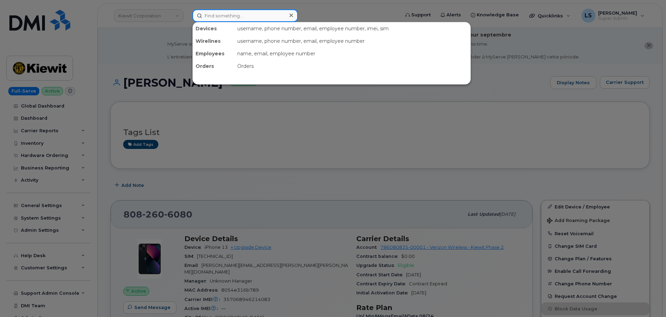
click at [246, 11] on input at bounding box center [245, 15] width 105 height 13
paste input "[PERSON_NAME][EMAIL_ADDRESS][PERSON_NAME][PERSON_NAME][DOMAIN_NAME]"
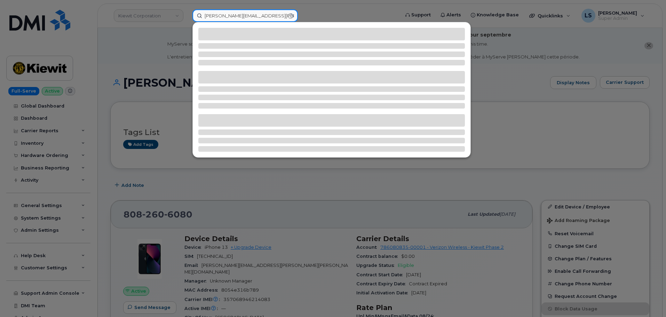
type input "[PERSON_NAME][EMAIL_ADDRESS][PERSON_NAME][PERSON_NAME][DOMAIN_NAME]"
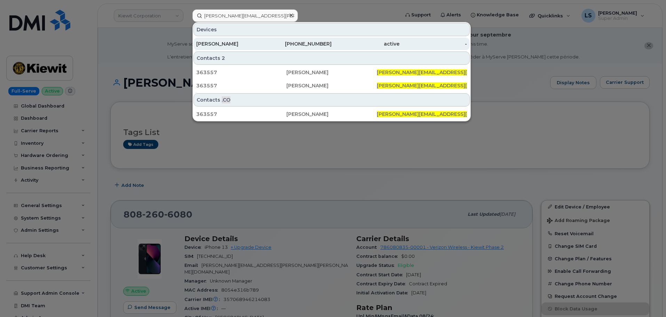
click at [228, 46] on div "[PERSON_NAME]" at bounding box center [230, 43] width 68 height 7
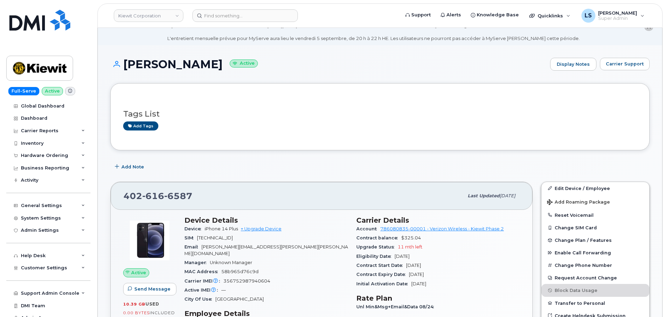
scroll to position [35, 0]
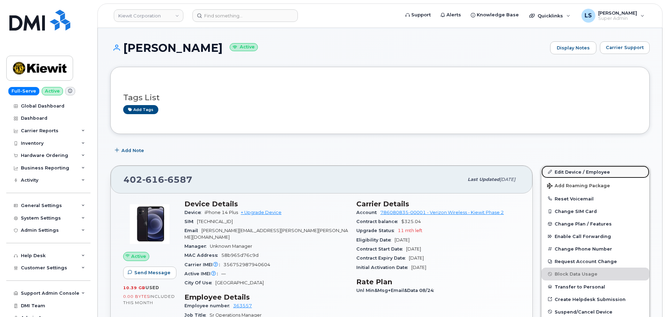
click at [570, 166] on link "Edit Device / Employee" at bounding box center [596, 172] width 108 height 13
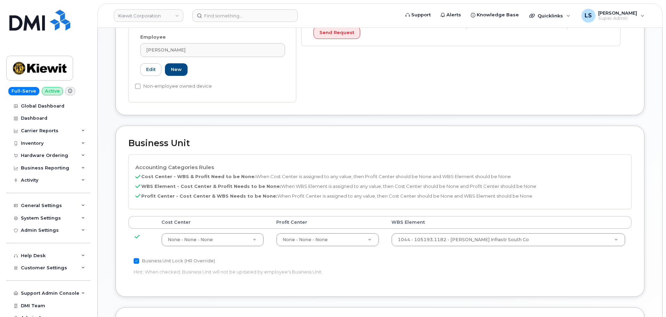
scroll to position [244, 0]
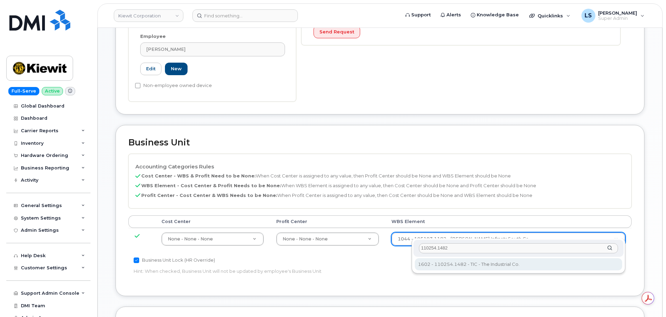
type input "110254.1482"
click at [469, 247] on input "110254.1482" at bounding box center [518, 248] width 199 height 10
type input "33791644"
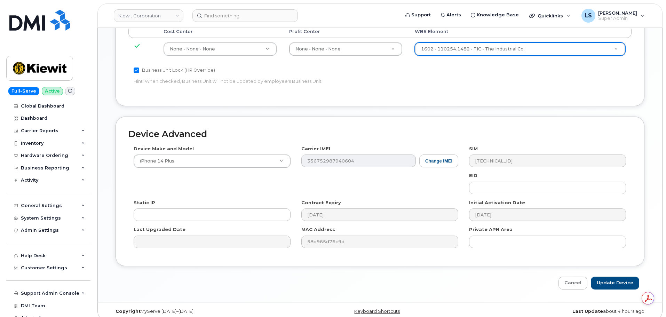
scroll to position [434, 0]
click at [620, 277] on input "Update Device" at bounding box center [615, 282] width 48 height 13
type input "Saving..."
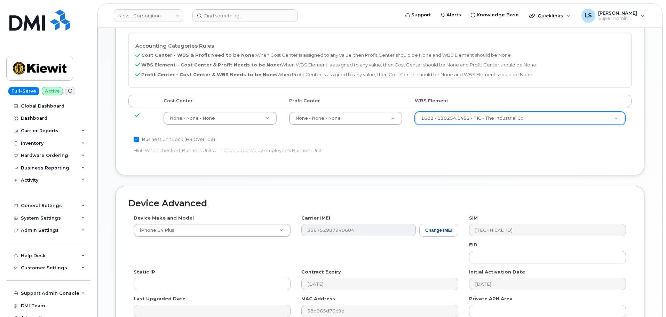
scroll to position [330, 0]
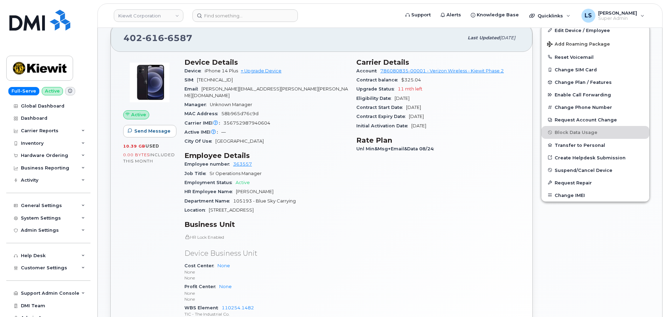
scroll to position [210, 0]
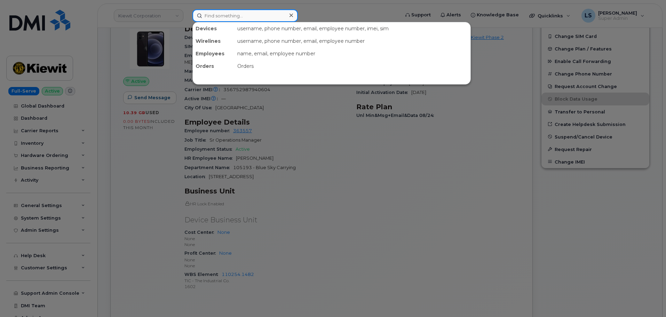
click at [266, 15] on input at bounding box center [245, 15] width 105 height 13
paste input "David Loper"
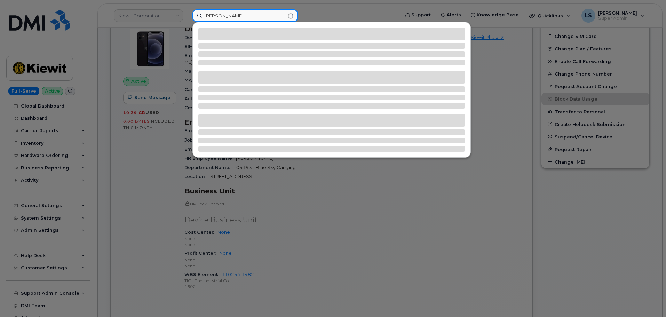
click at [206, 17] on input "David Loper" at bounding box center [245, 15] width 105 height 13
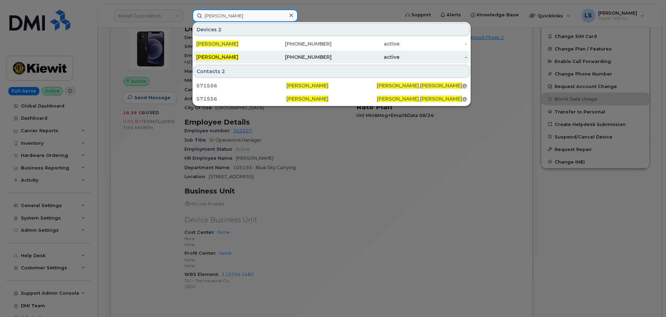
type input "David Loper"
click at [224, 57] on span "DAVID LOPER" at bounding box center [217, 57] width 42 height 6
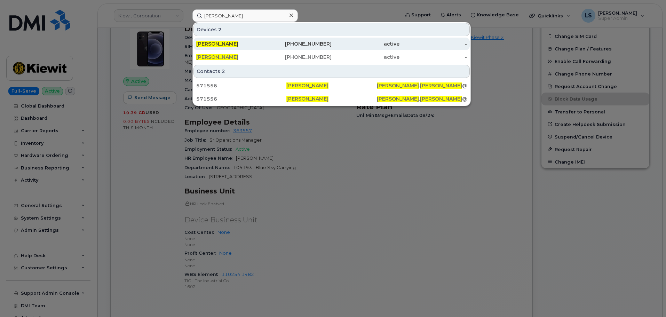
click at [226, 46] on span "DAVID LOPER" at bounding box center [217, 44] width 42 height 6
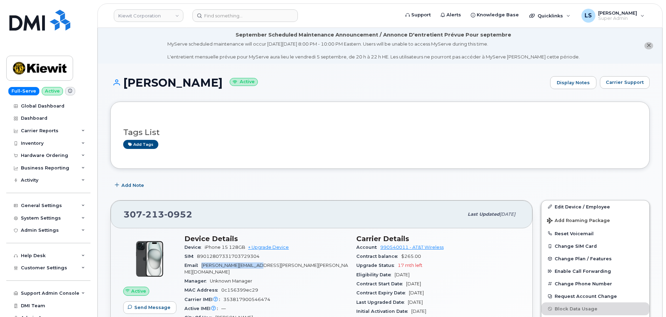
drag, startPoint x: 266, startPoint y: 266, endPoint x: 204, endPoint y: 266, distance: 61.6
click at [204, 266] on span "[PERSON_NAME][EMAIL_ADDRESS][PERSON_NAME][PERSON_NAME][DOMAIN_NAME]" at bounding box center [267, 268] width 164 height 11
copy span "[PERSON_NAME][EMAIL_ADDRESS][PERSON_NAME][PERSON_NAME][DOMAIN_NAME]"
click at [249, 264] on span "[PERSON_NAME][EMAIL_ADDRESS][PERSON_NAME][PERSON_NAME][DOMAIN_NAME]" at bounding box center [267, 268] width 164 height 11
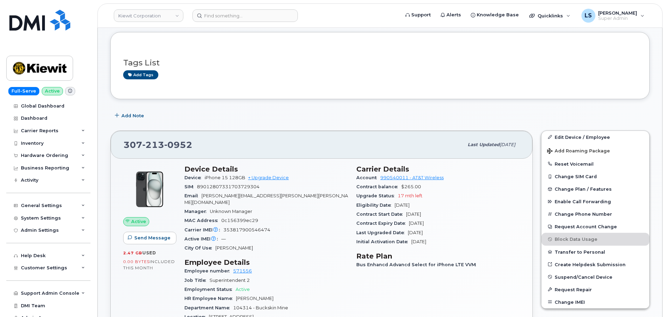
click at [258, 172] on h3 "Device Details" at bounding box center [267, 169] width 164 height 8
drag, startPoint x: 203, startPoint y: 196, endPoint x: 264, endPoint y: 197, distance: 60.9
click at [264, 197] on span "[PERSON_NAME][EMAIL_ADDRESS][PERSON_NAME][PERSON_NAME][DOMAIN_NAME]" at bounding box center [267, 198] width 164 height 11
click at [269, 197] on div "Email DAVID.LOPER@KIEWIT.COM" at bounding box center [267, 199] width 164 height 16
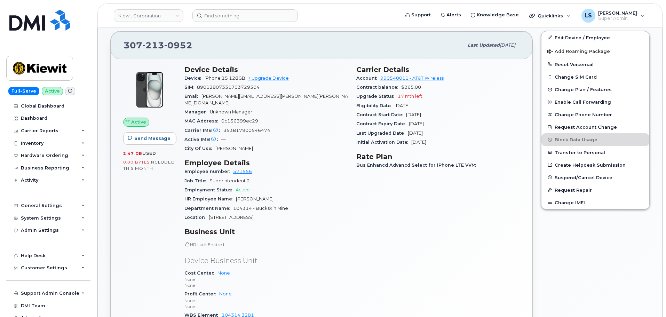
scroll to position [104, 0]
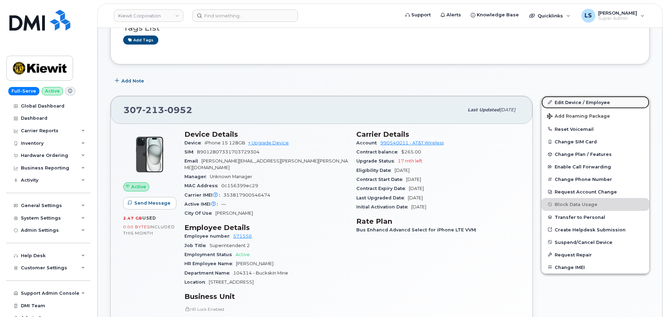
click at [570, 103] on link "Edit Device / Employee" at bounding box center [596, 102] width 108 height 13
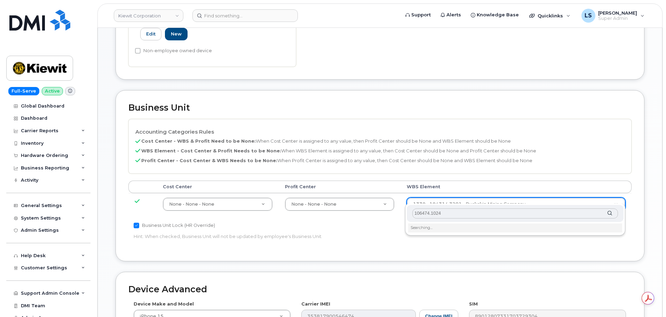
scroll to position [313, 0]
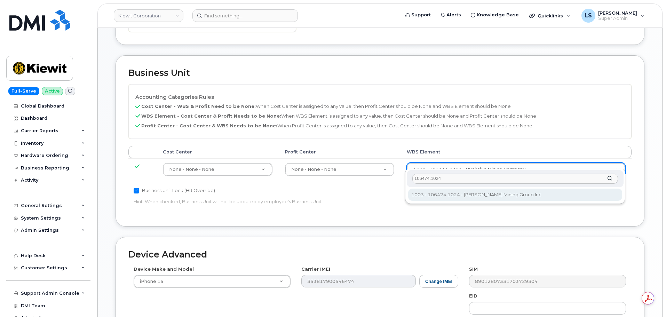
type input "106474.1024"
type input "35655208"
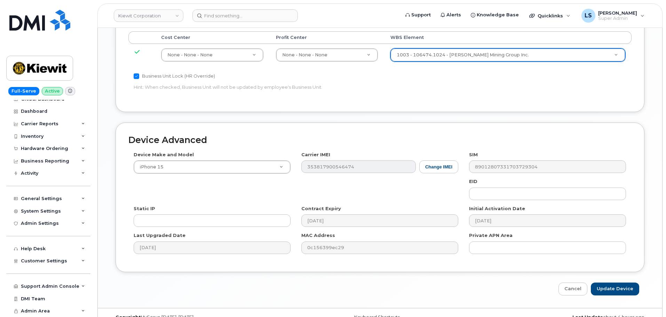
scroll to position [434, 0]
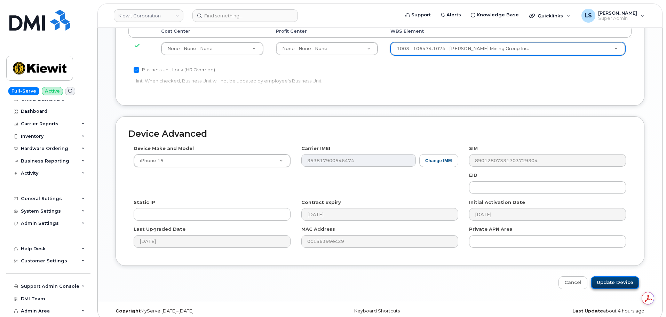
click at [612, 276] on input "Update Device" at bounding box center [615, 282] width 48 height 13
type input "Saving..."
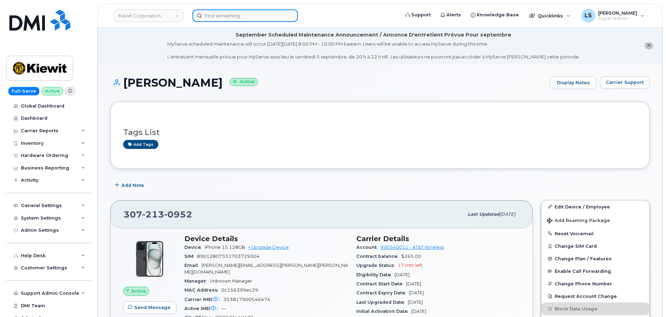
click at [268, 14] on input at bounding box center [245, 15] width 105 height 13
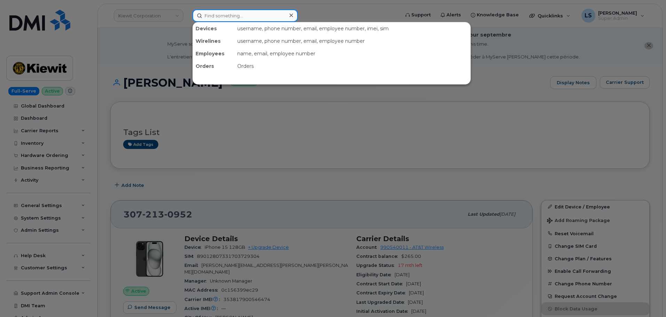
paste input "(418) 564-7450"
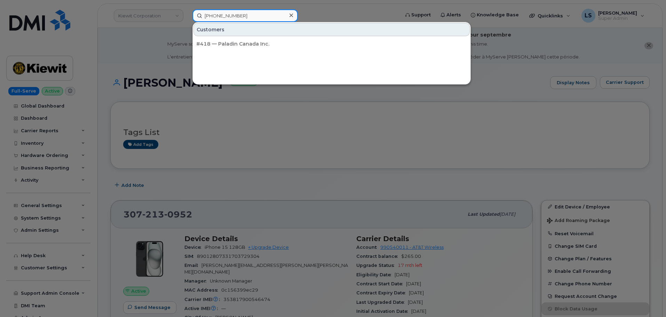
click at [232, 17] on input "(418) 564-7450" at bounding box center [245, 15] width 105 height 13
click at [230, 15] on input "(418) 564-7450" at bounding box center [245, 15] width 105 height 13
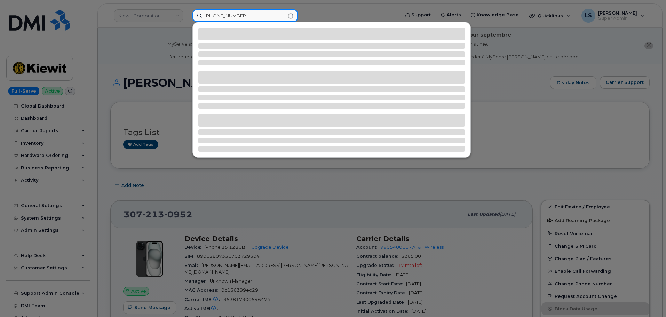
click at [218, 16] on input "(418) 5647450" at bounding box center [245, 15] width 105 height 13
click at [208, 14] on input "(4185647450" at bounding box center [245, 15] width 105 height 13
click at [205, 15] on input "(4185647450" at bounding box center [245, 15] width 105 height 13
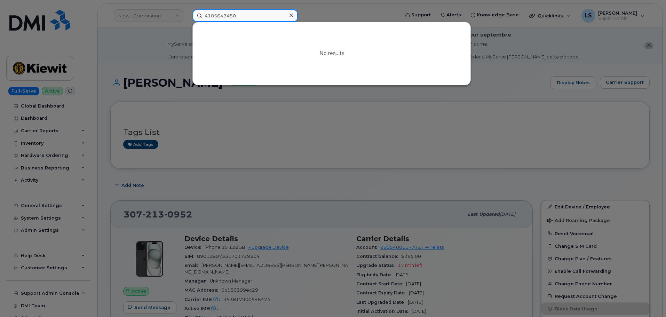
type input "4185647450"
click at [360, 131] on div at bounding box center [333, 158] width 666 height 317
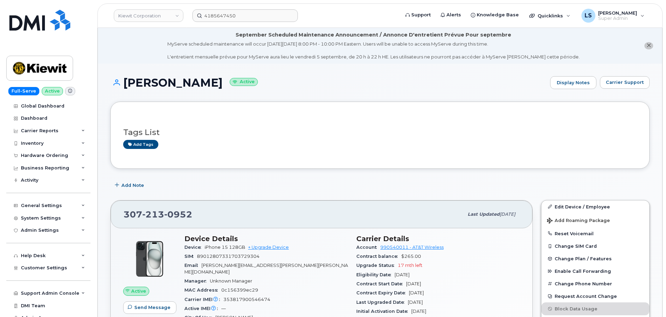
click at [152, 23] on header "Kiewit Corporation 4185647450 Support Alerts Knowledge Base Quicklinks Suspend …" at bounding box center [379, 15] width 565 height 24
click at [152, 20] on link "Kiewit Corporation" at bounding box center [149, 15] width 70 height 13
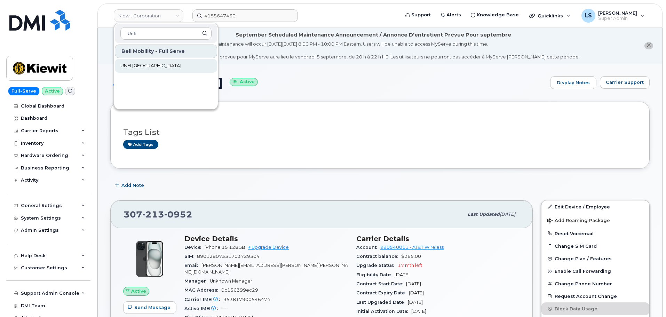
type input "Unfi"
click at [146, 65] on span "UNFI Canada" at bounding box center [150, 65] width 61 height 7
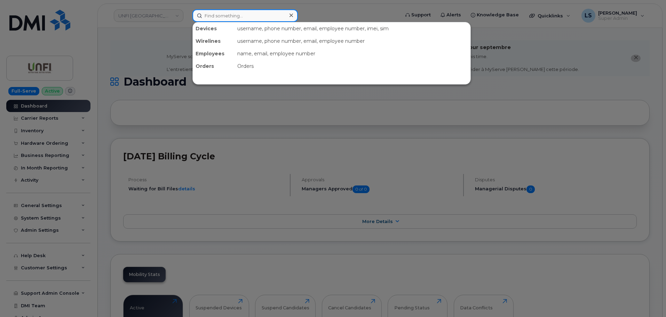
click at [219, 14] on input at bounding box center [245, 15] width 105 height 13
paste input "299606"
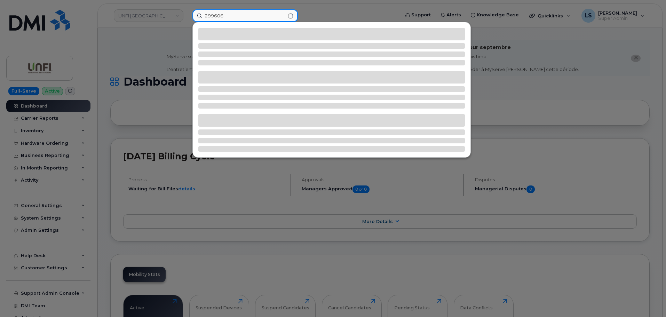
type input "299606"
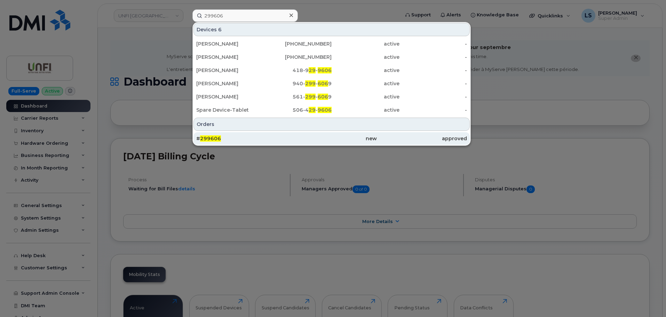
click at [221, 140] on div "# 299606" at bounding box center [241, 138] width 90 height 7
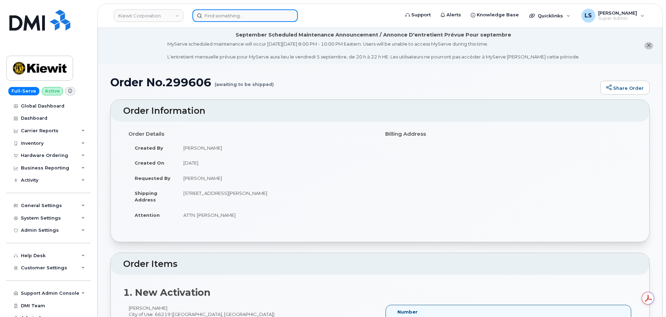
click at [264, 14] on input at bounding box center [245, 15] width 105 height 13
paste input "6046262233"
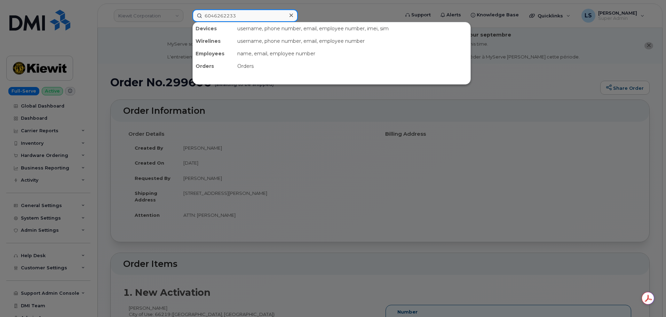
type input "6046262233"
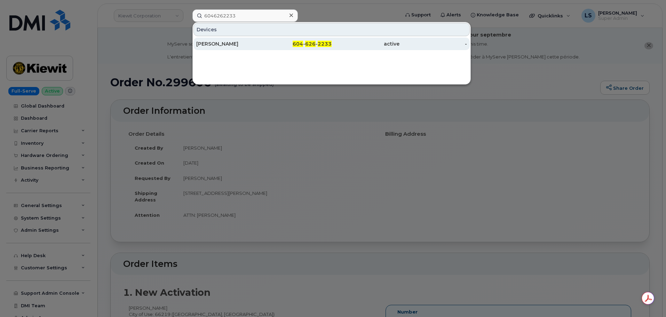
click at [207, 47] on div "[PERSON_NAME]" at bounding box center [230, 44] width 68 height 13
